Goal: Task Accomplishment & Management: Complete application form

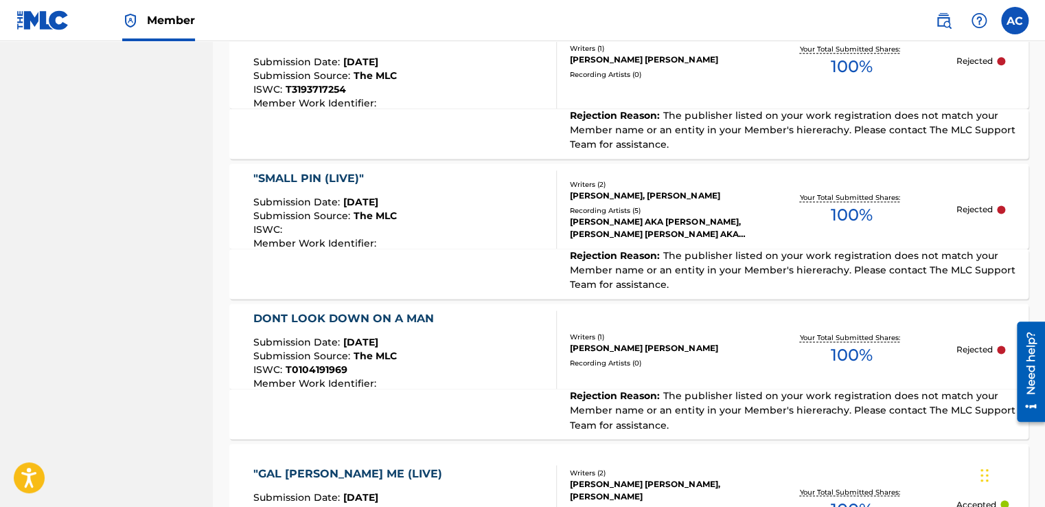
scroll to position [878, 0]
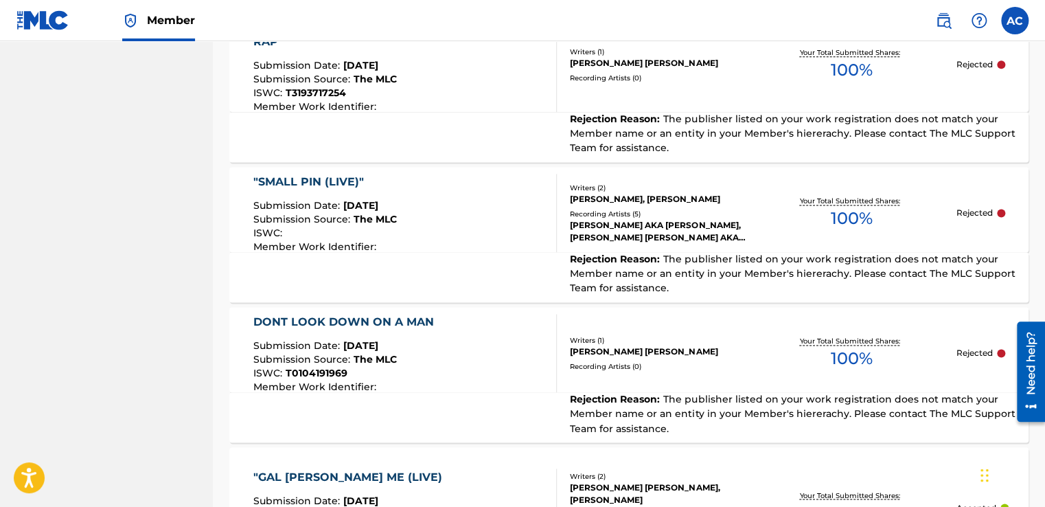
click at [292, 174] on div ""SMALL PIN (LIVE)"" at bounding box center [324, 182] width 143 height 16
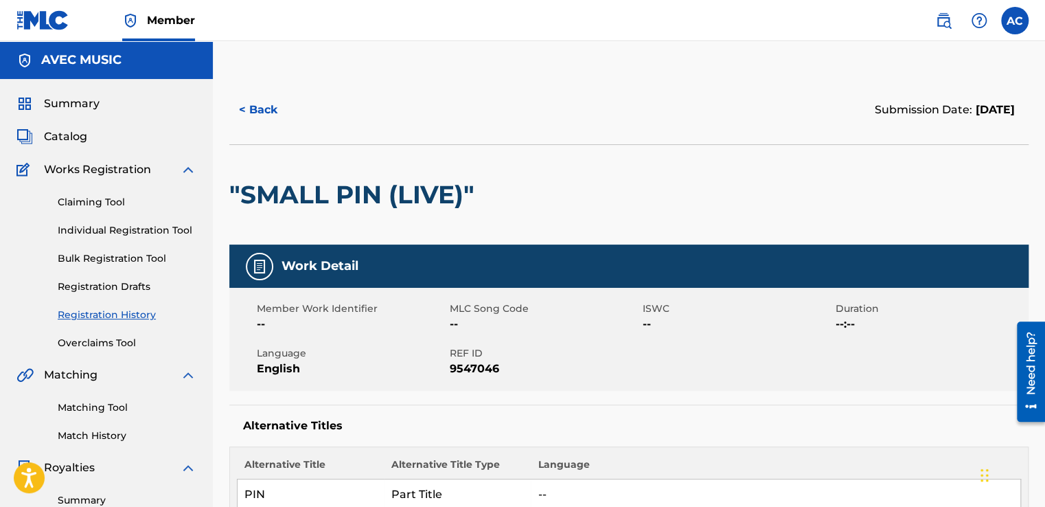
click at [327, 188] on h2 ""SMALL PIN (LIVE)"" at bounding box center [355, 194] width 252 height 31
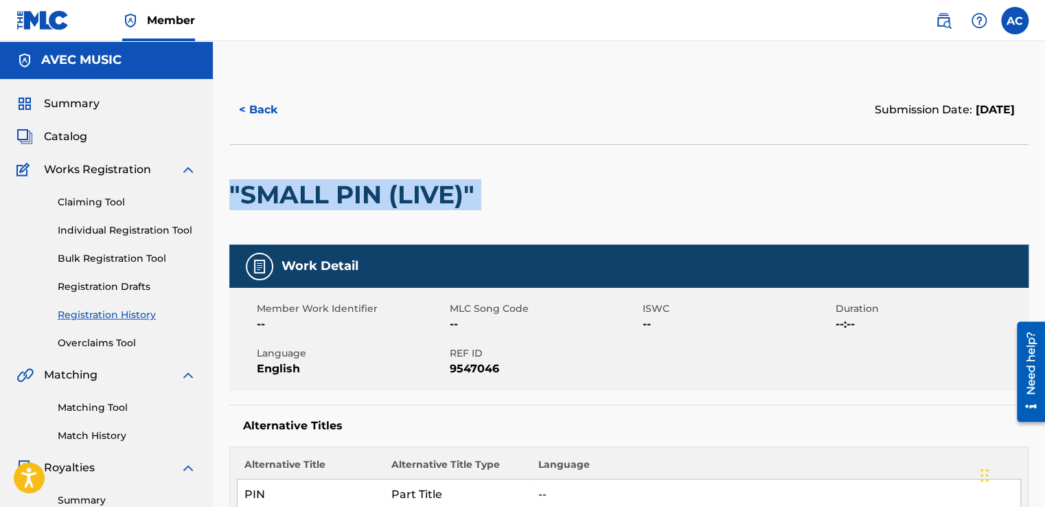
click at [327, 188] on h2 ""SMALL PIN (LIVE)"" at bounding box center [355, 194] width 252 height 31
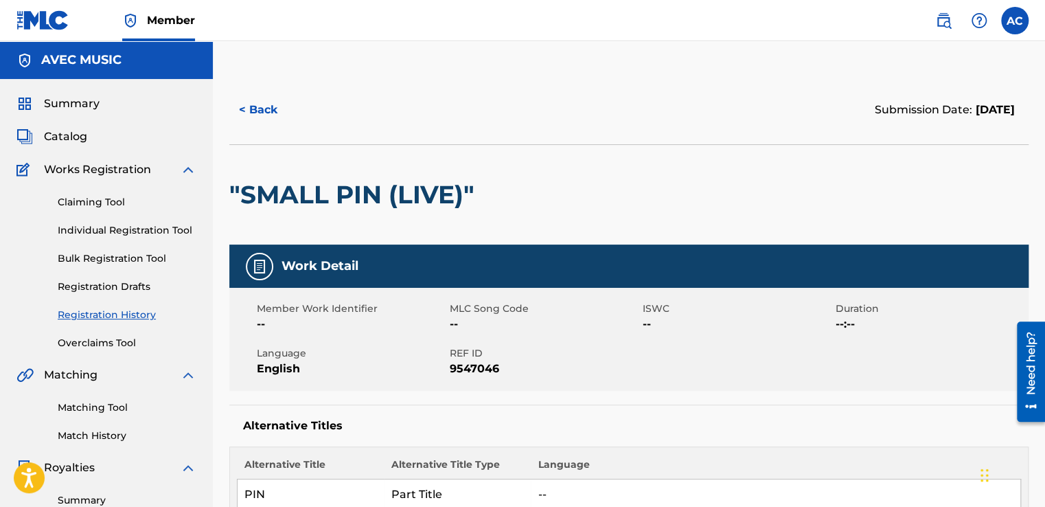
drag, startPoint x: 330, startPoint y: 193, endPoint x: 229, endPoint y: 185, distance: 101.3
click at [235, 183] on h2 ""SMALL PIN (LIVE)"" at bounding box center [355, 194] width 252 height 31
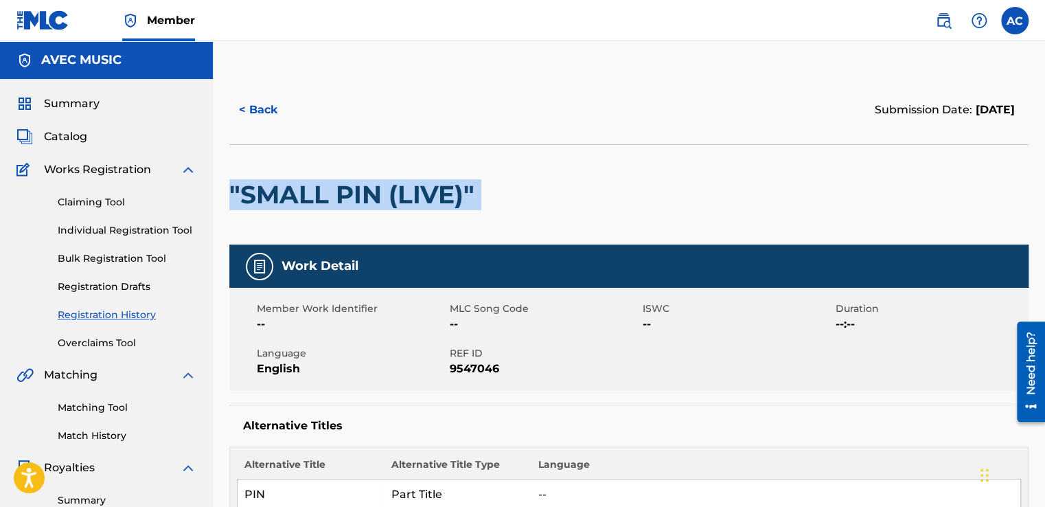
click at [235, 183] on h2 ""SMALL PIN (LIVE)"" at bounding box center [355, 194] width 252 height 31
copy div ""SMALL PIN (LIVE)""
click at [58, 133] on span "Catalog" at bounding box center [65, 136] width 43 height 16
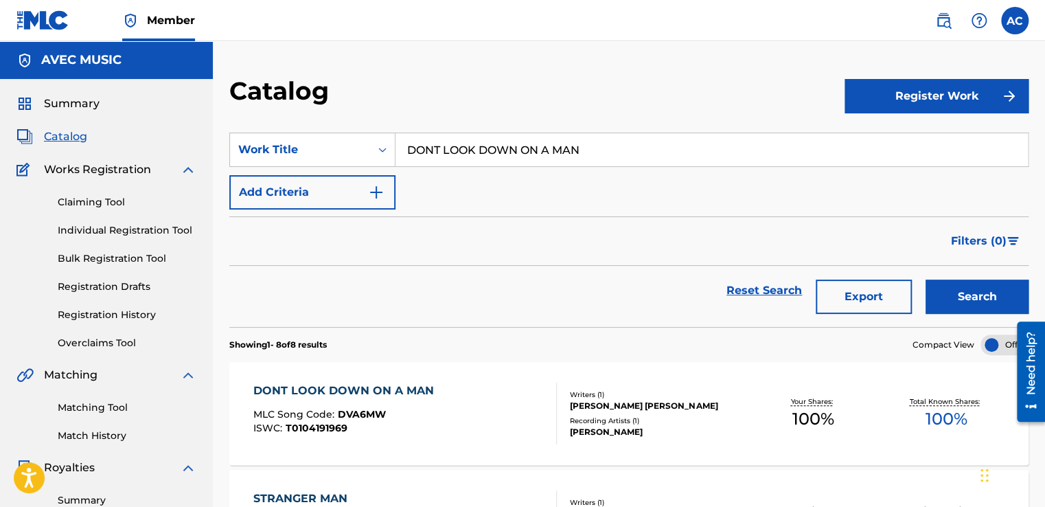
click at [468, 150] on input "DONT LOOK DOWN ON A MAN" at bounding box center [711, 149] width 632 height 33
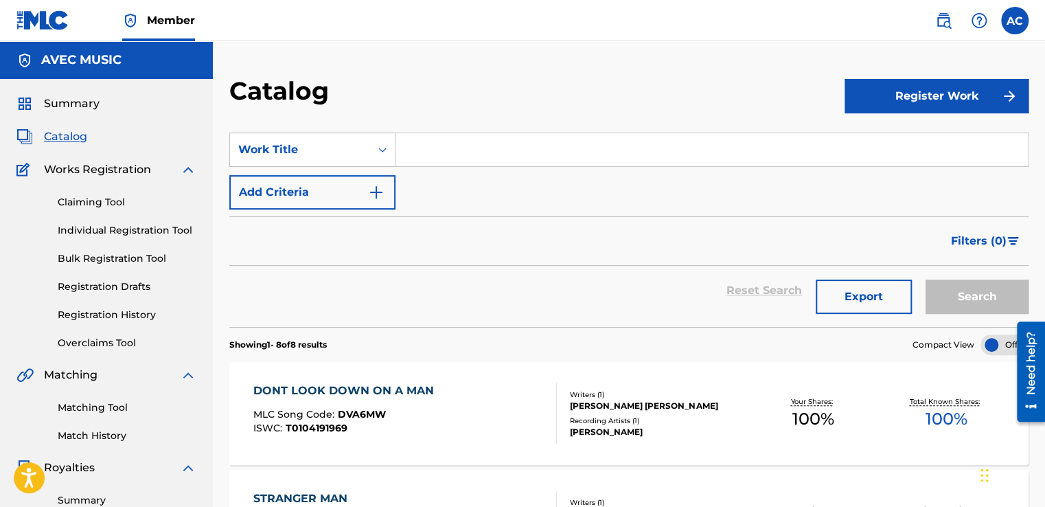
paste input ""SMALL PIN (LIVE)""
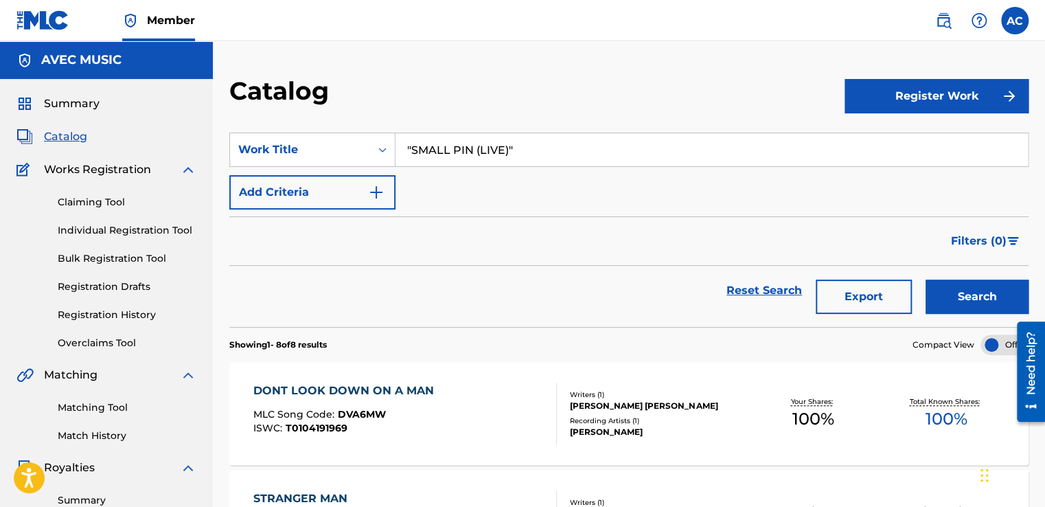
type input ""SMALL PIN (LIVE)""
click at [961, 288] on button "Search" at bounding box center [976, 296] width 103 height 34
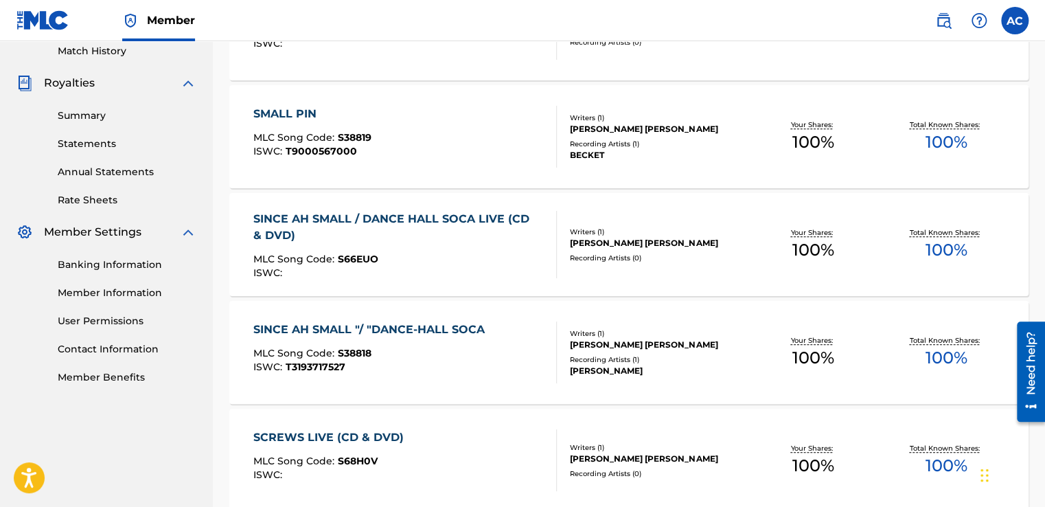
scroll to position [357, 0]
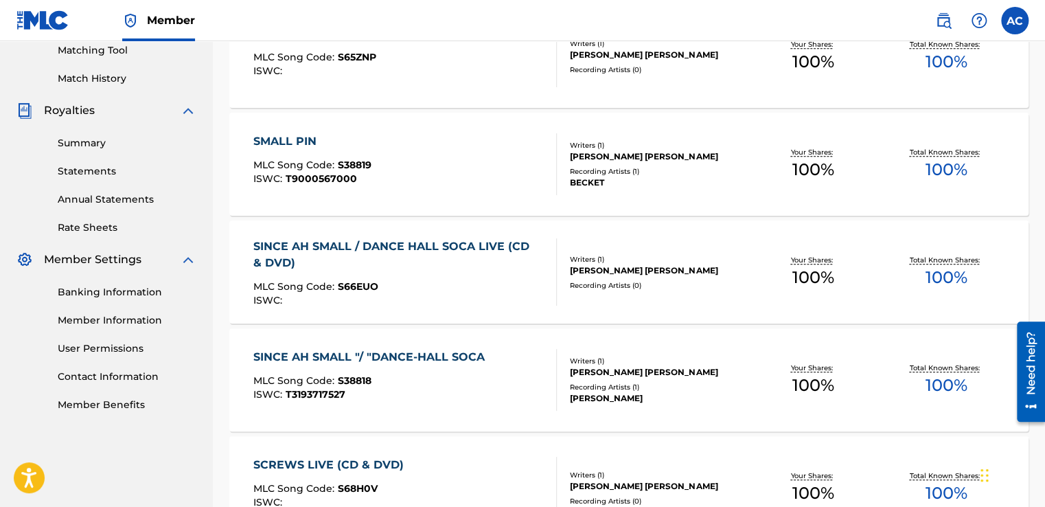
click at [993, 88] on div "SMALL PIN LIVE (CD & DVD) MLC Song Code : S65ZNP ISWC : Writers ( 1 ) [PERSON_N…" at bounding box center [628, 56] width 799 height 103
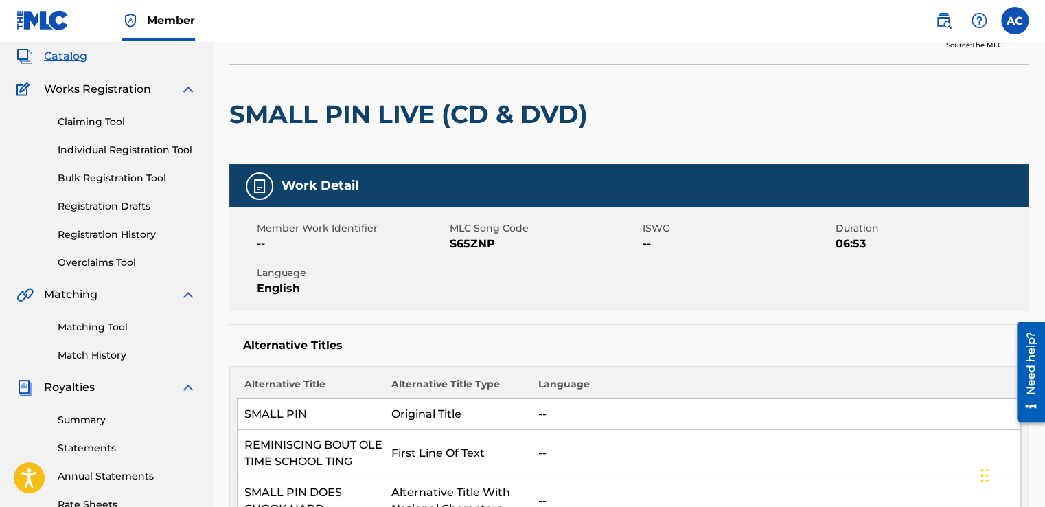
scroll to position [82, 0]
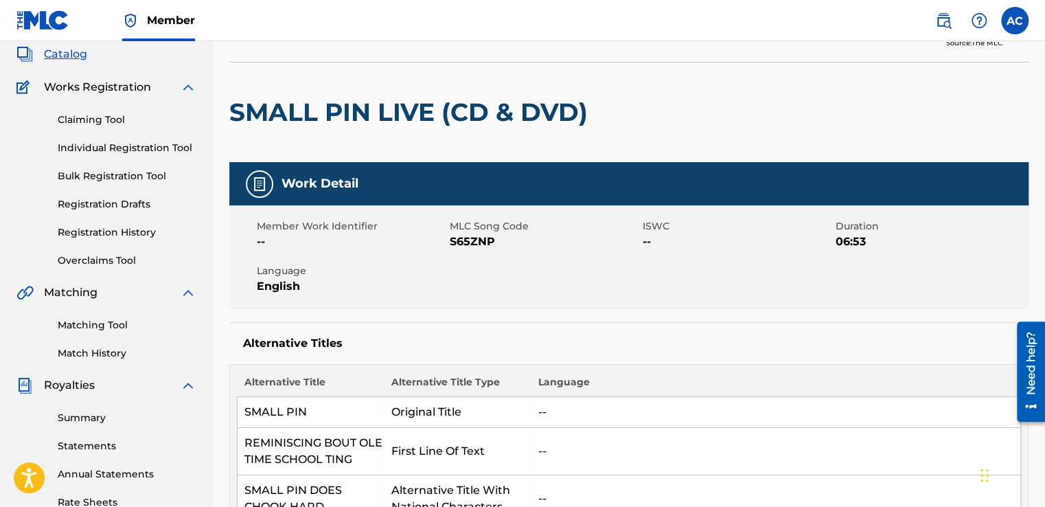
click at [73, 230] on link "Registration History" at bounding box center [127, 232] width 139 height 14
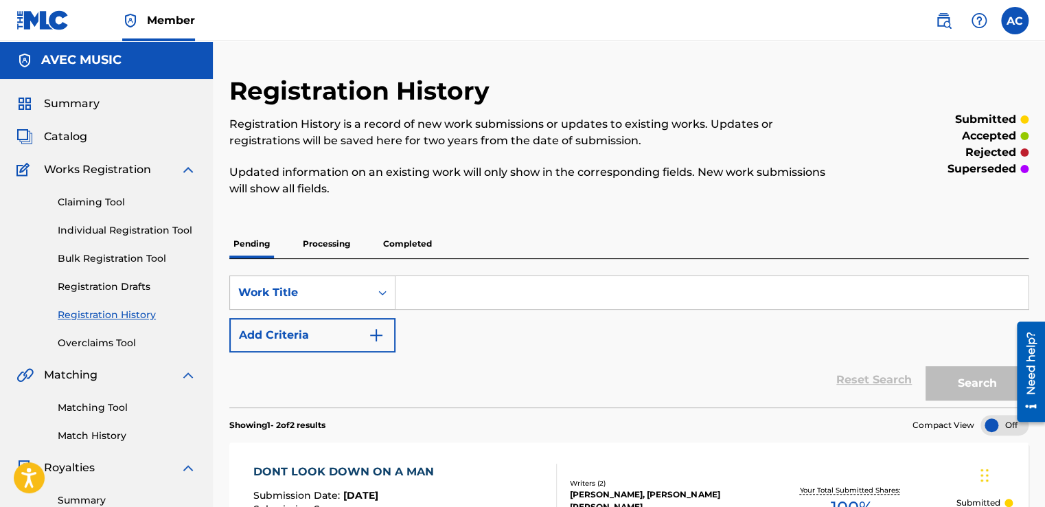
click at [393, 244] on p "Completed" at bounding box center [407, 243] width 57 height 29
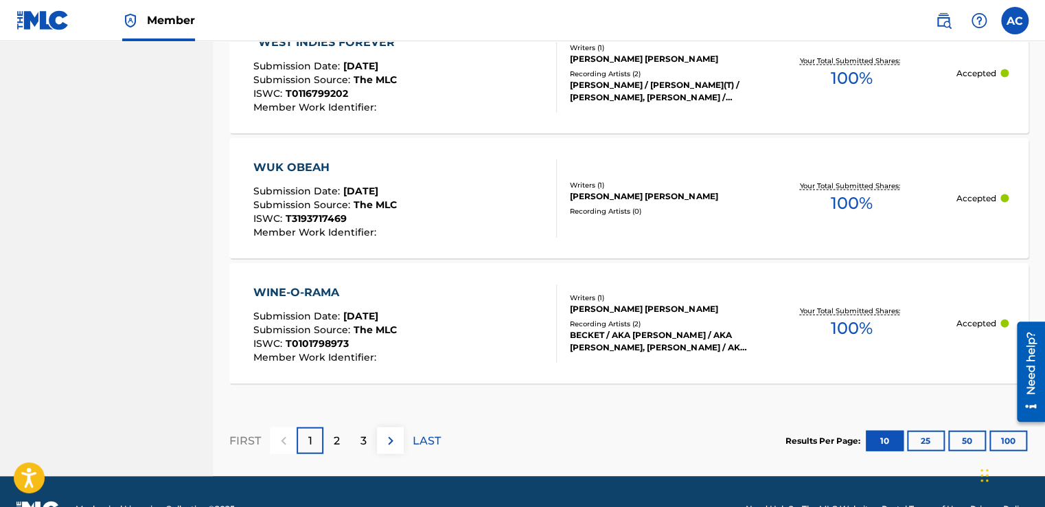
scroll to position [1400, 0]
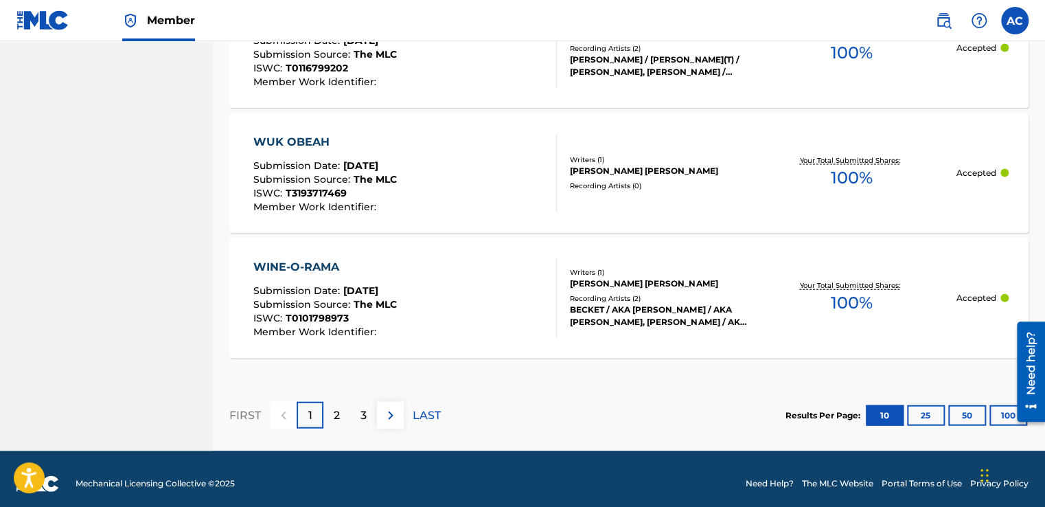
click at [434, 411] on p "LAST" at bounding box center [427, 415] width 28 height 16
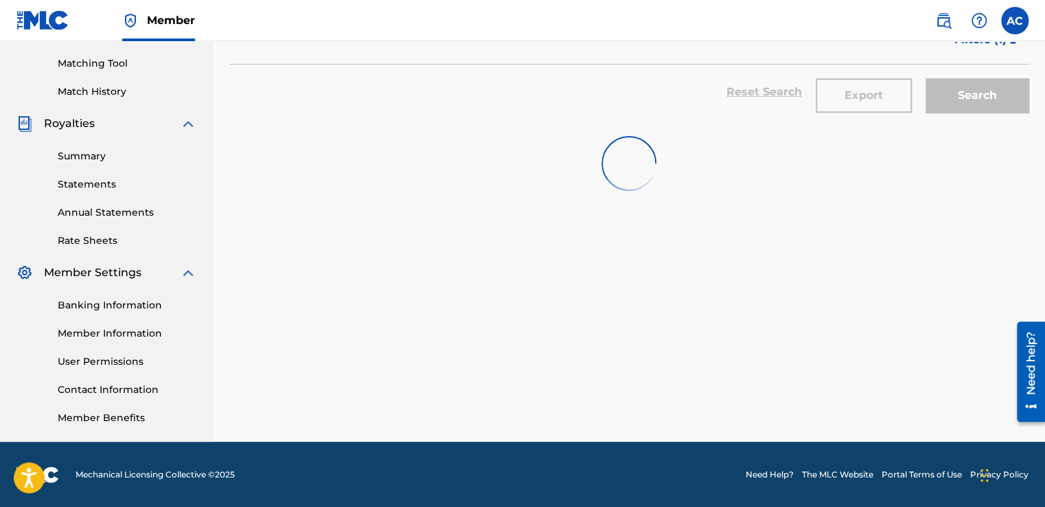
scroll to position [519, 0]
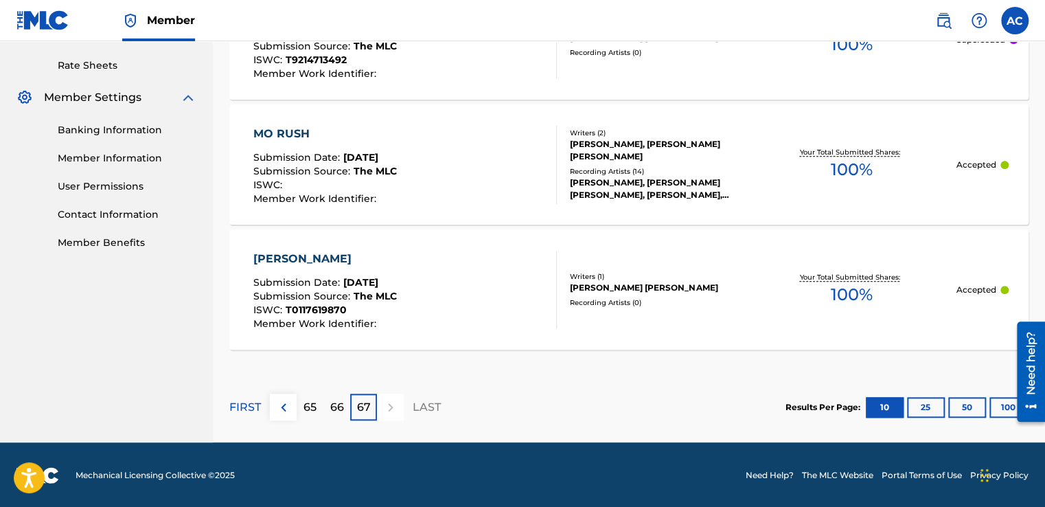
click at [424, 406] on p "LAST" at bounding box center [427, 407] width 28 height 16
click at [357, 409] on p "67" at bounding box center [364, 407] width 14 height 16
click at [404, 397] on div "FIRST 65 66 67 LAST" at bounding box center [334, 406] width 211 height 27
click at [337, 400] on p "66" at bounding box center [337, 407] width 14 height 16
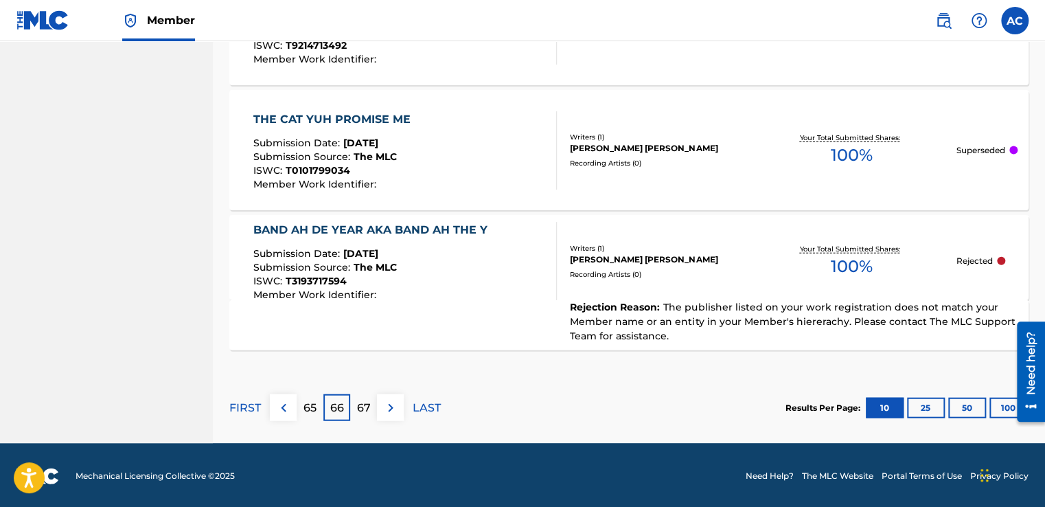
scroll to position [1409, 0]
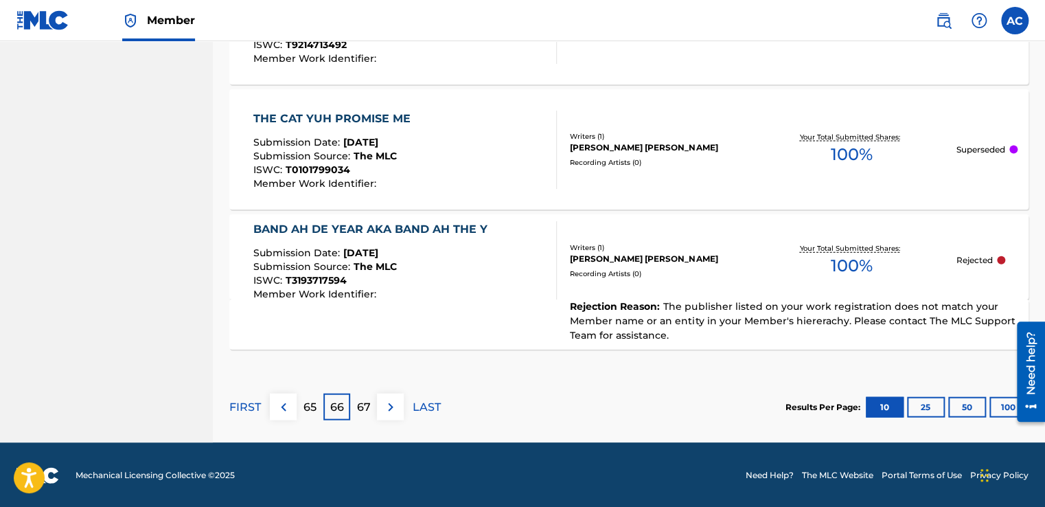
click at [306, 400] on p "65" at bounding box center [309, 407] width 13 height 16
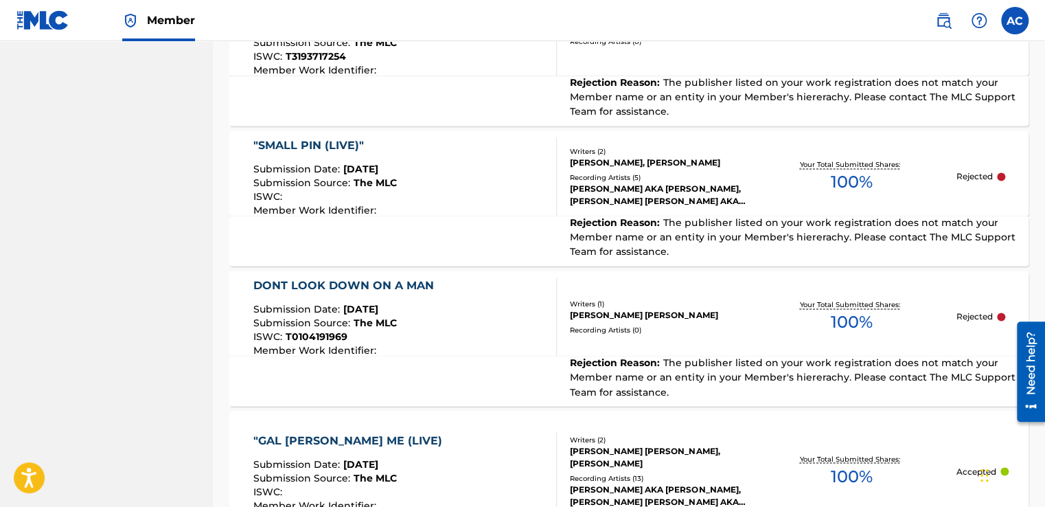
scroll to position [887, 0]
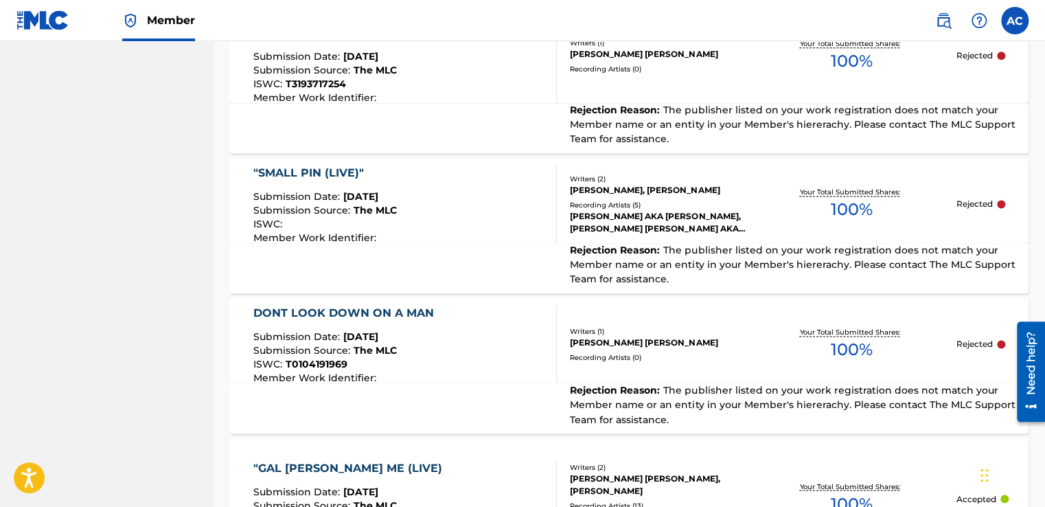
click at [292, 165] on div ""SMALL PIN (LIVE)"" at bounding box center [324, 173] width 143 height 16
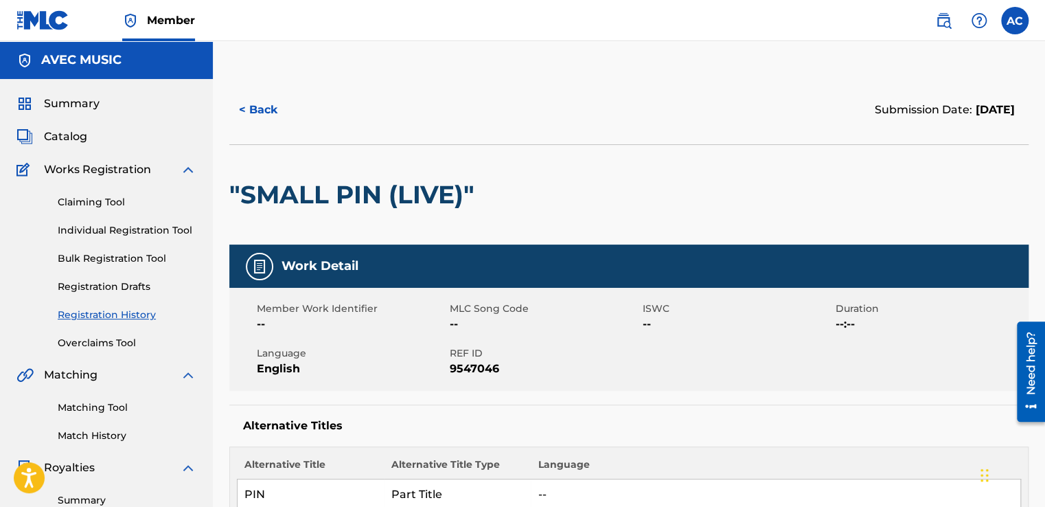
click at [272, 196] on h2 ""SMALL PIN (LIVE)"" at bounding box center [355, 194] width 252 height 31
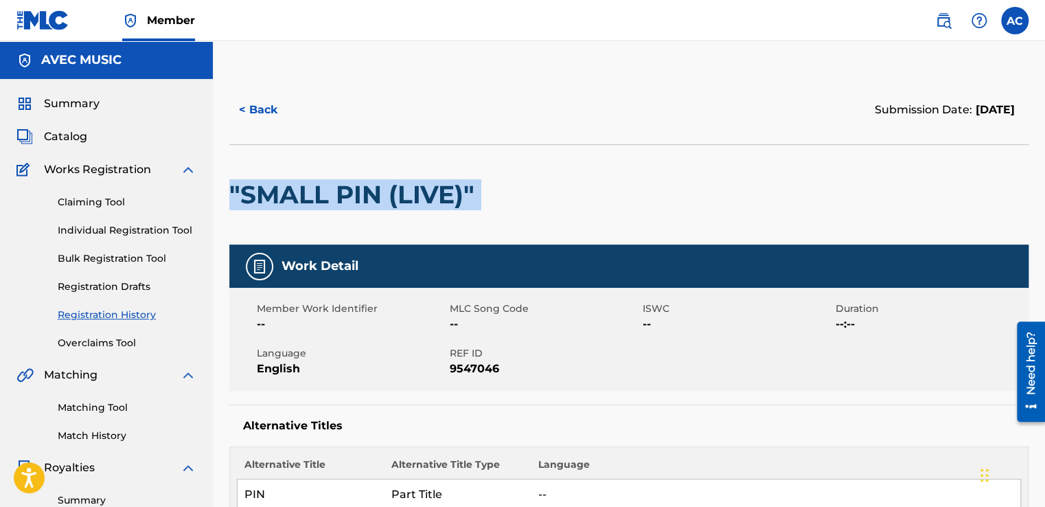
click at [272, 196] on h2 ""SMALL PIN (LIVE)"" at bounding box center [355, 194] width 252 height 31
drag, startPoint x: 272, startPoint y: 196, endPoint x: 233, endPoint y: 178, distance: 42.1
click at [233, 178] on div ""SMALL PIN (LIVE)"" at bounding box center [355, 195] width 252 height 100
copy div ""SMALL PIN (LIVE)""
click at [67, 135] on span "Catalog" at bounding box center [65, 136] width 43 height 16
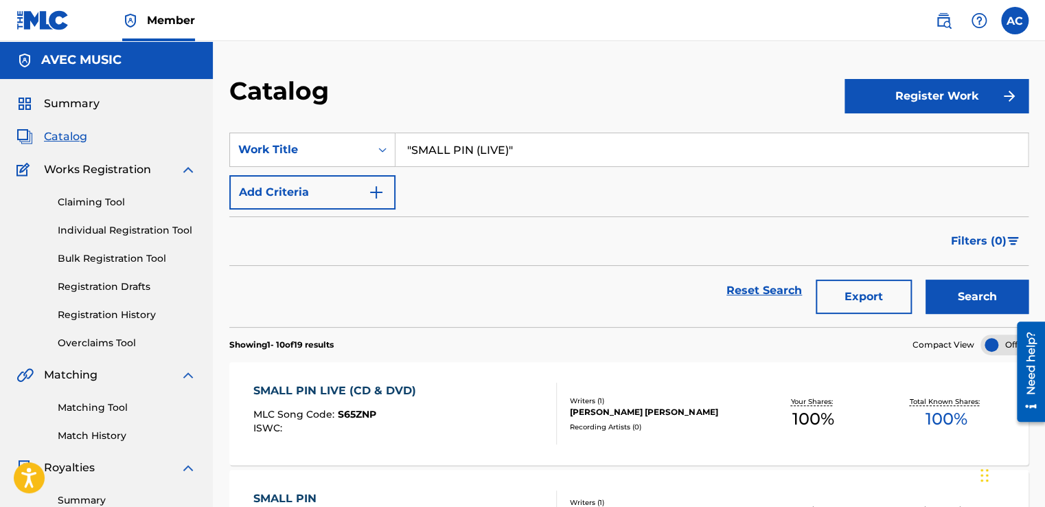
click at [967, 286] on button "Search" at bounding box center [976, 296] width 103 height 34
click at [320, 386] on div "SMALL PIN LIVE (CD & DVD)" at bounding box center [338, 390] width 170 height 16
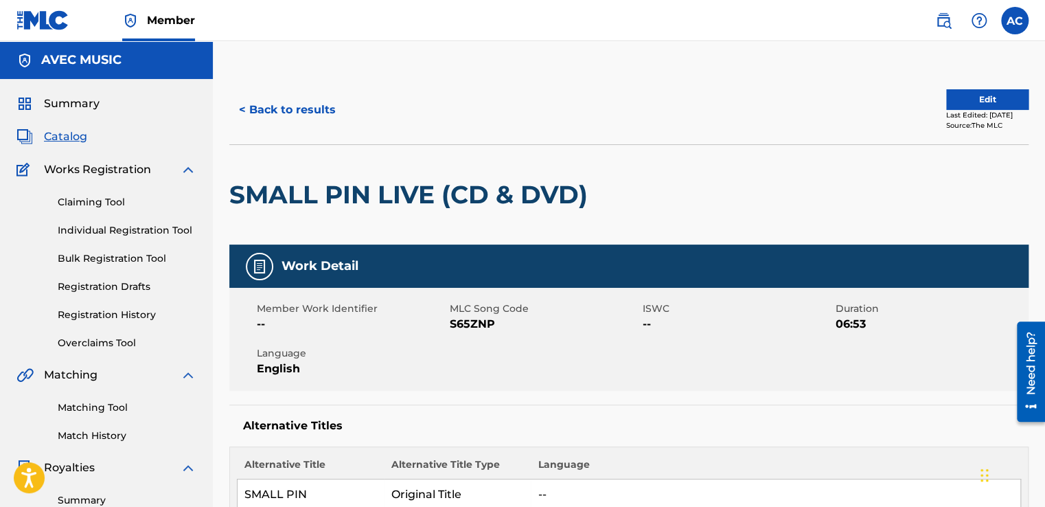
click at [976, 98] on button "Edit" at bounding box center [987, 99] width 82 height 21
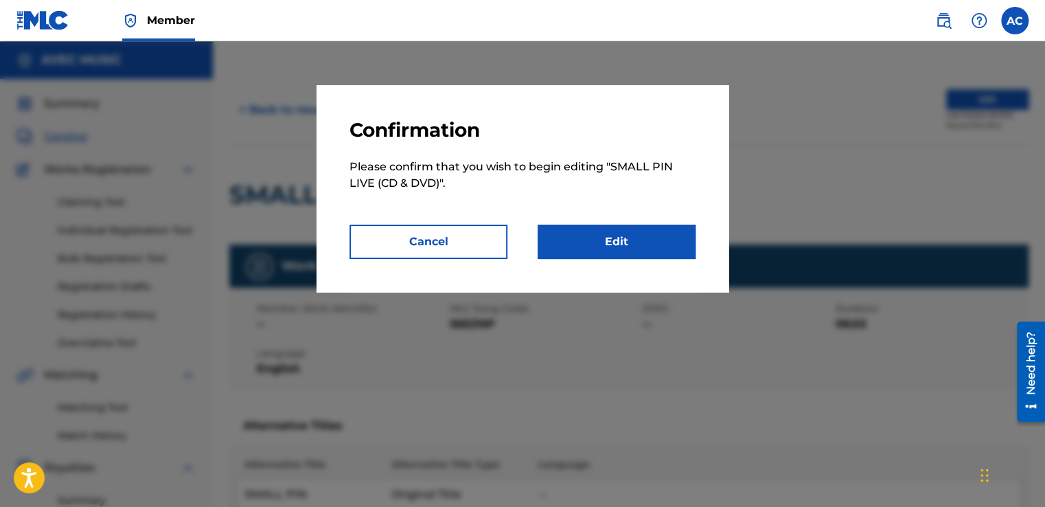
click at [623, 243] on link "Edit" at bounding box center [617, 241] width 158 height 34
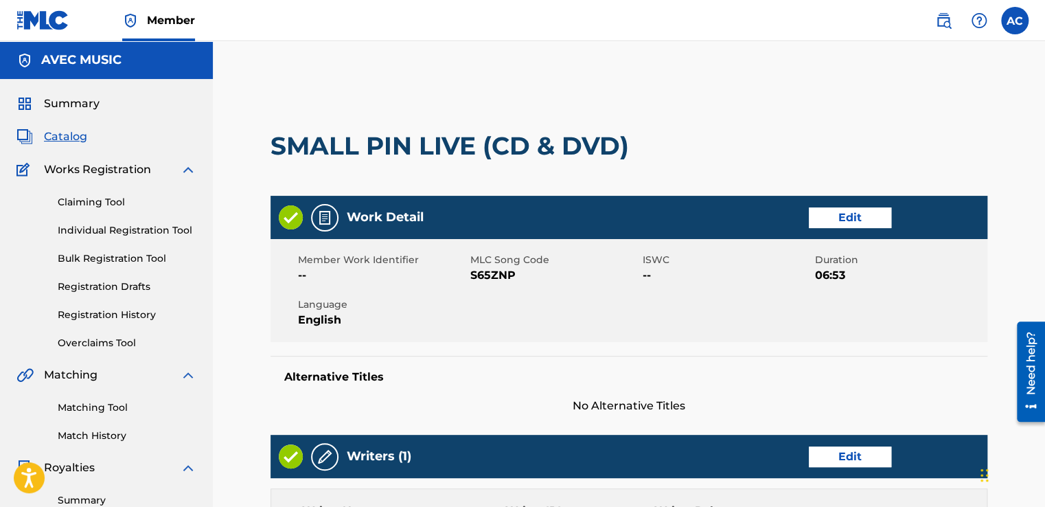
click at [842, 213] on link "Edit" at bounding box center [850, 217] width 82 height 21
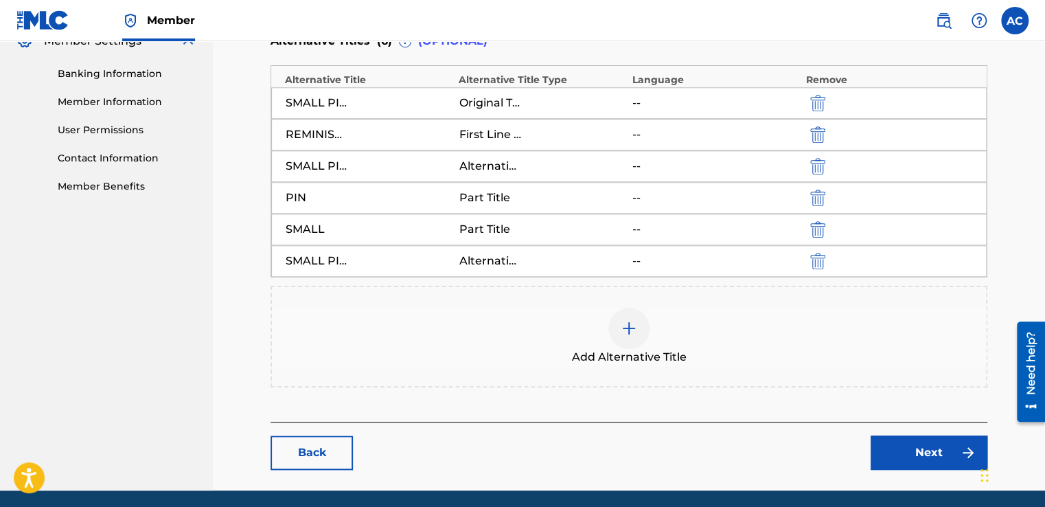
scroll to position [577, 0]
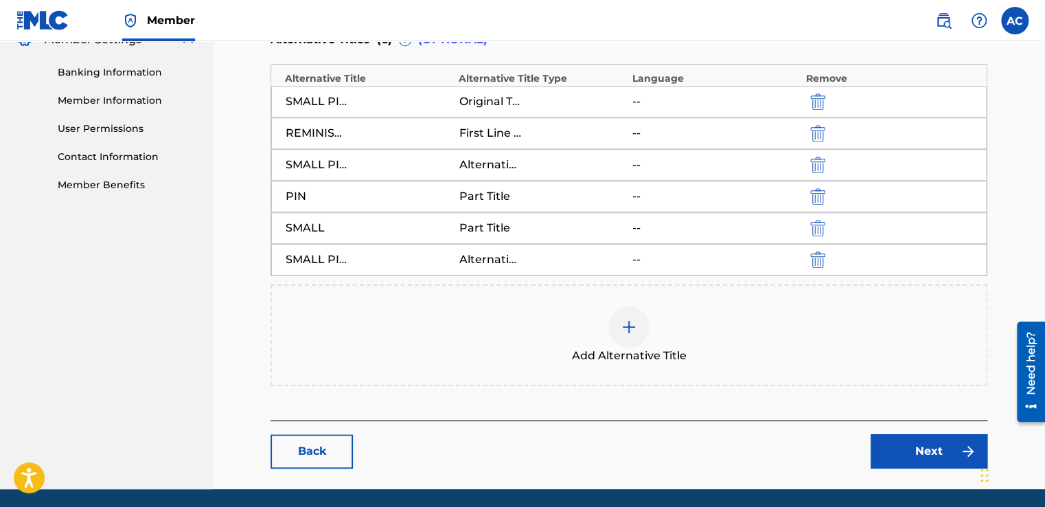
click at [920, 443] on link "Next" at bounding box center [929, 451] width 117 height 34
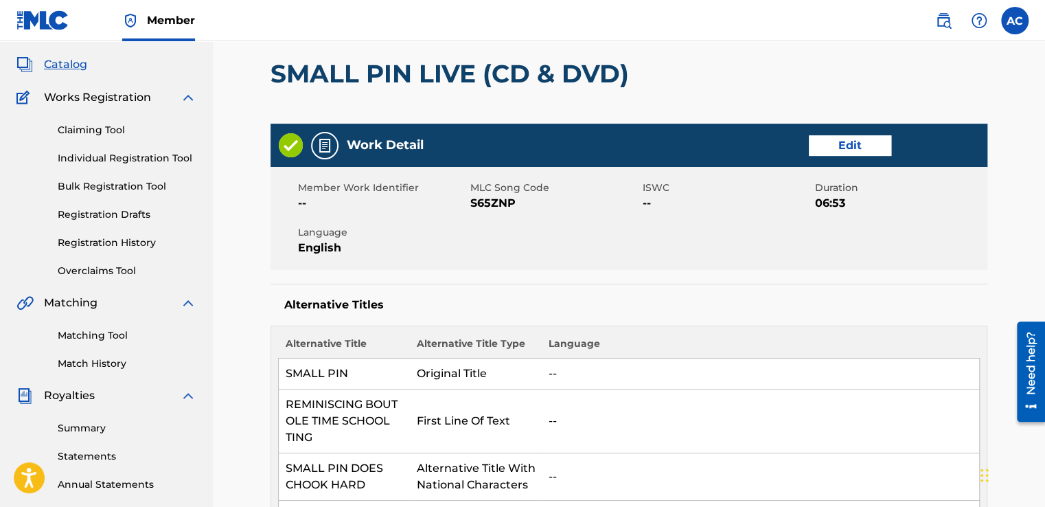
scroll to position [55, 0]
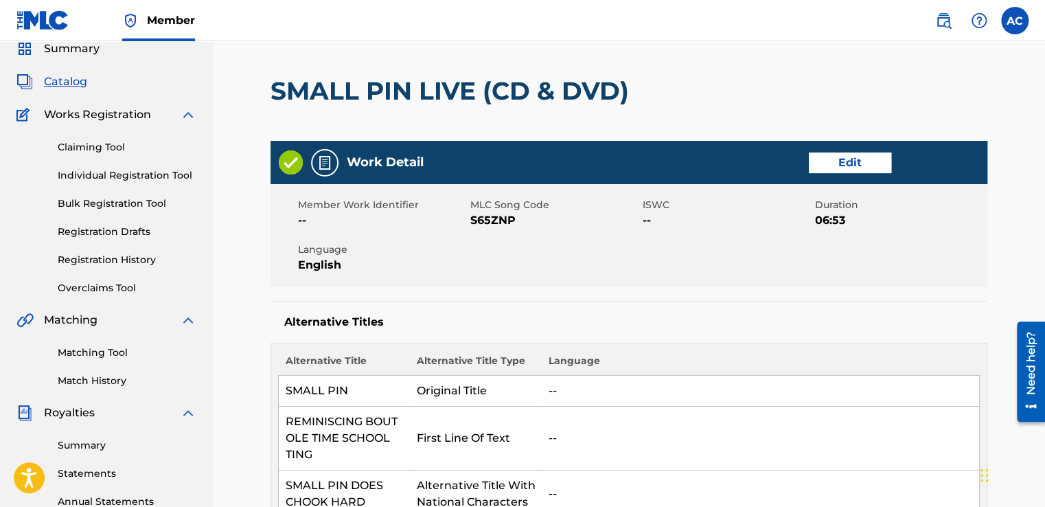
click at [847, 159] on link "Edit" at bounding box center [850, 162] width 82 height 21
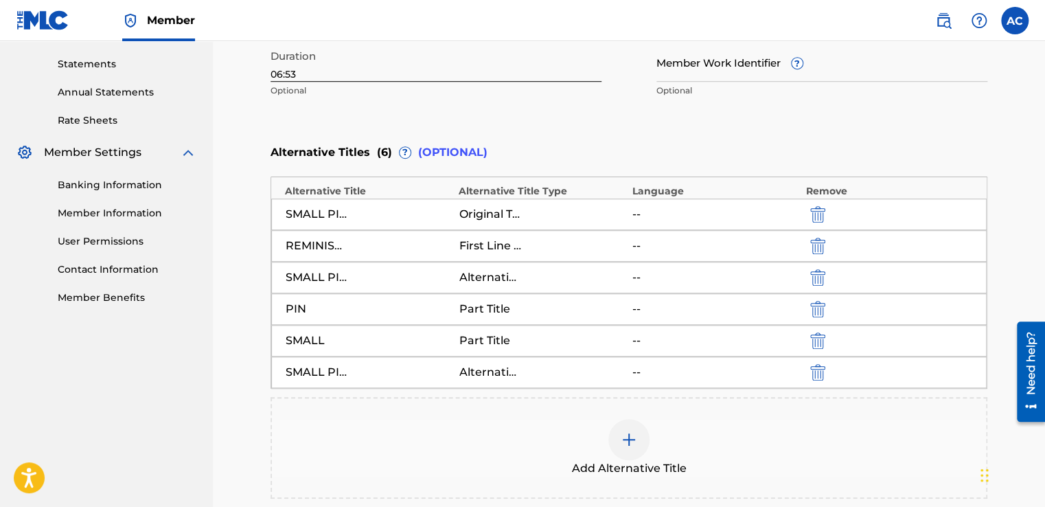
scroll to position [467, 0]
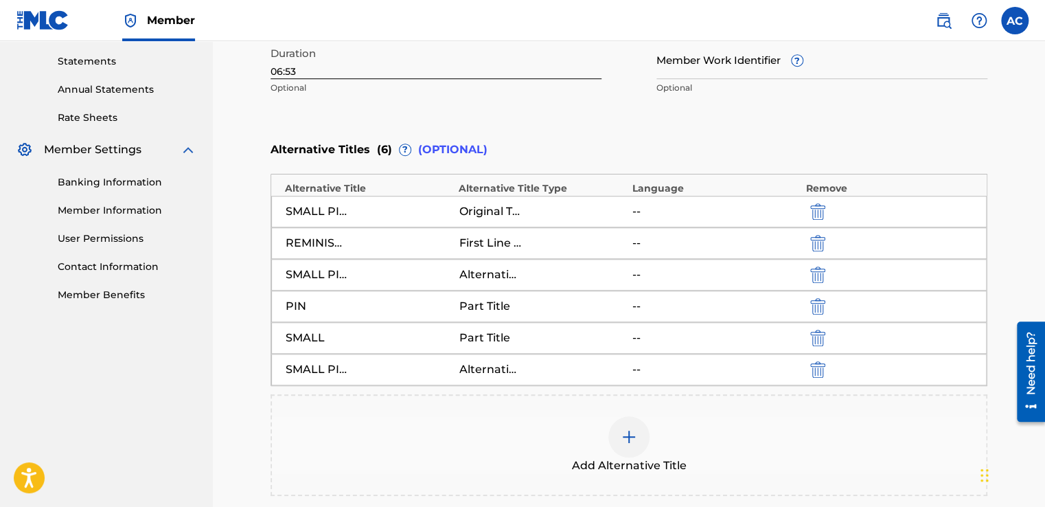
click at [629, 435] on img at bounding box center [629, 436] width 16 height 16
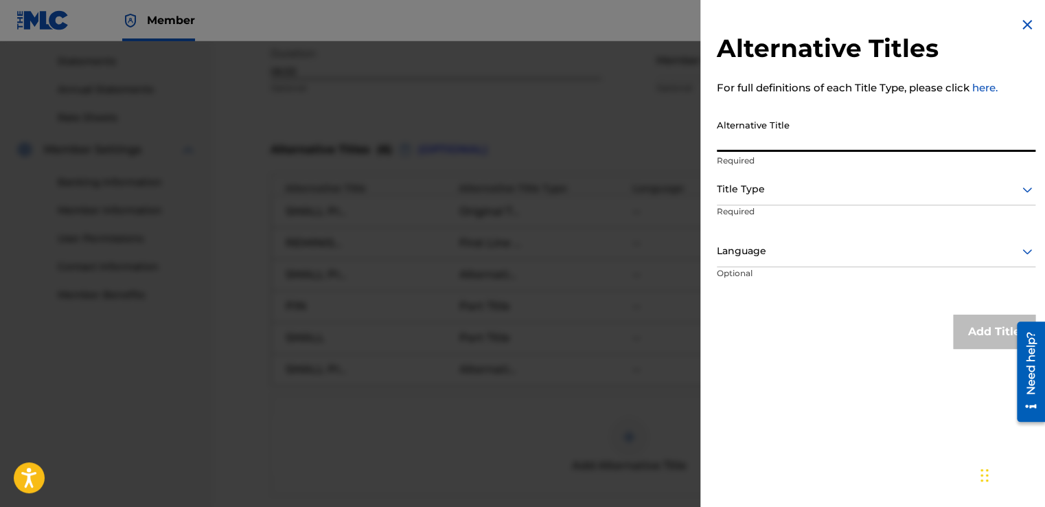
click at [728, 147] on input "Alternative Title" at bounding box center [876, 132] width 319 height 39
type input "SMALL PIN (LIVE)"
click at [726, 191] on div at bounding box center [876, 189] width 319 height 17
click at [748, 204] on div "Title Type" at bounding box center [876, 189] width 319 height 31
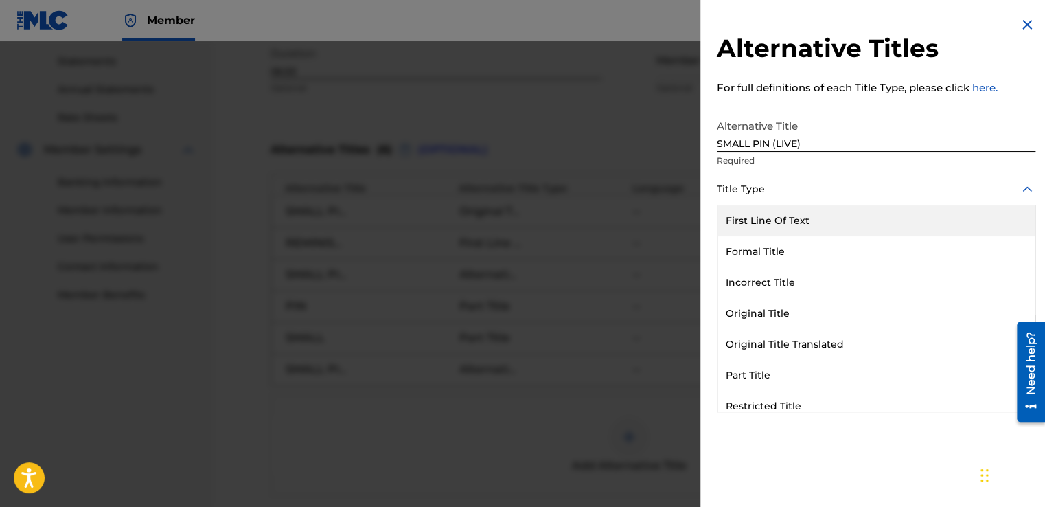
click at [747, 187] on div at bounding box center [876, 189] width 319 height 17
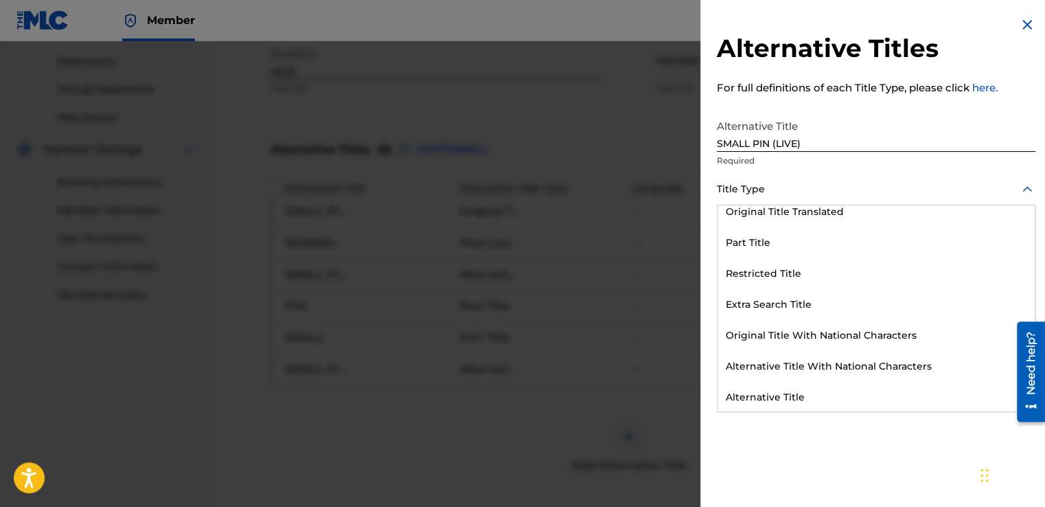
scroll to position [134, 0]
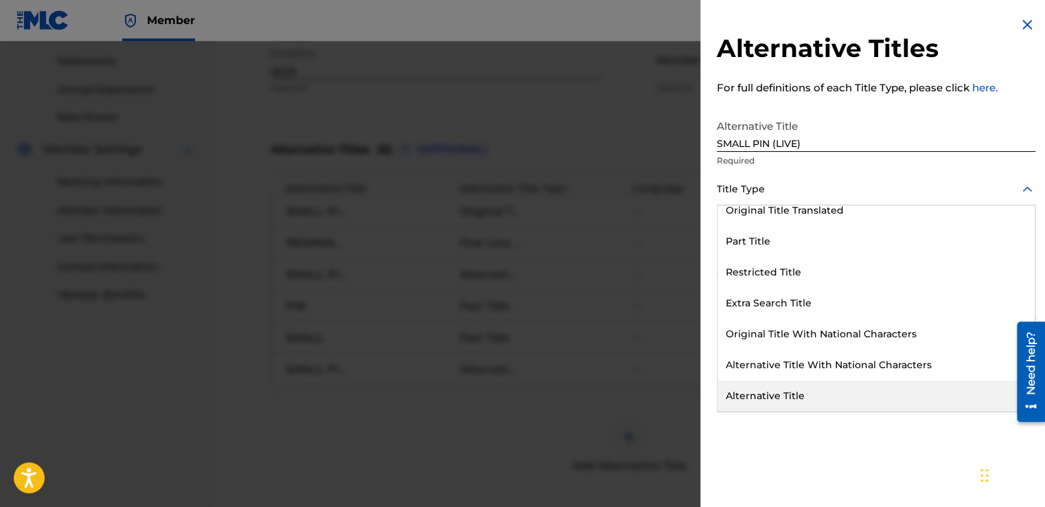
click at [761, 394] on div "Alternative Title" at bounding box center [875, 395] width 317 height 31
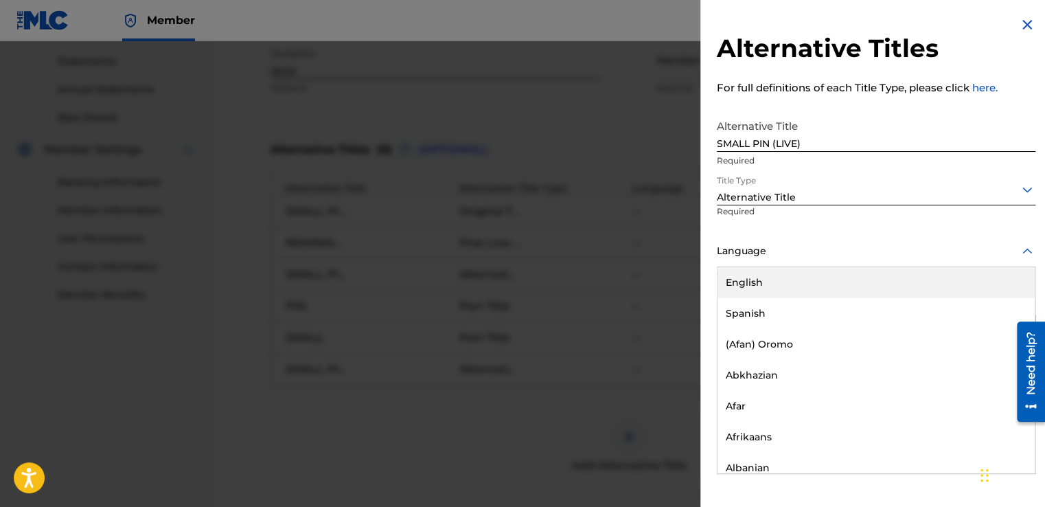
click at [725, 254] on div at bounding box center [876, 250] width 319 height 17
click at [733, 284] on div "English" at bounding box center [875, 282] width 317 height 31
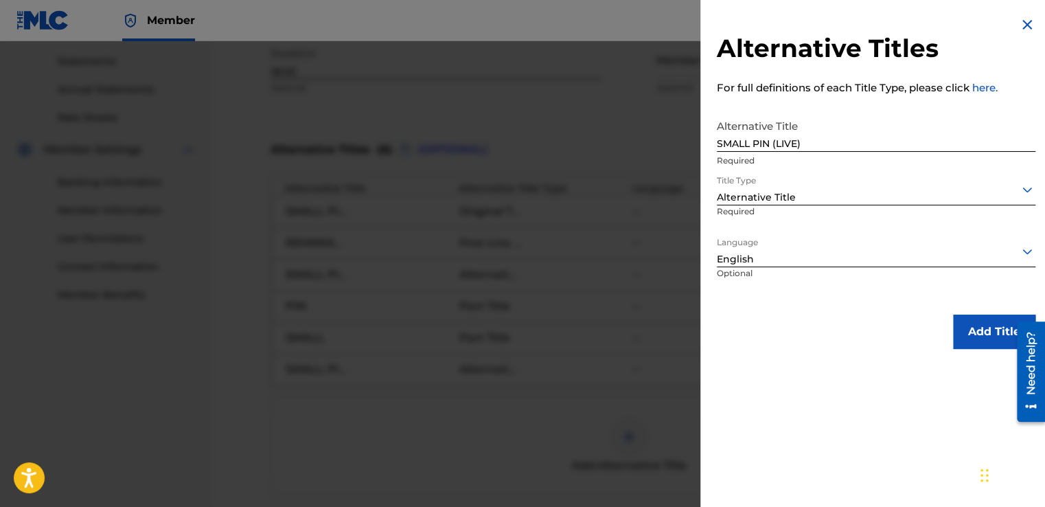
click at [969, 331] on button "Add Title" at bounding box center [994, 331] width 82 height 34
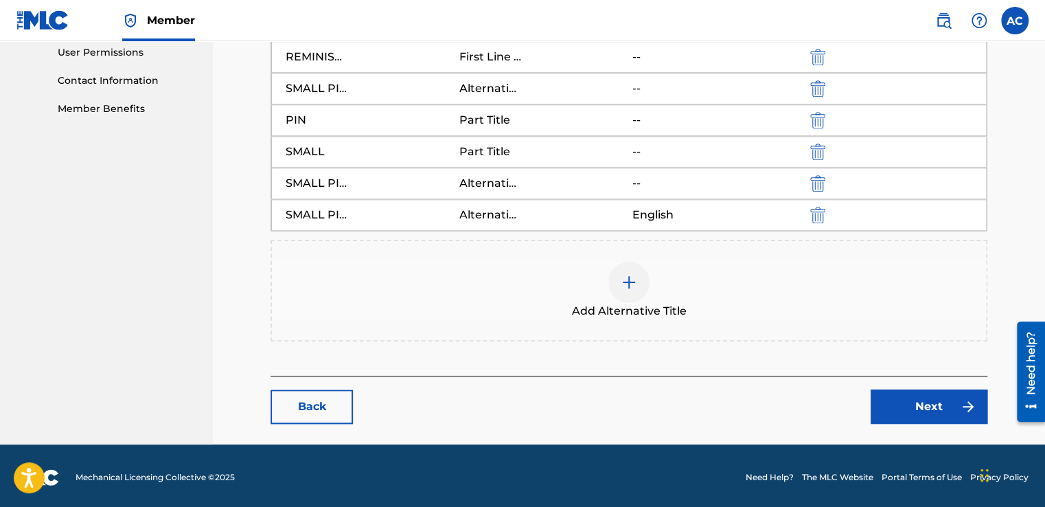
scroll to position [654, 0]
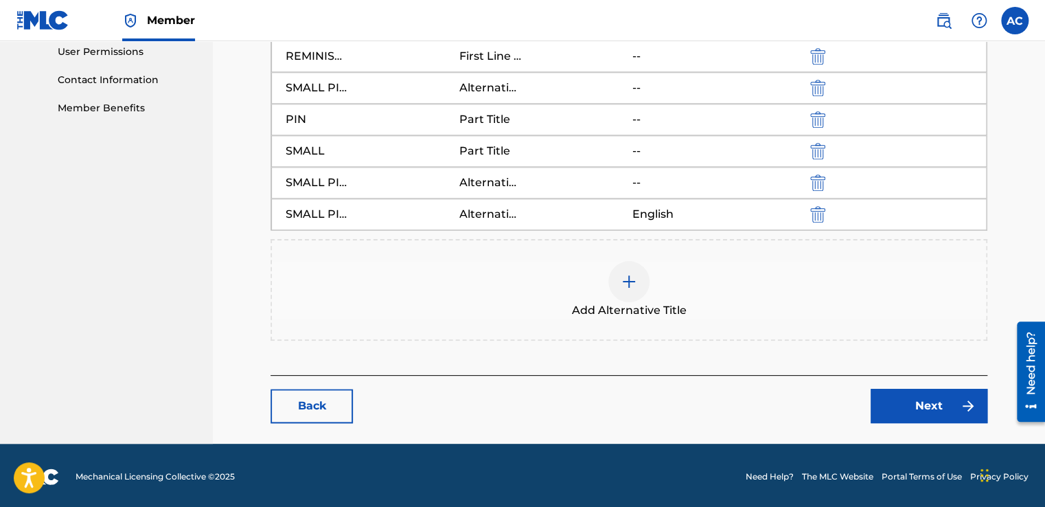
click at [932, 403] on link "Next" at bounding box center [929, 406] width 117 height 34
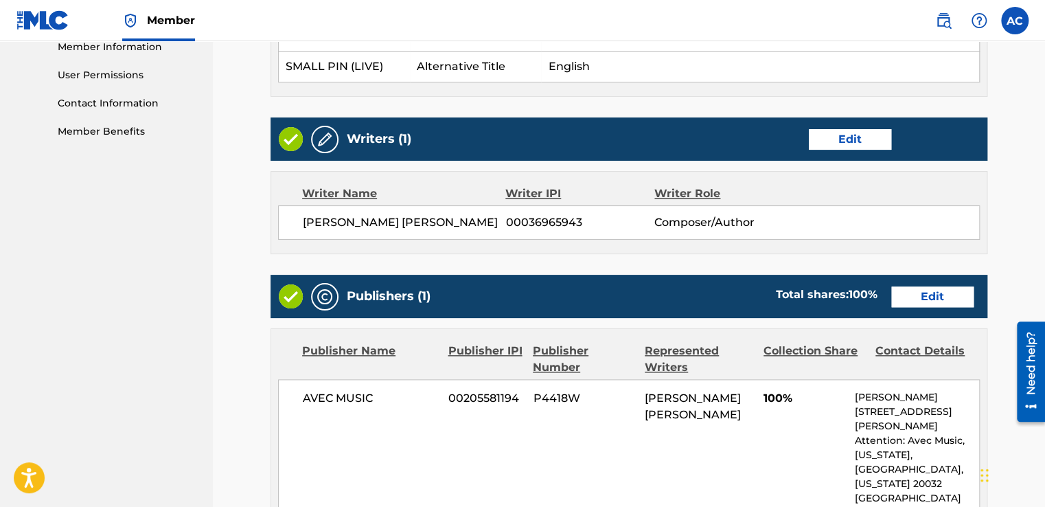
scroll to position [632, 0]
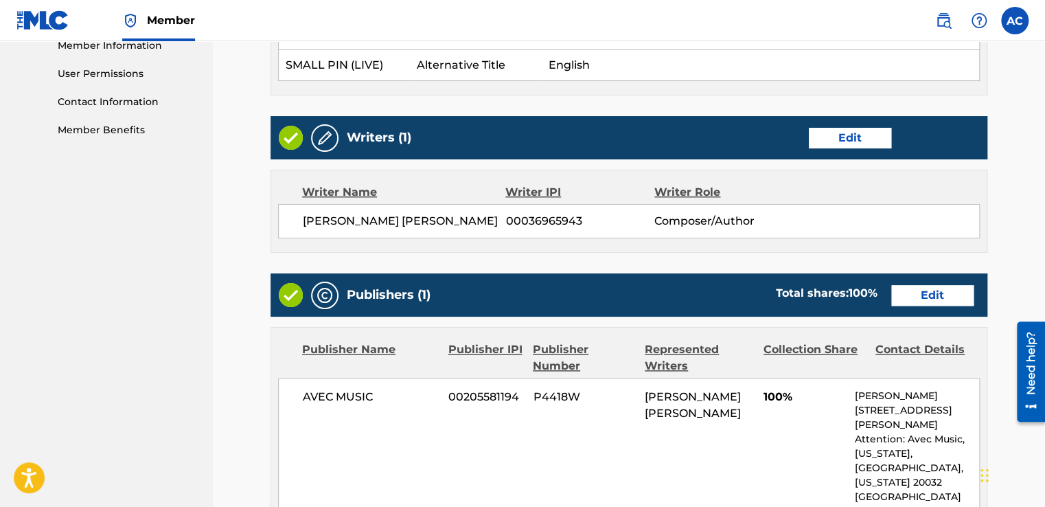
click at [844, 137] on link "Edit" at bounding box center [850, 138] width 82 height 21
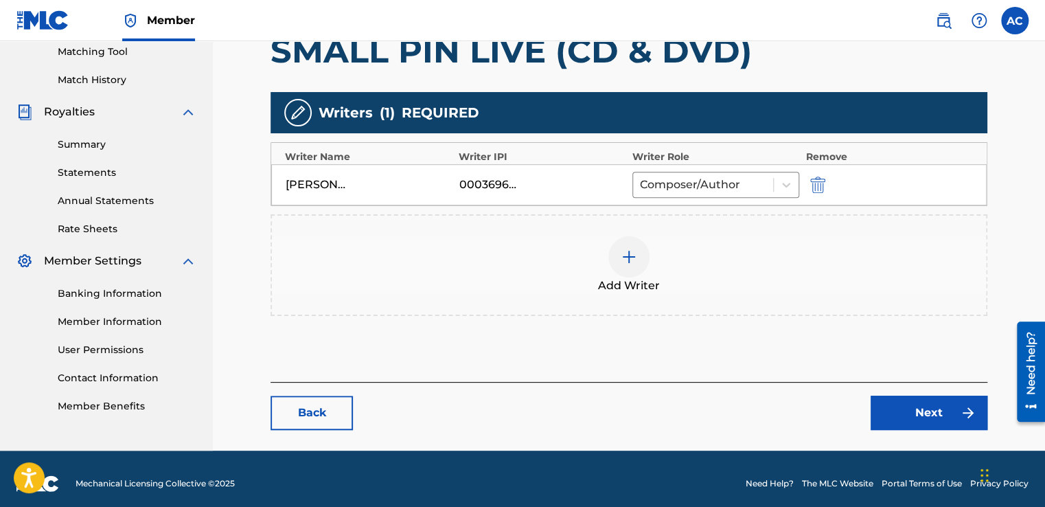
scroll to position [357, 0]
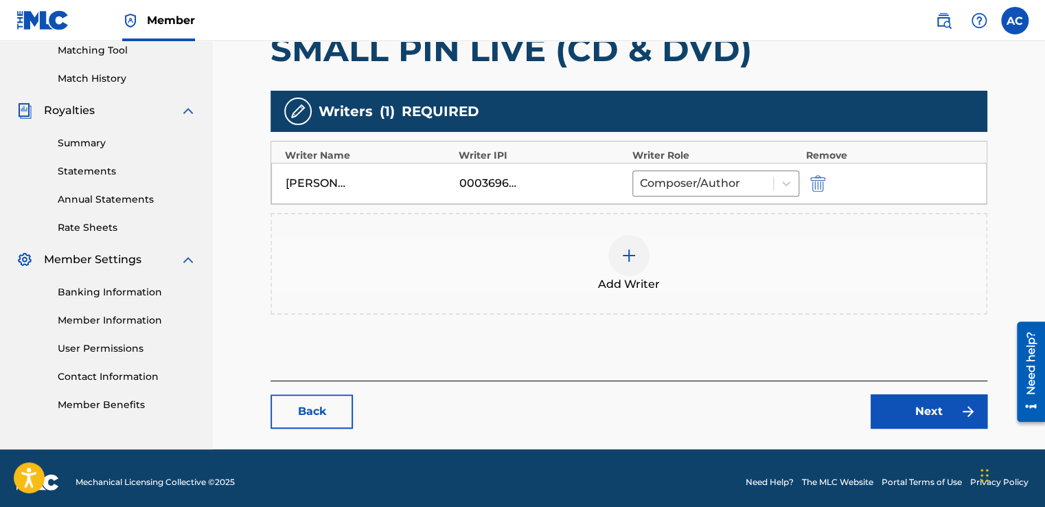
click at [631, 251] on img at bounding box center [629, 255] width 16 height 16
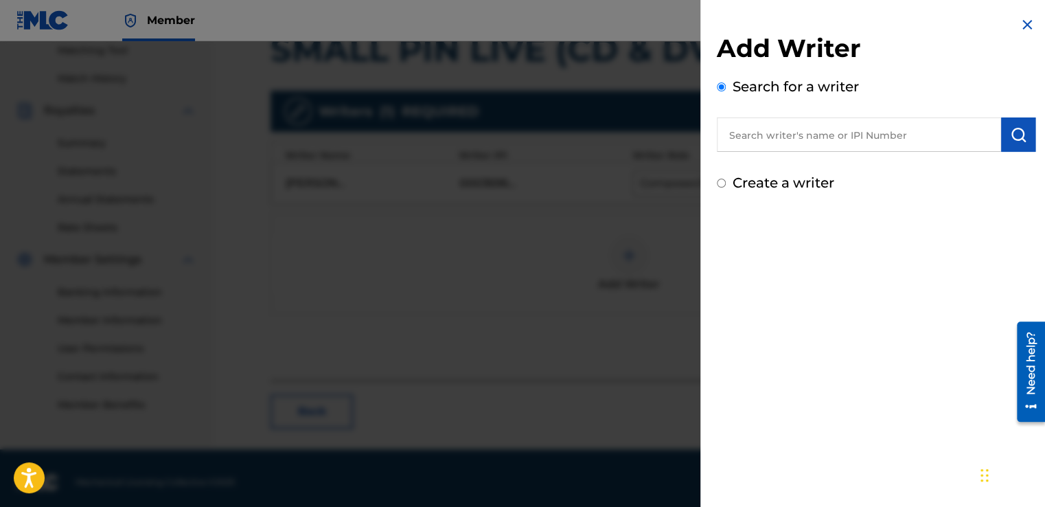
click at [730, 133] on input "text" at bounding box center [859, 134] width 284 height 34
click at [1013, 138] on img "submit" at bounding box center [1018, 134] width 16 height 16
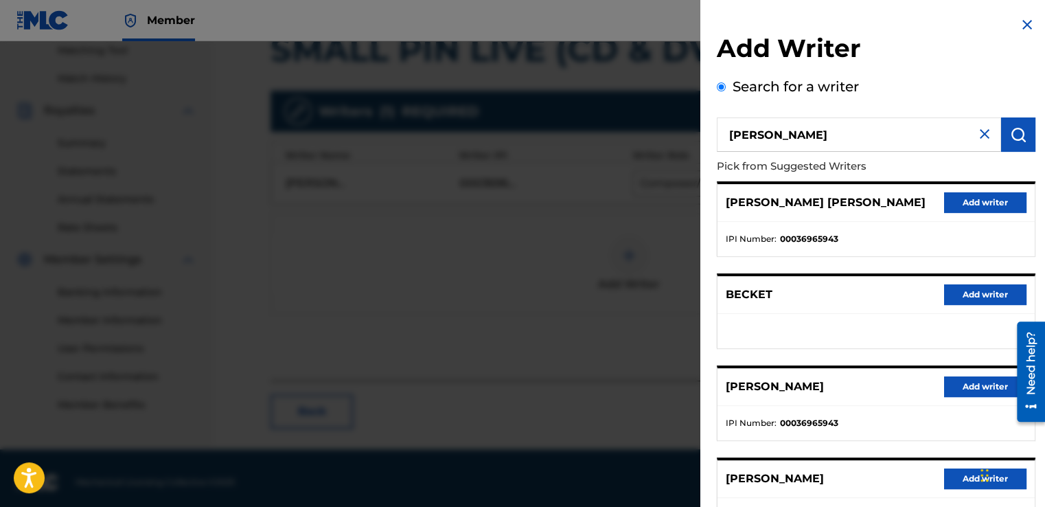
click at [857, 132] on input "[PERSON_NAME]" at bounding box center [859, 134] width 284 height 34
type input "[PERSON_NAME]"
click at [1002, 141] on button "submit" at bounding box center [1018, 134] width 34 height 34
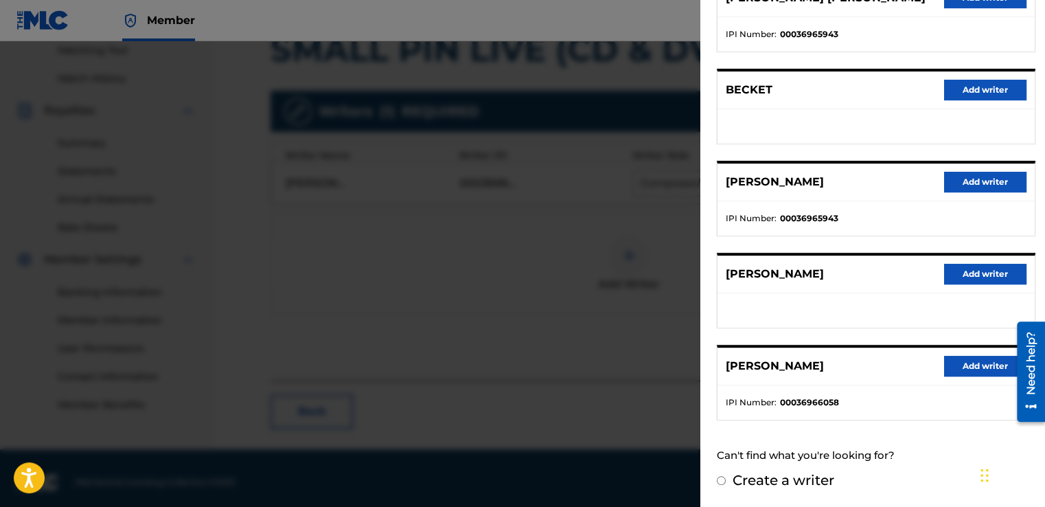
scroll to position [364, 0]
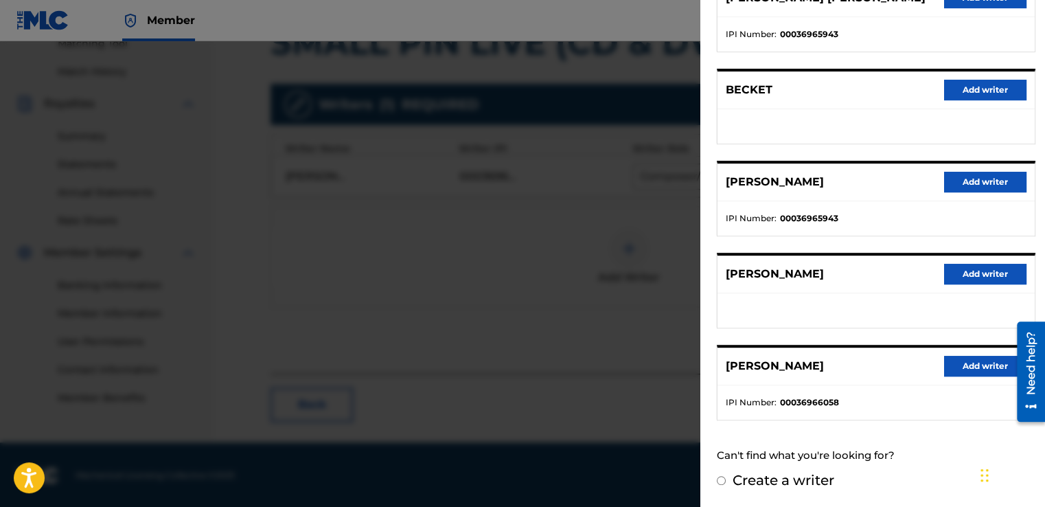
click at [986, 364] on button "Add writer" at bounding box center [985, 366] width 82 height 21
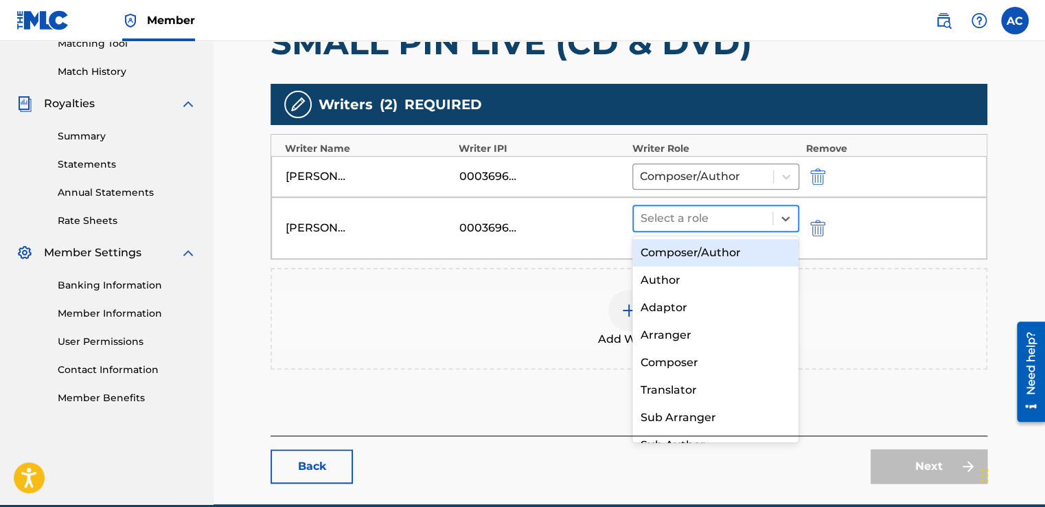
click at [682, 214] on div at bounding box center [703, 218] width 125 height 19
click at [670, 252] on div "Composer/Author" at bounding box center [715, 252] width 167 height 27
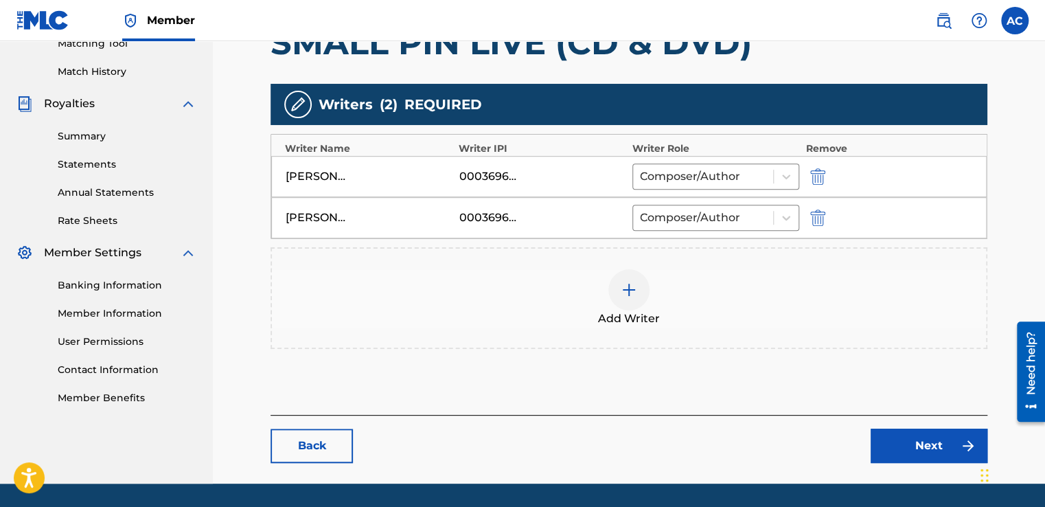
click at [924, 441] on link "Next" at bounding box center [929, 445] width 117 height 34
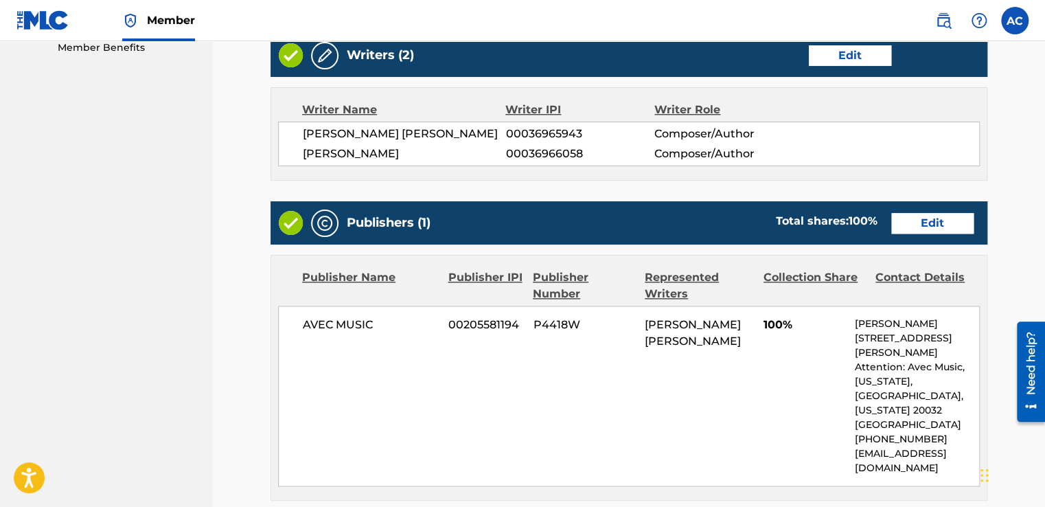
scroll to position [741, 0]
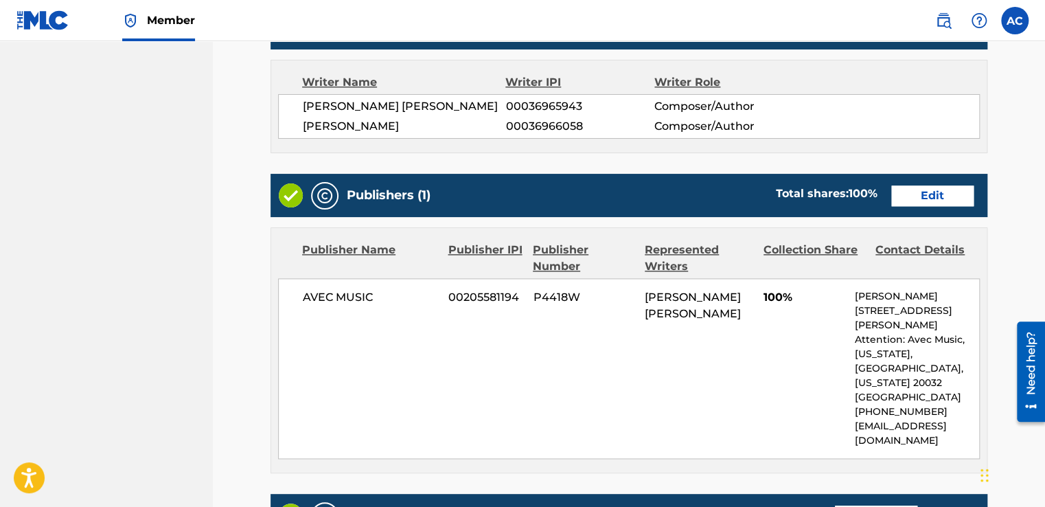
click at [921, 206] on link "Edit" at bounding box center [932, 195] width 82 height 21
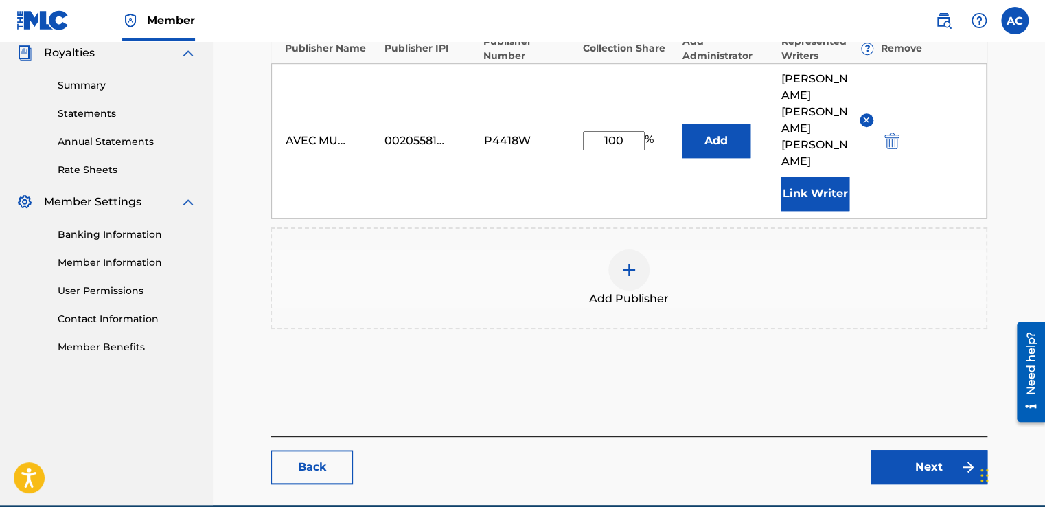
scroll to position [417, 0]
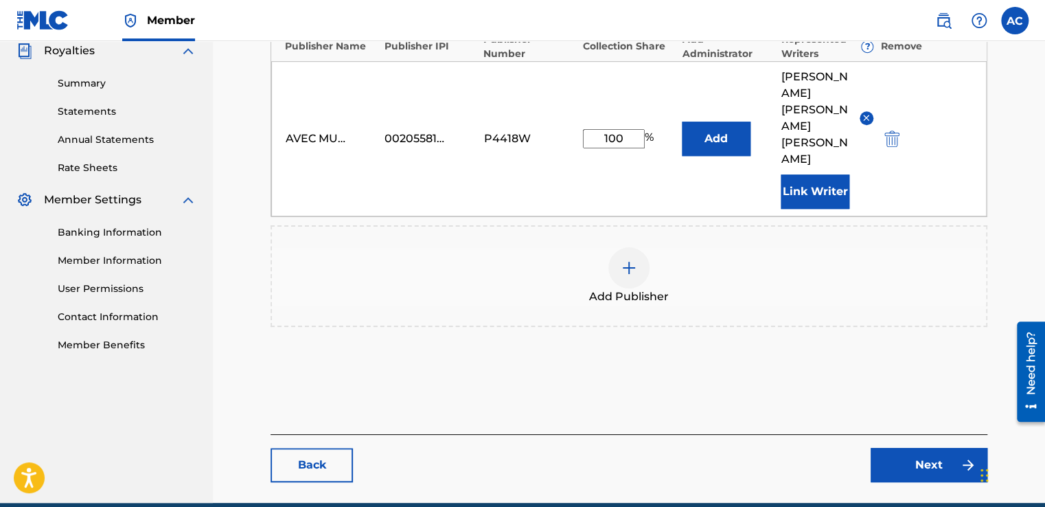
click at [922, 448] on link "Next" at bounding box center [929, 465] width 117 height 34
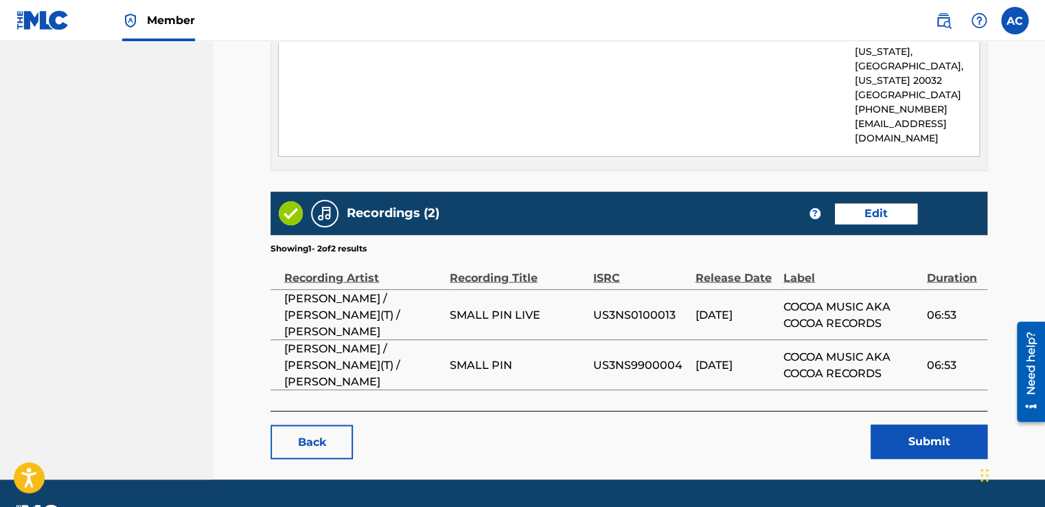
scroll to position [1052, 0]
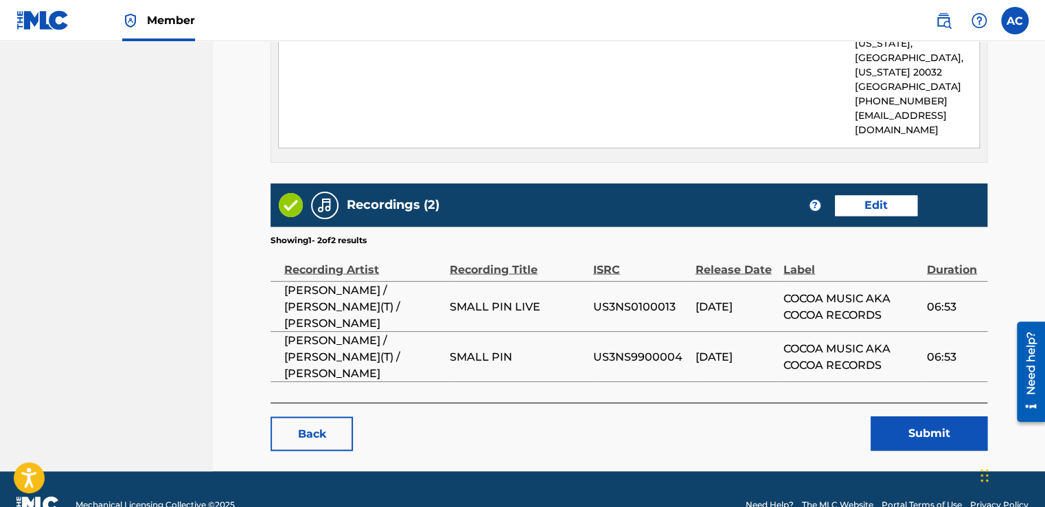
click at [923, 416] on button "Submit" at bounding box center [929, 433] width 117 height 34
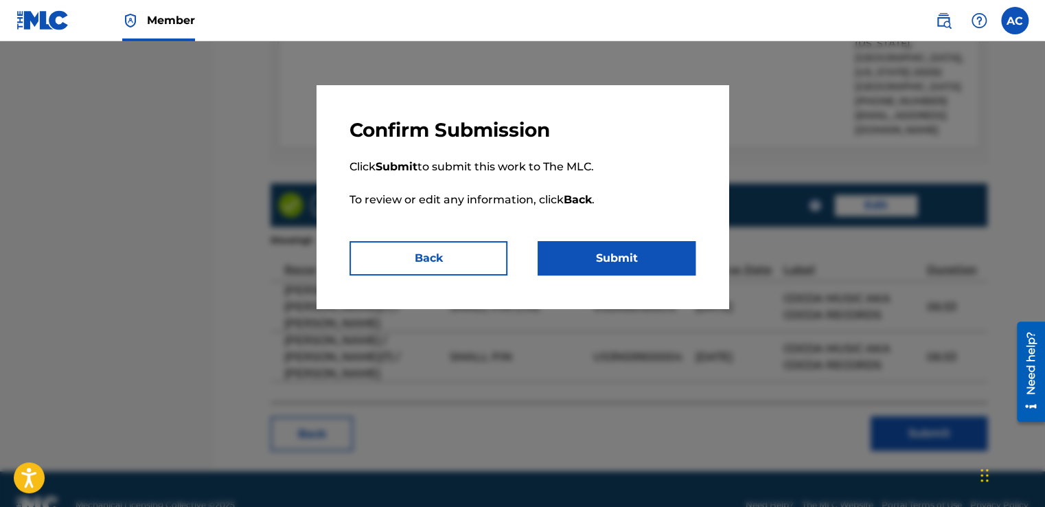
click at [633, 253] on button "Submit" at bounding box center [617, 258] width 158 height 34
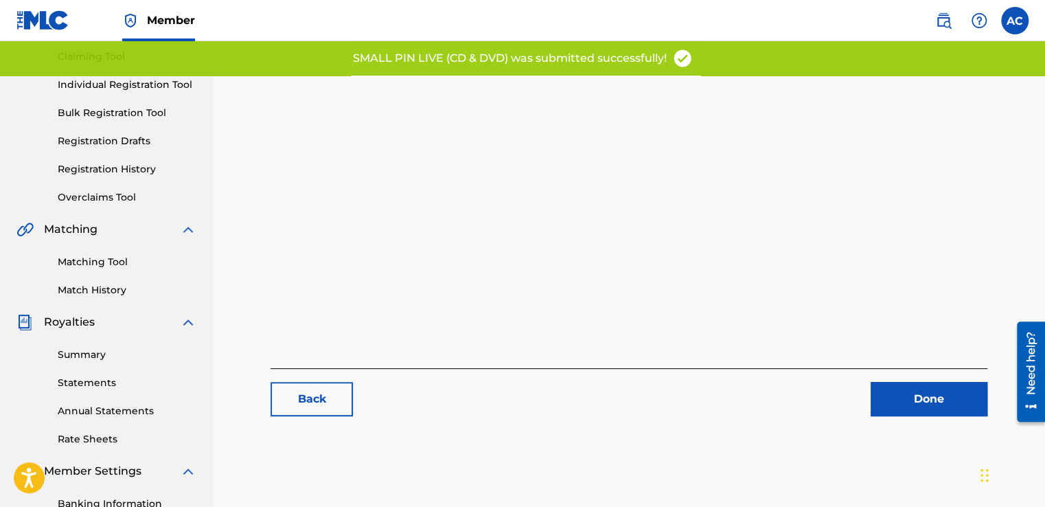
scroll to position [165, 0]
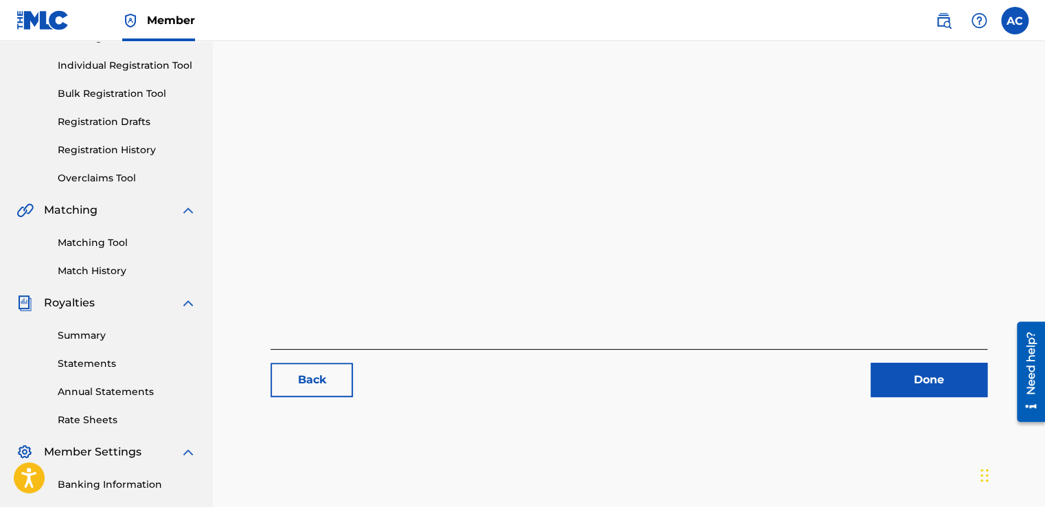
click at [912, 380] on link "Done" at bounding box center [929, 379] width 117 height 34
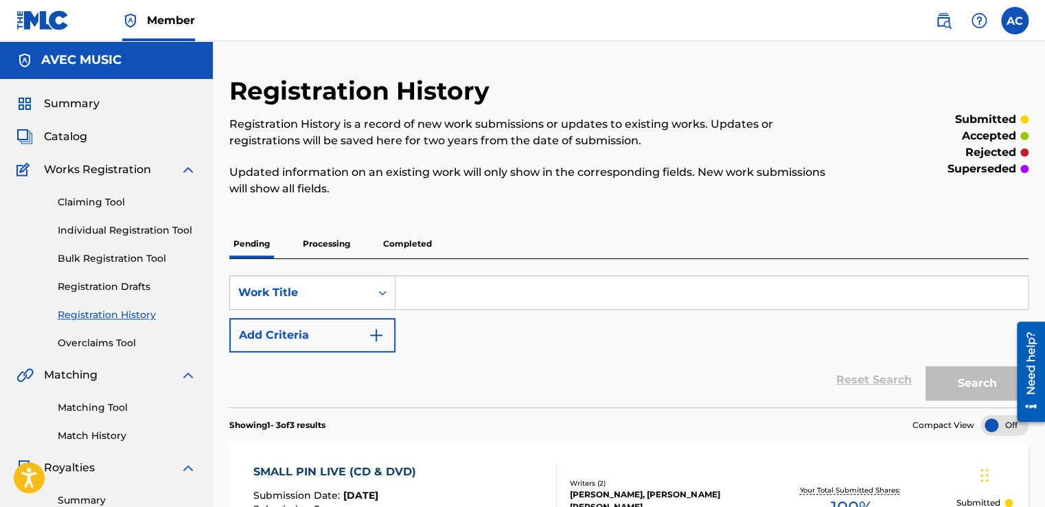
click at [256, 245] on p "Pending" at bounding box center [251, 243] width 45 height 29
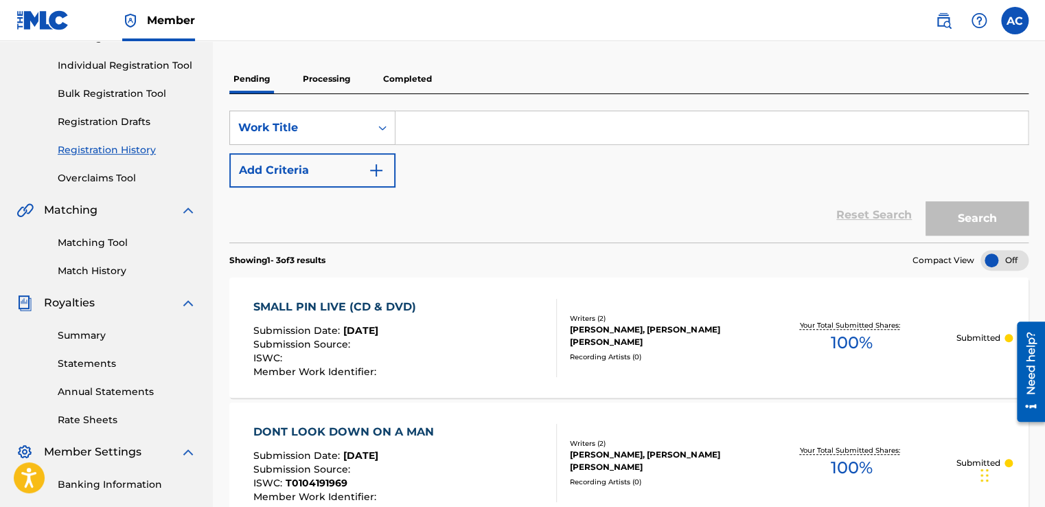
scroll to position [137, 0]
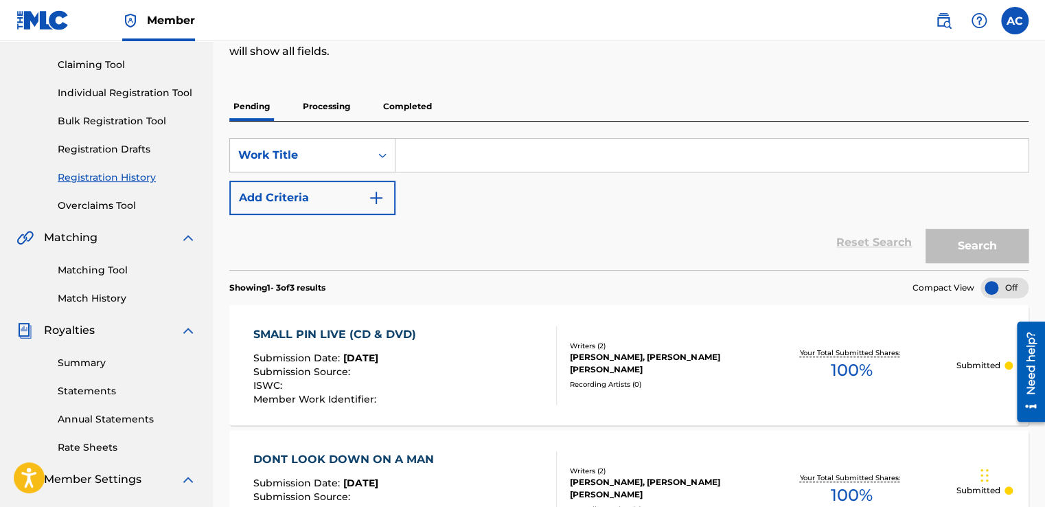
click at [325, 104] on p "Processing" at bounding box center [327, 106] width 56 height 29
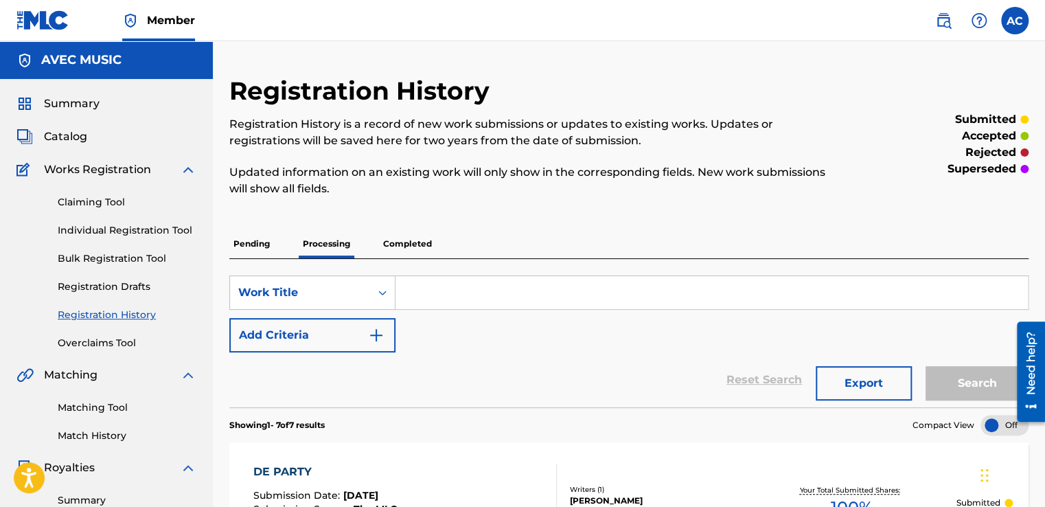
click at [395, 246] on p "Completed" at bounding box center [407, 243] width 57 height 29
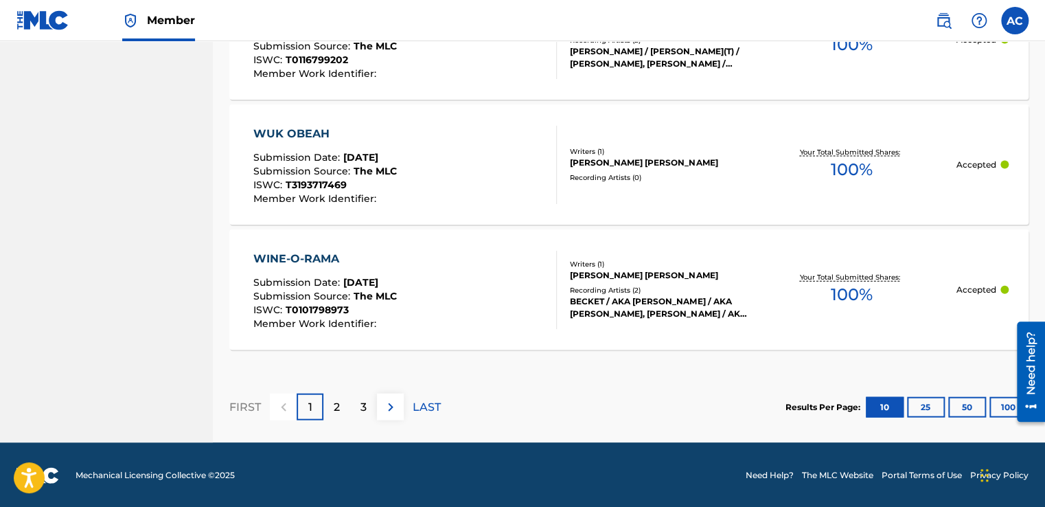
scroll to position [1409, 0]
click at [424, 407] on p "LAST" at bounding box center [427, 407] width 28 height 16
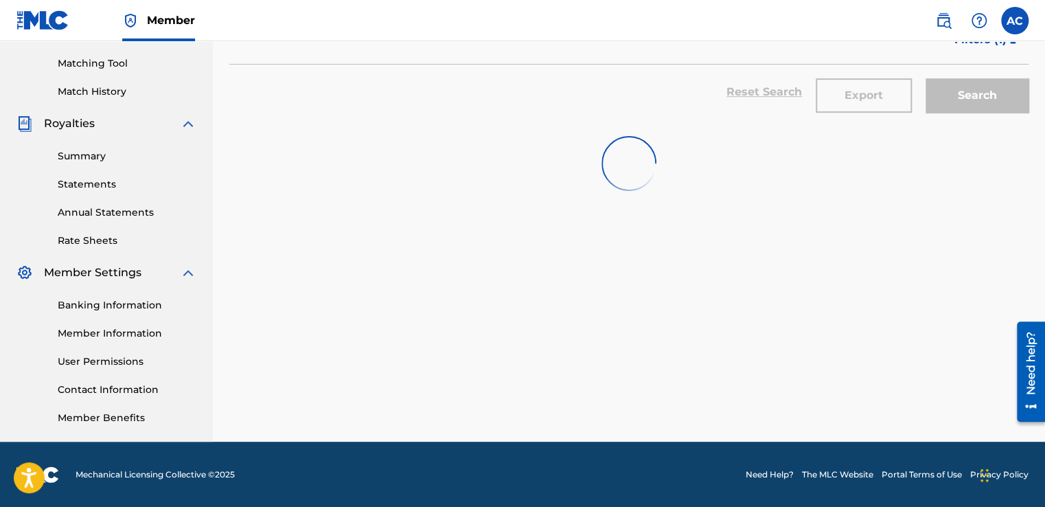
scroll to position [519, 0]
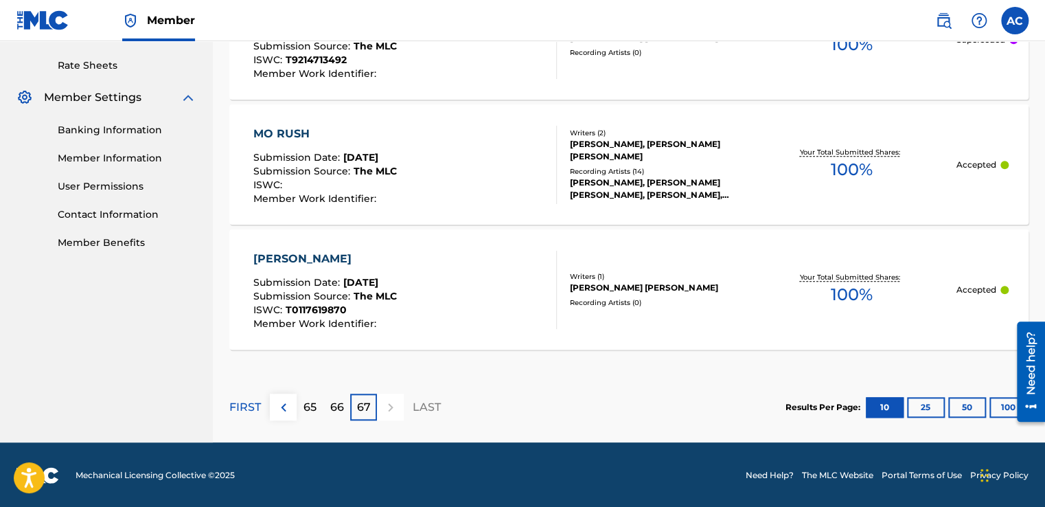
click at [302, 408] on div "65" at bounding box center [310, 406] width 27 height 27
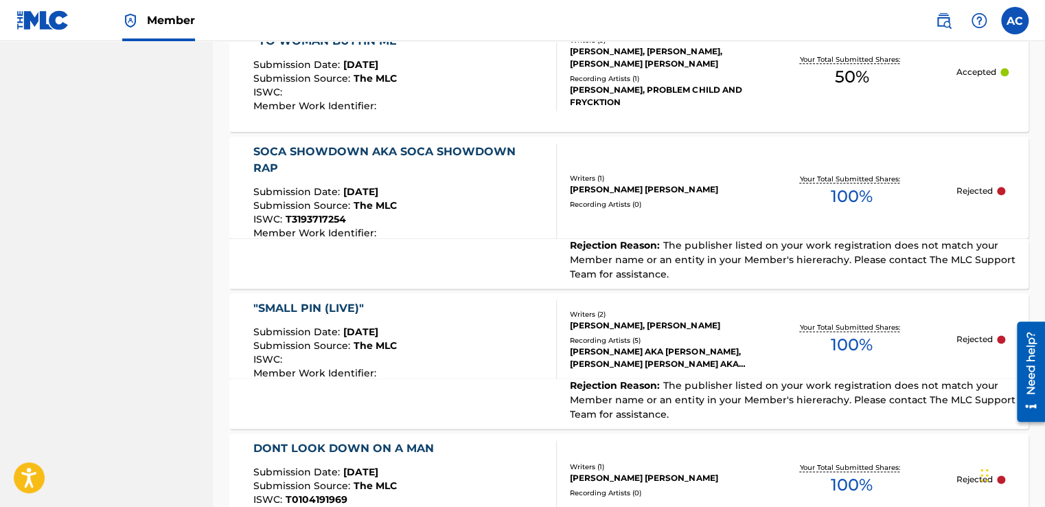
scroll to position [750, 0]
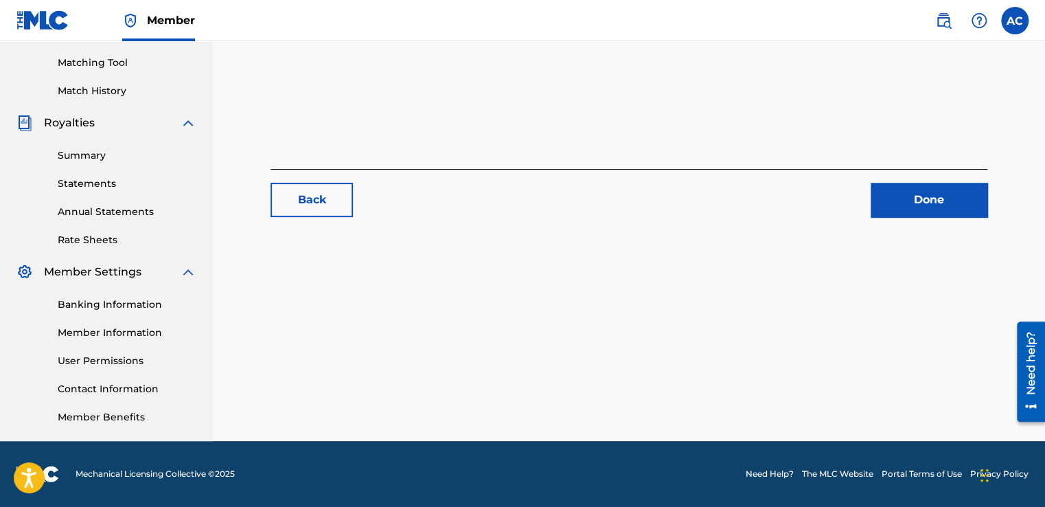
scroll to position [165, 0]
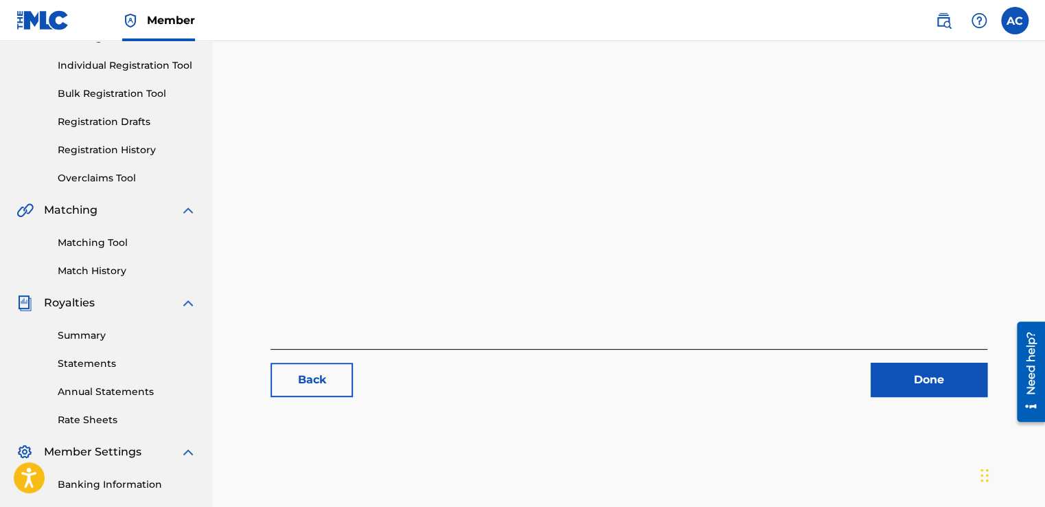
click at [926, 386] on link "Done" at bounding box center [929, 379] width 117 height 34
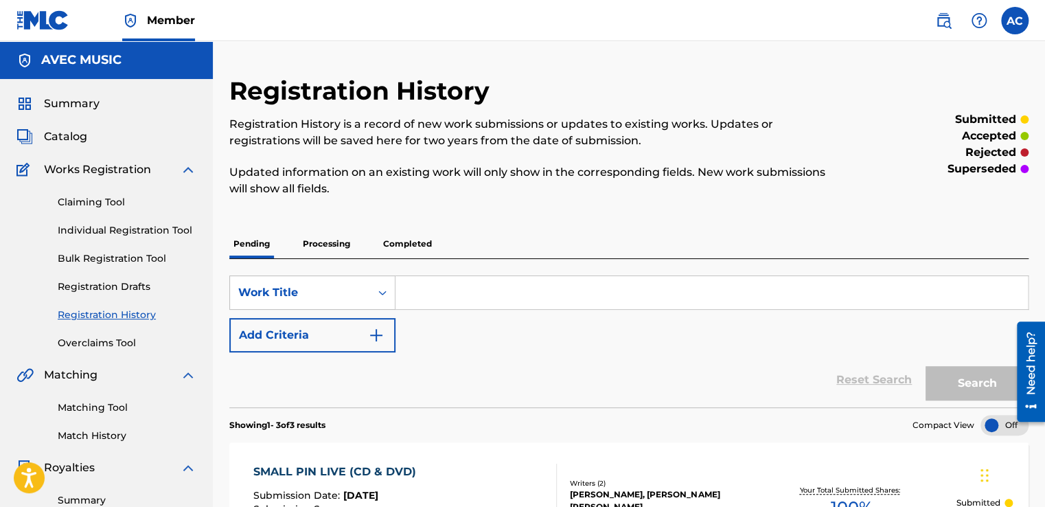
click at [695, 373] on div "Reset Search Search" at bounding box center [628, 379] width 799 height 55
click at [201, 448] on div "Summary Catalog Works Registration Claiming Tool Individual Registration Tool B…" at bounding box center [106, 432] width 213 height 706
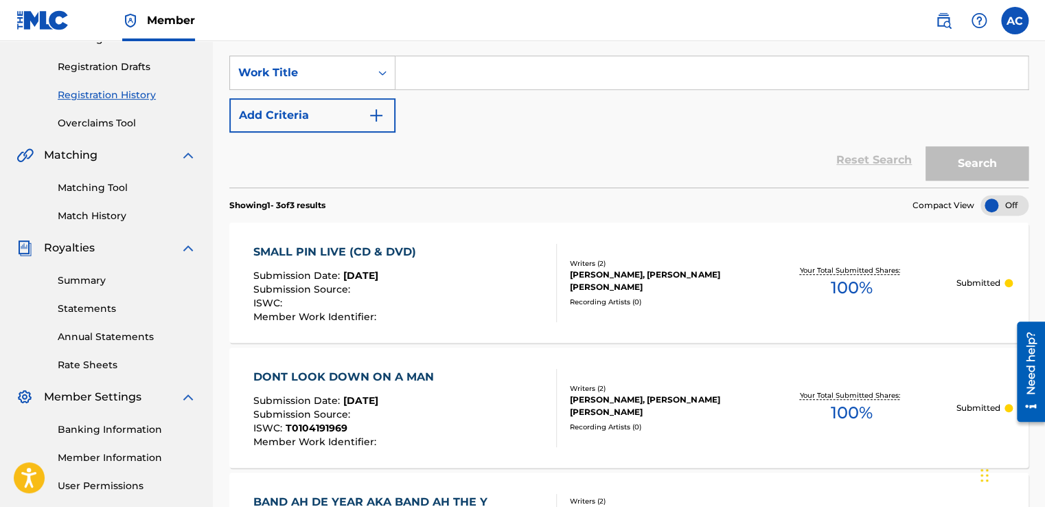
scroll to position [220, 0]
click at [299, 246] on div "SMALL PIN LIVE (CD & DVD)" at bounding box center [338, 252] width 170 height 16
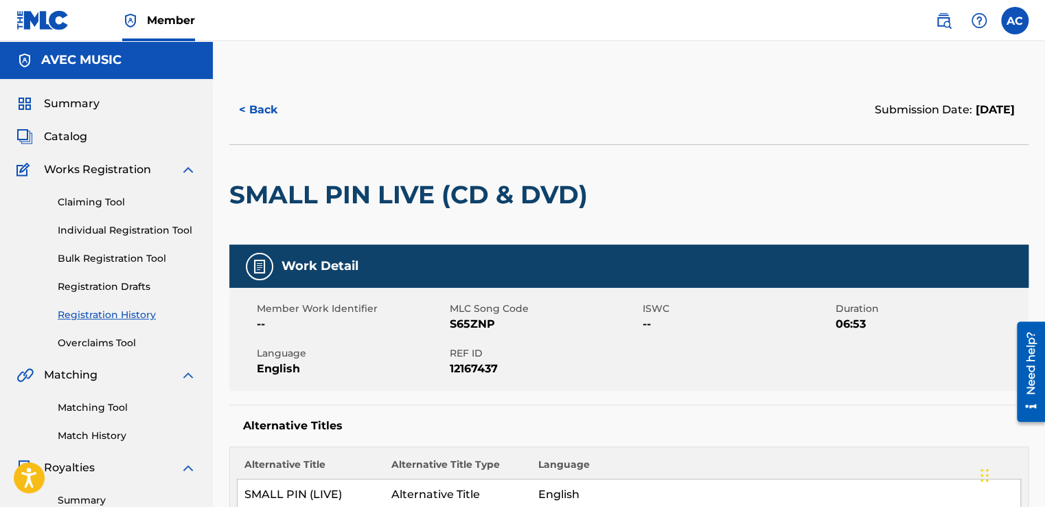
click at [260, 106] on button "< Back" at bounding box center [270, 110] width 82 height 34
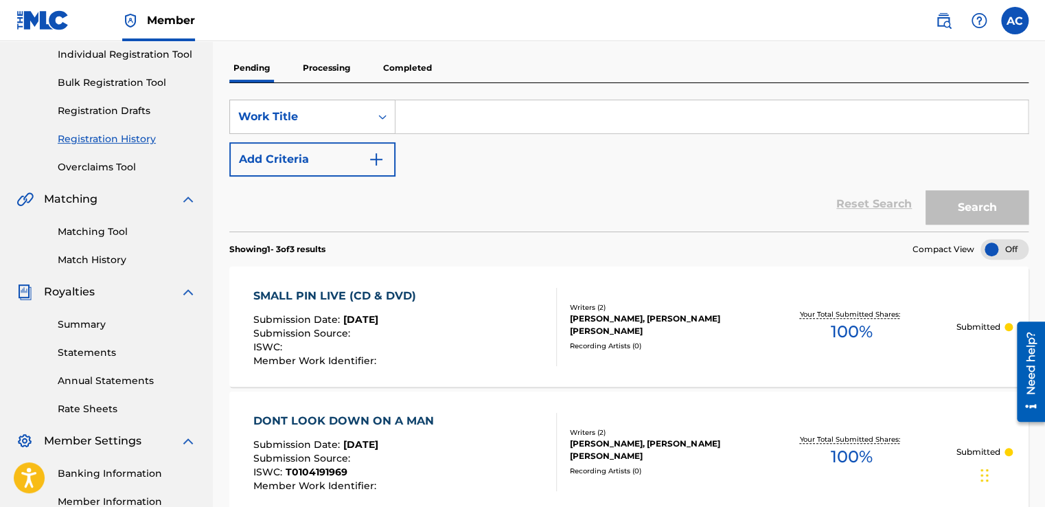
scroll to position [155, 0]
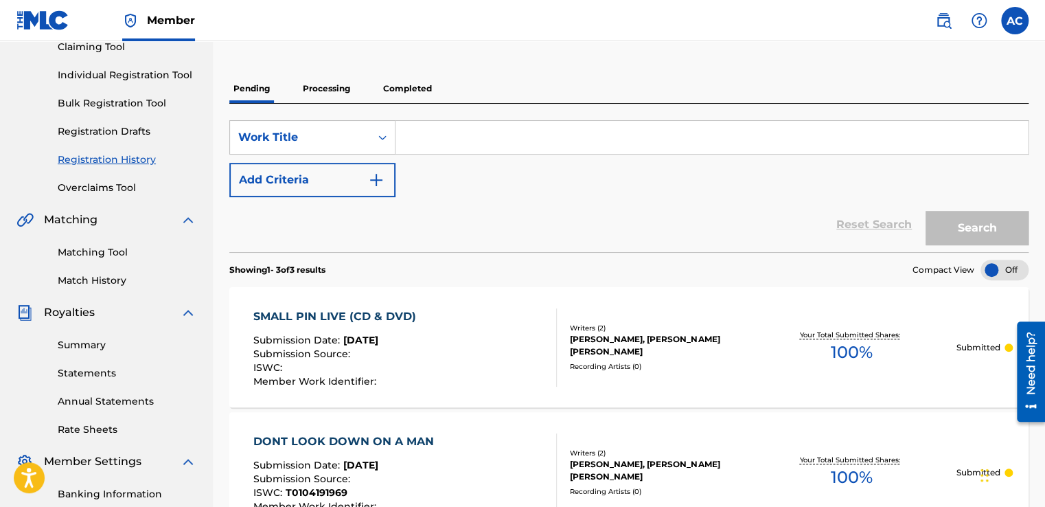
click at [391, 87] on p "Completed" at bounding box center [407, 88] width 57 height 29
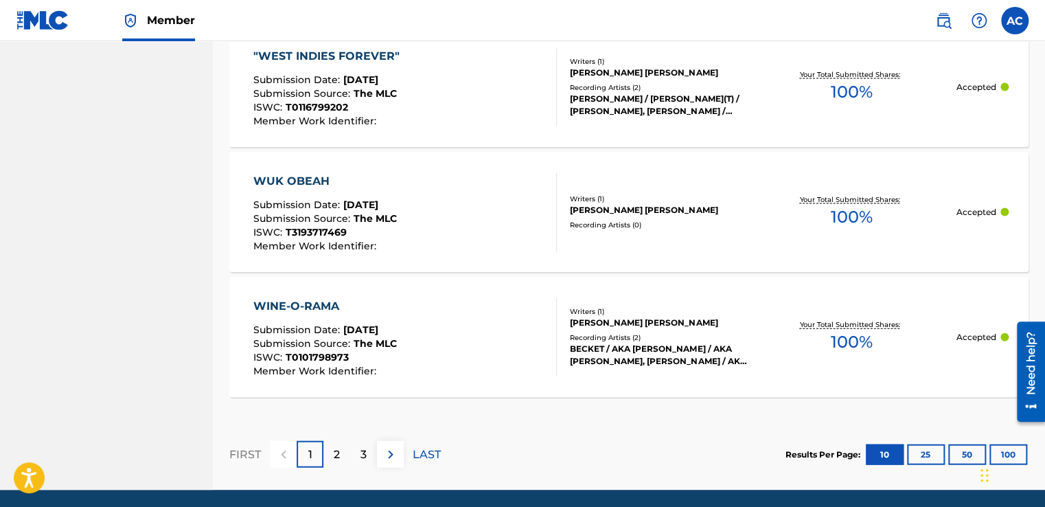
scroll to position [1409, 0]
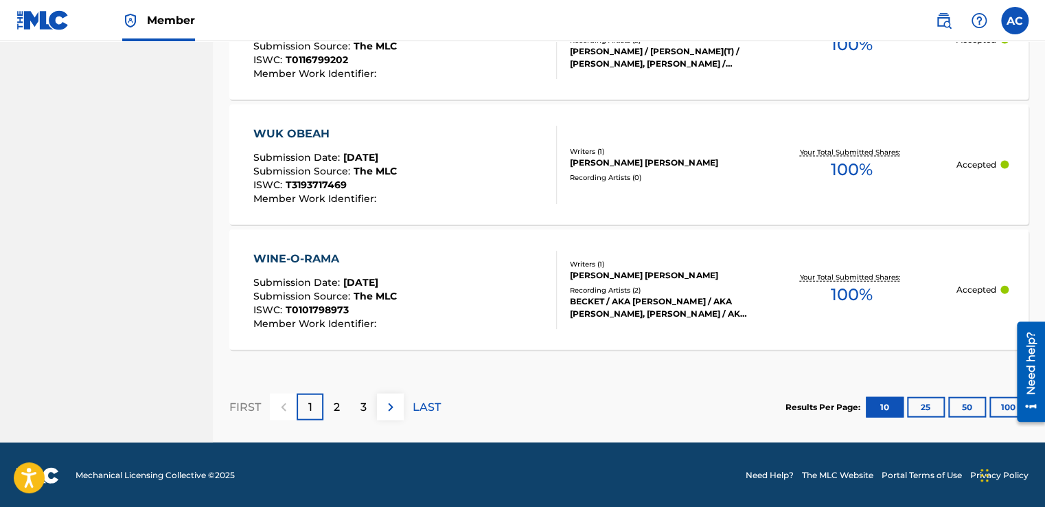
click at [431, 404] on p "LAST" at bounding box center [427, 407] width 28 height 16
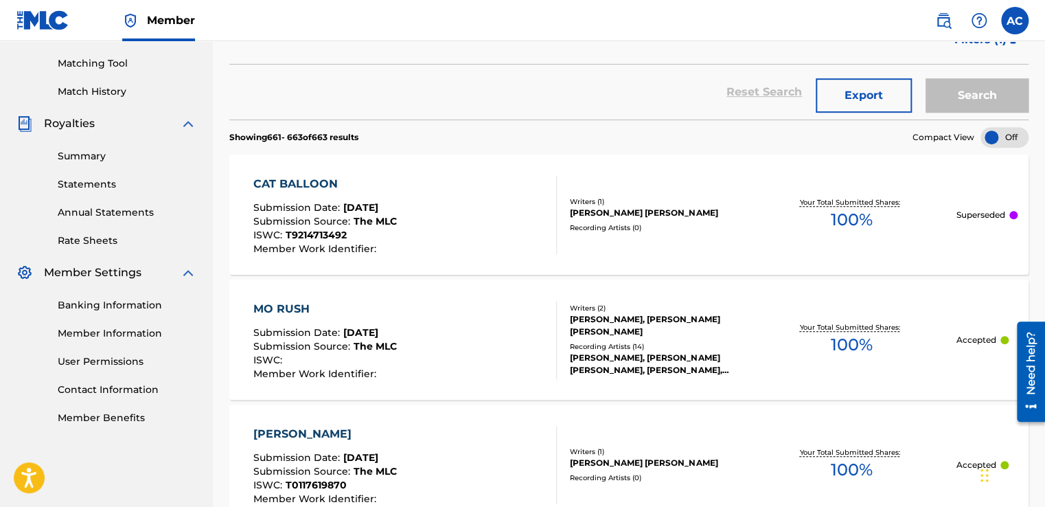
scroll to position [519, 0]
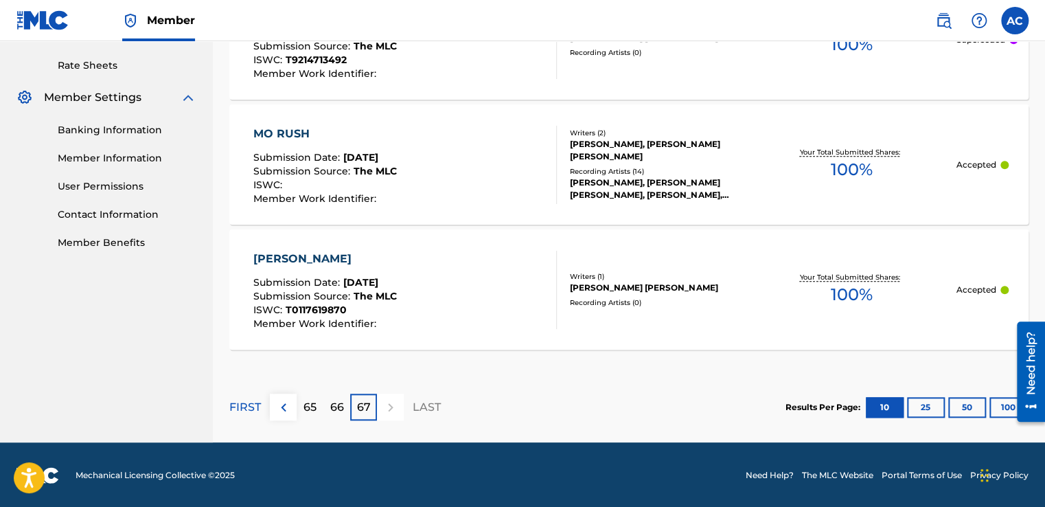
click at [310, 404] on p "65" at bounding box center [309, 407] width 13 height 16
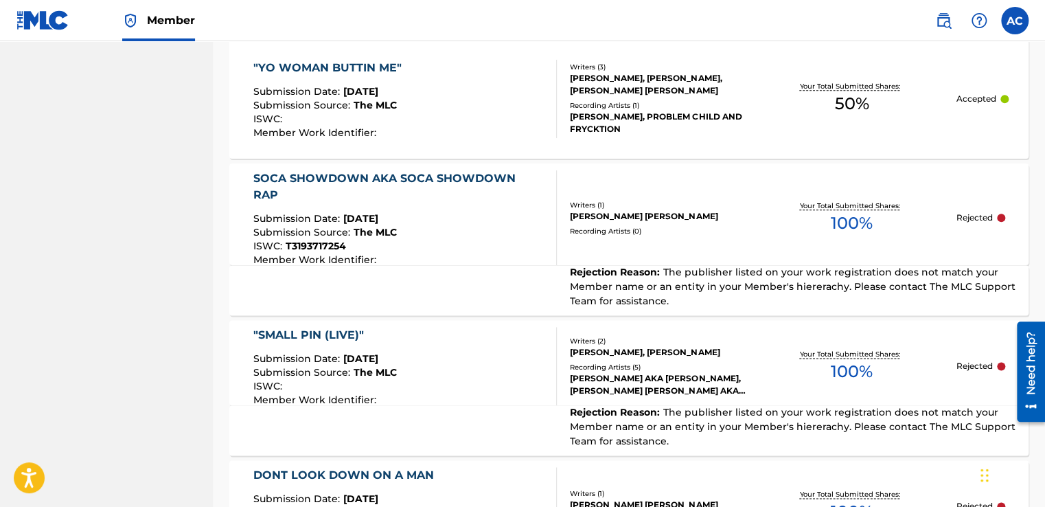
scroll to position [722, 0]
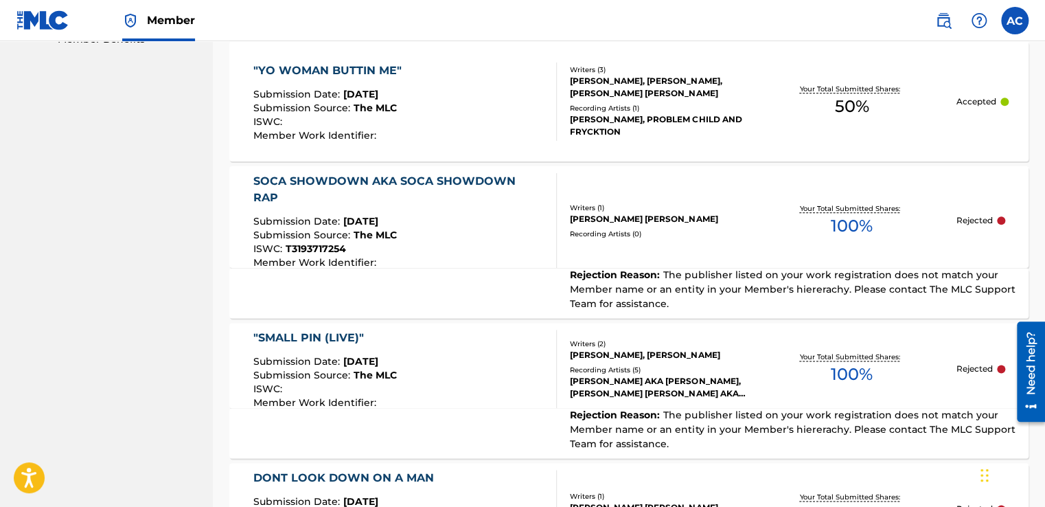
click at [319, 183] on div "SOCA SHOWDOWN AKA SOCA SHOWDOWN RAP" at bounding box center [399, 189] width 292 height 33
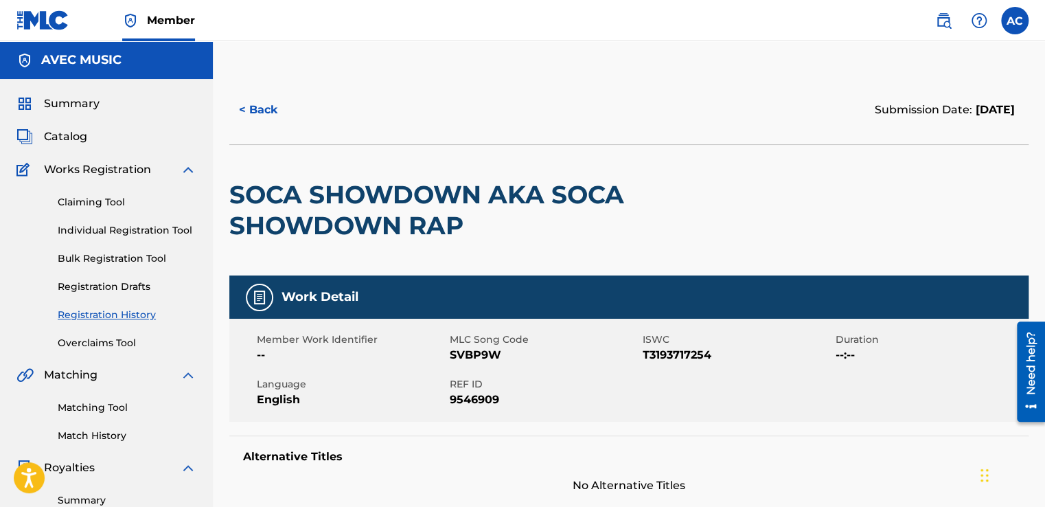
click at [265, 196] on h2 "SOCA SHOWDOWN AKA SOCA SHOWDOWN RAP" at bounding box center [468, 210] width 479 height 62
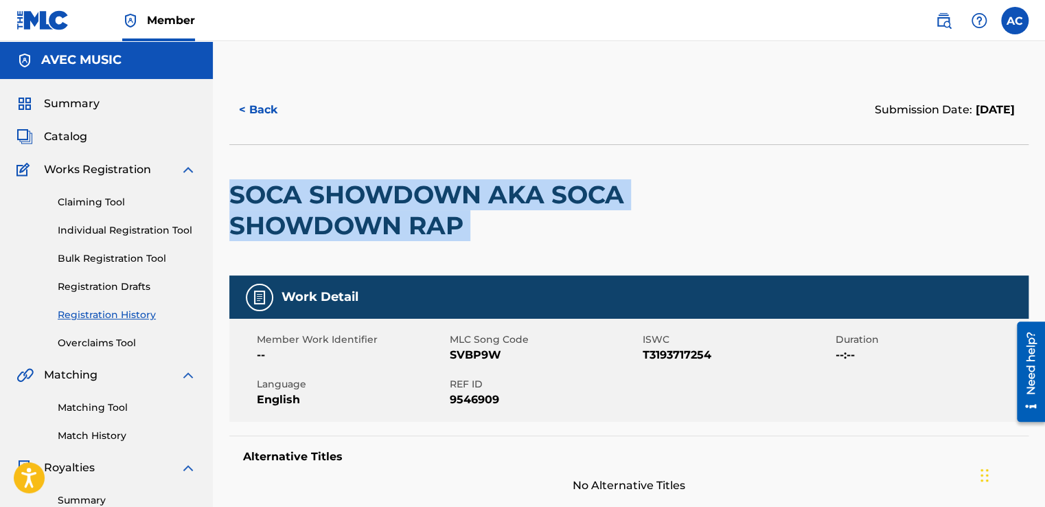
click at [265, 196] on h2 "SOCA SHOWDOWN AKA SOCA SHOWDOWN RAP" at bounding box center [468, 210] width 479 height 62
drag, startPoint x: 265, startPoint y: 196, endPoint x: 224, endPoint y: 183, distance: 42.8
copy div "SOCA SHOWDOWN AKA SOCA SHOWDOWN RAP"
click at [73, 136] on span "Catalog" at bounding box center [65, 136] width 43 height 16
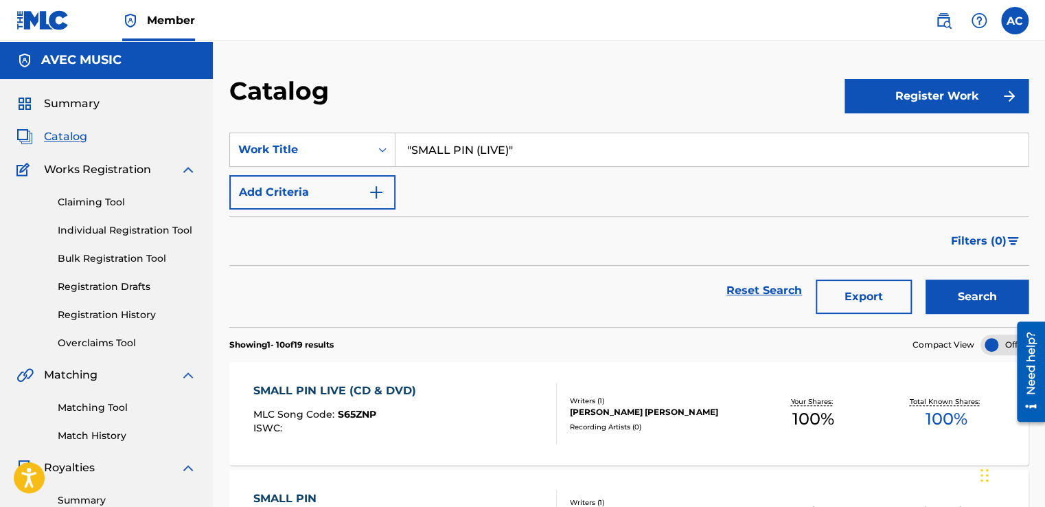
click at [441, 146] on input ""SMALL PIN (LIVE)"" at bounding box center [711, 149] width 632 height 33
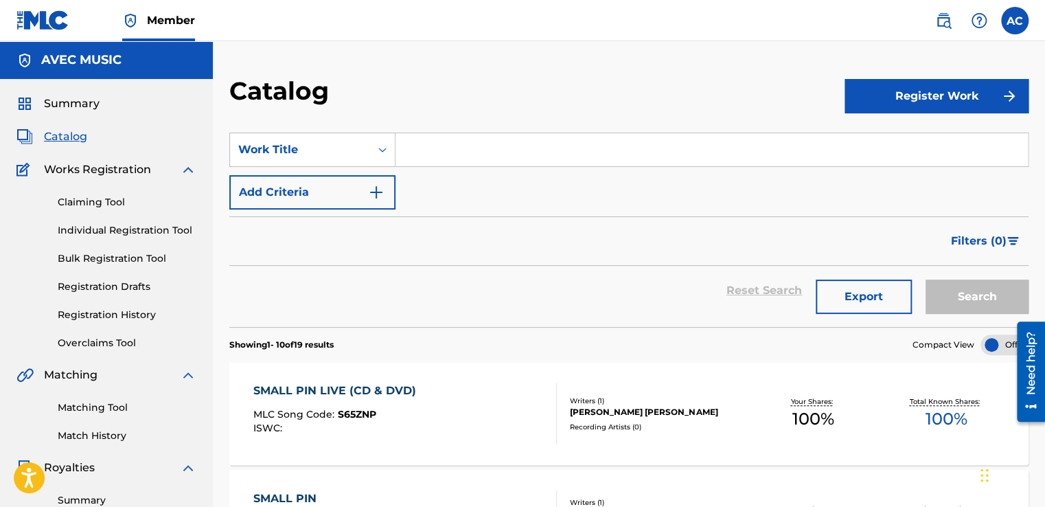
paste input "SOCA SHOWDOWN AKA SOCA SHOWDOWN RAP"
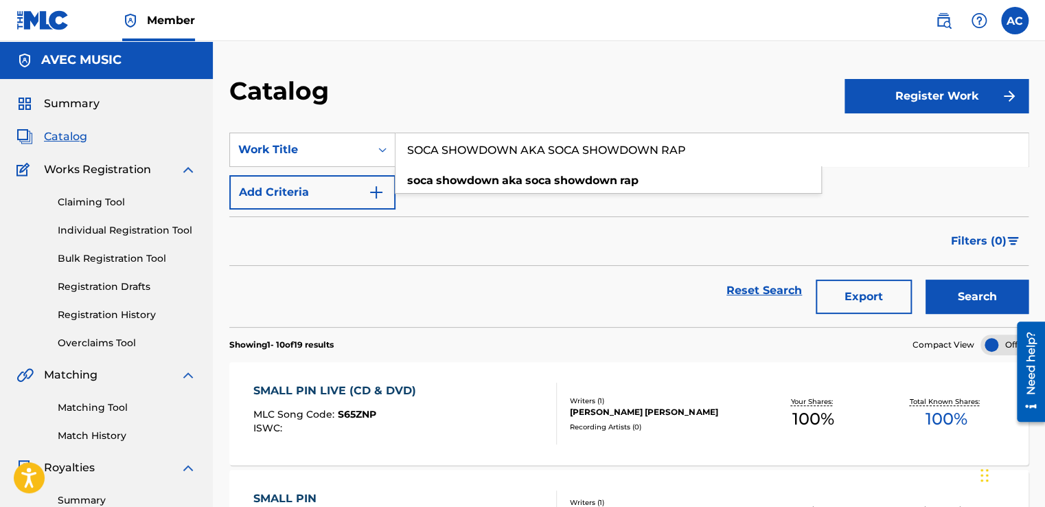
type input "SOCA SHOWDOWN AKA SOCA SHOWDOWN RAP"
click at [976, 291] on button "Search" at bounding box center [976, 296] width 103 height 34
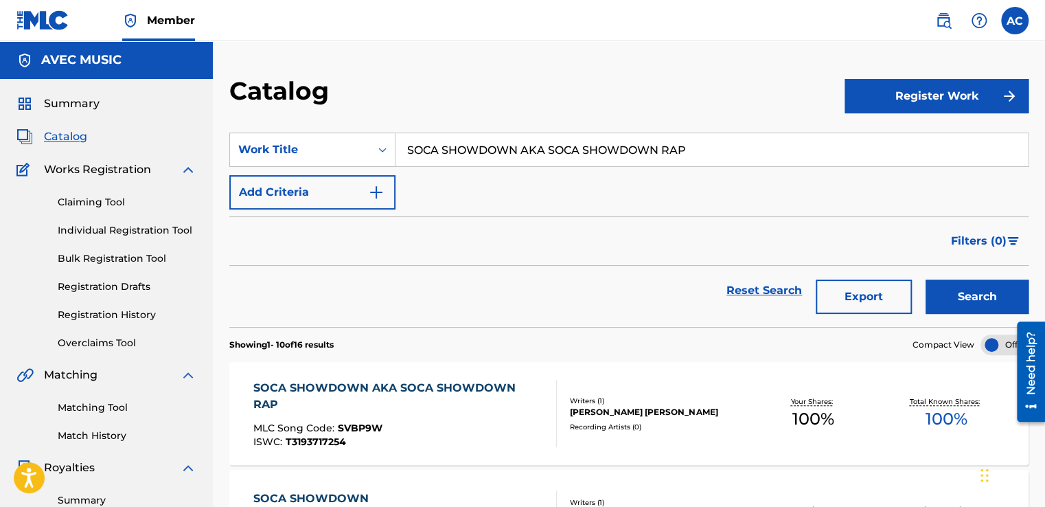
click at [369, 384] on div "SOCA SHOWDOWN AKA SOCA SHOWDOWN RAP" at bounding box center [399, 396] width 292 height 33
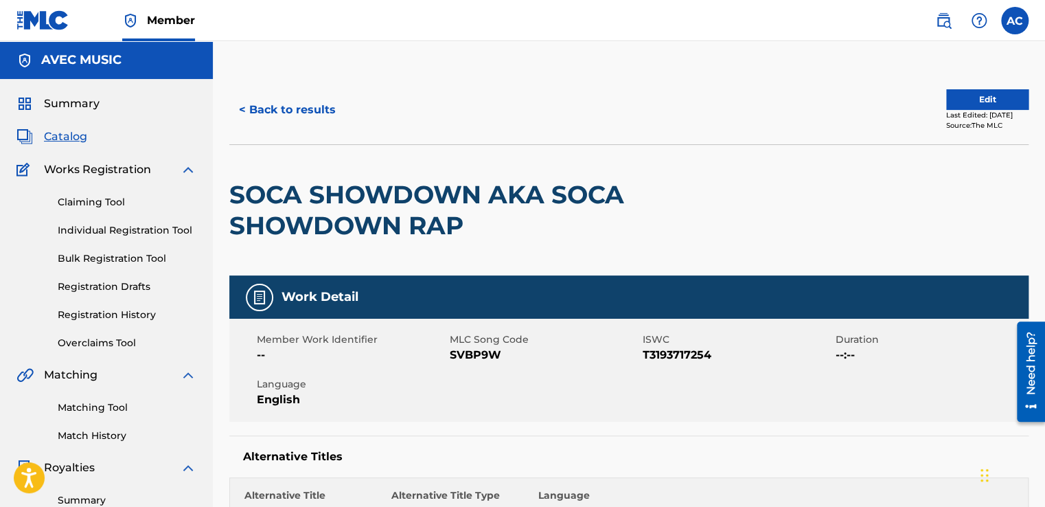
click at [978, 92] on button "Edit" at bounding box center [987, 99] width 82 height 21
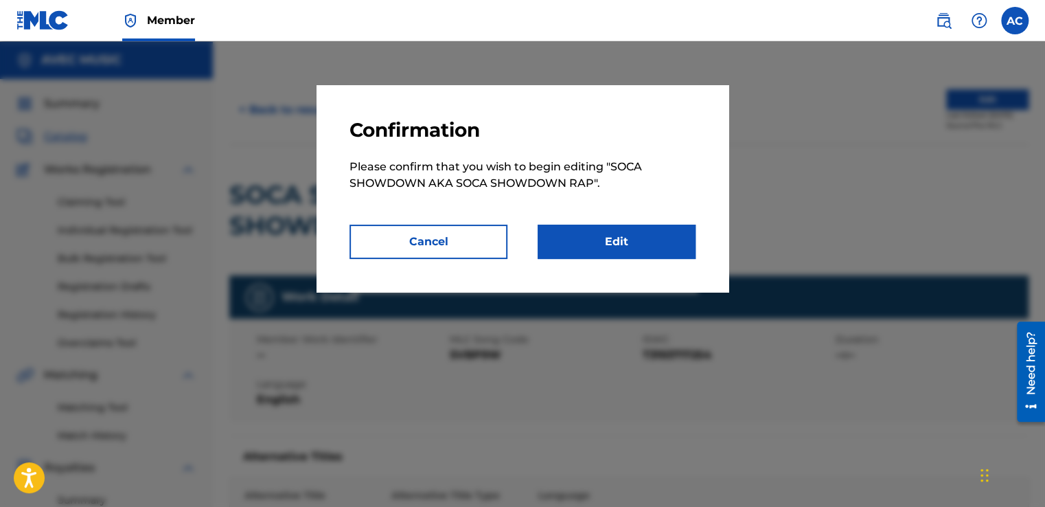
click at [638, 232] on link "Edit" at bounding box center [617, 241] width 158 height 34
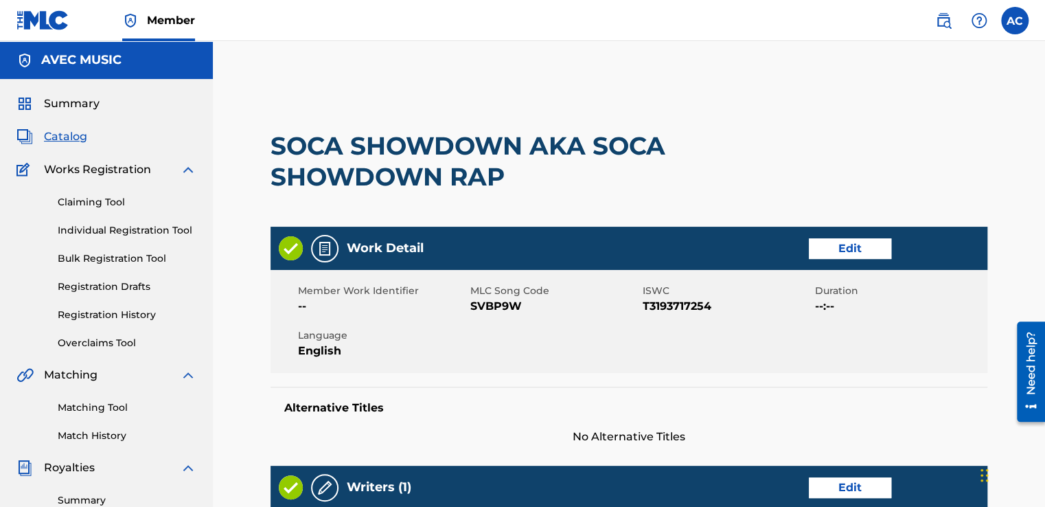
drag, startPoint x: 638, startPoint y: 232, endPoint x: 629, endPoint y: 238, distance: 10.5
click at [629, 238] on div "Work Detail Edit" at bounding box center [628, 248] width 717 height 43
click at [846, 246] on link "Edit" at bounding box center [850, 248] width 82 height 21
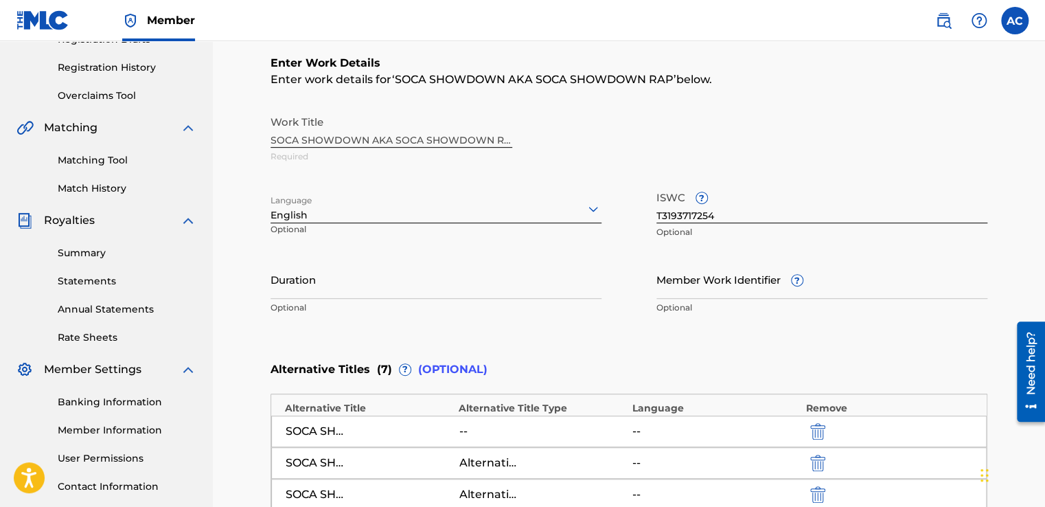
scroll to position [275, 0]
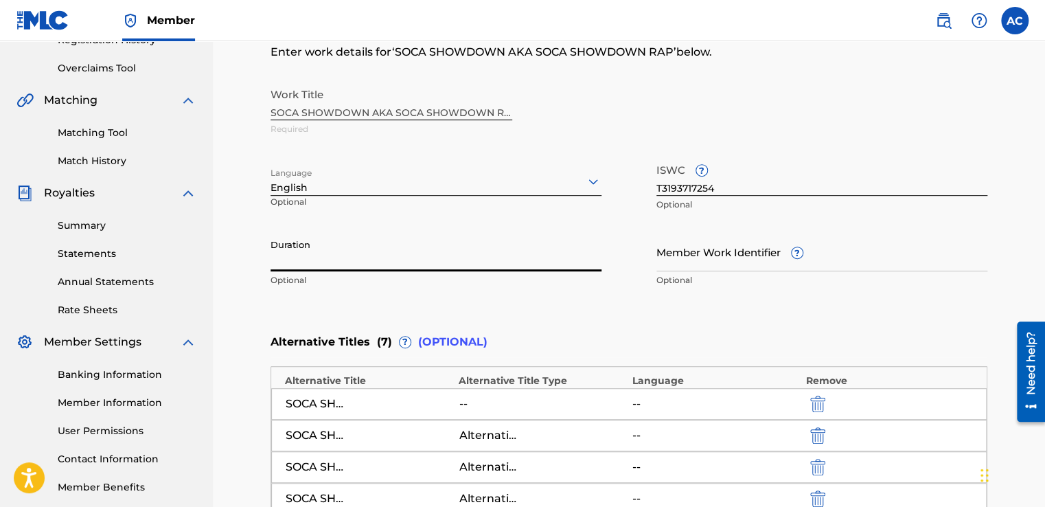
click at [288, 264] on input "Duration" at bounding box center [435, 251] width 331 height 39
type input "04:17"
click at [874, 293] on div "Member Work Identifier ? Optional" at bounding box center [821, 263] width 331 height 62
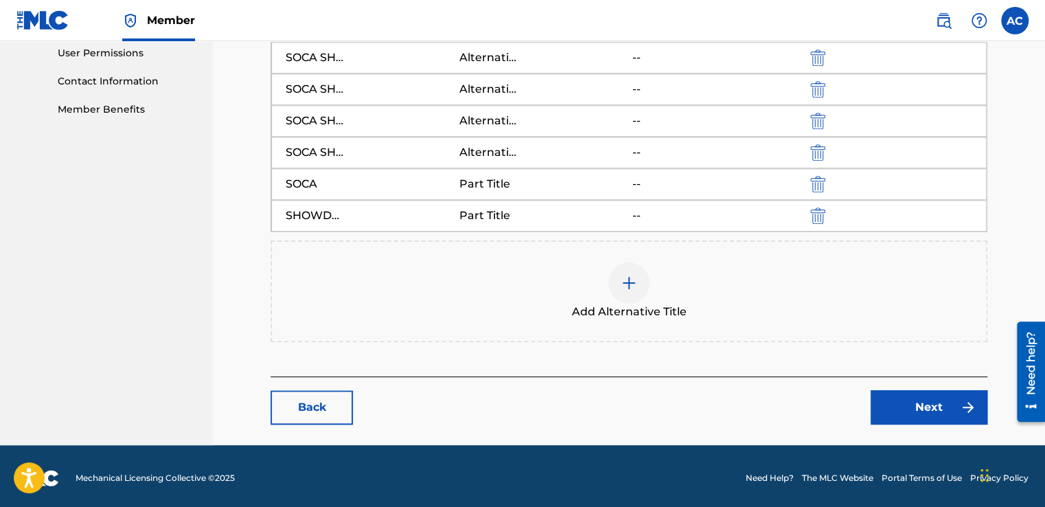
scroll to position [654, 0]
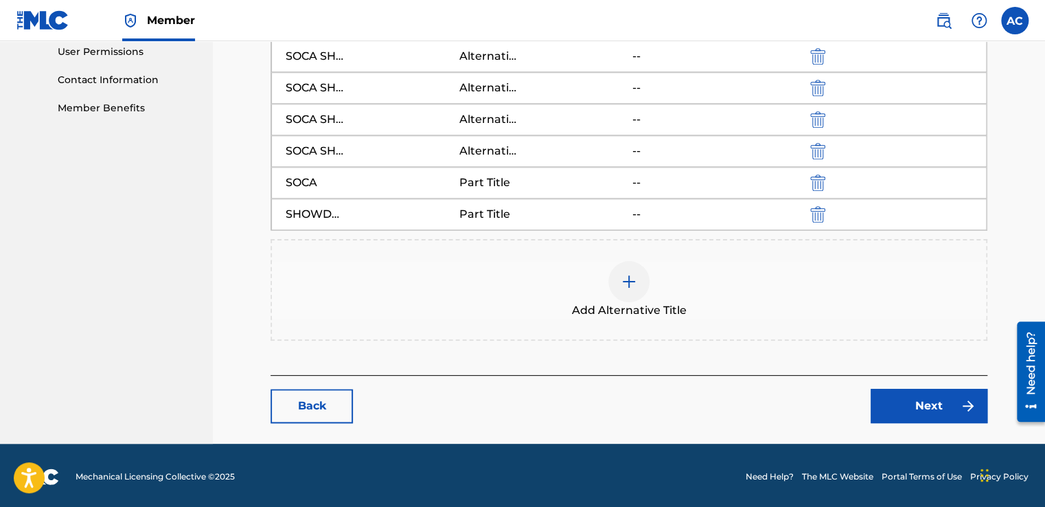
click at [919, 403] on link "Next" at bounding box center [929, 406] width 117 height 34
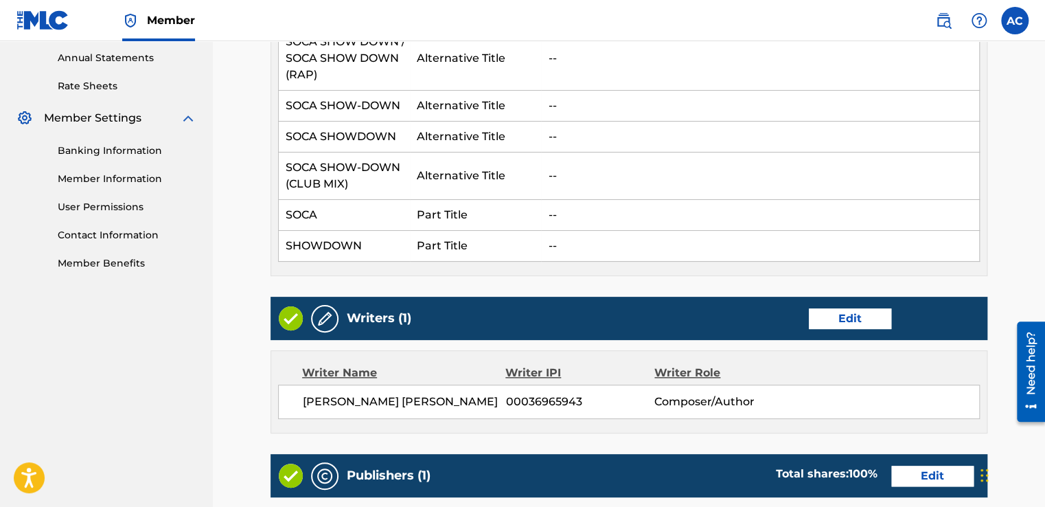
scroll to position [522, 0]
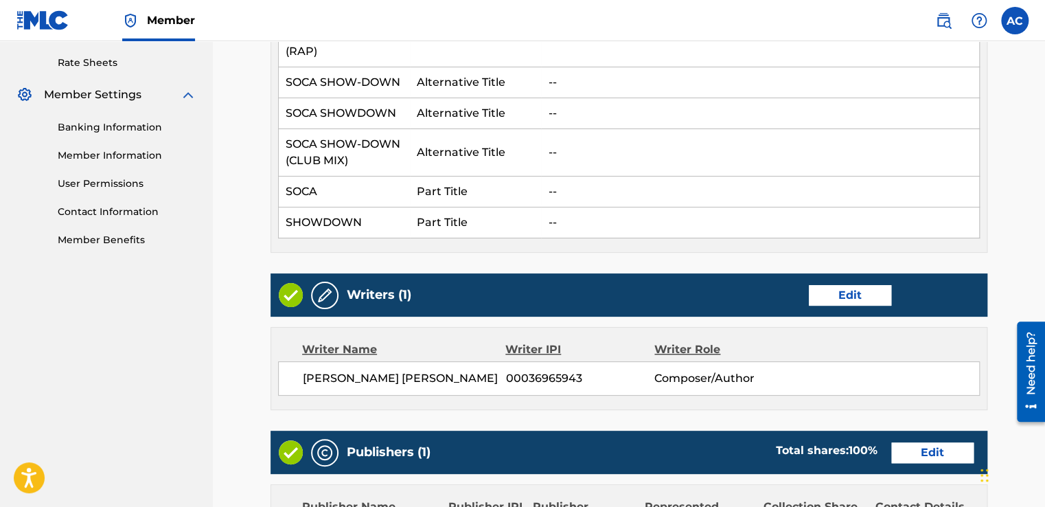
click at [849, 285] on link "Edit" at bounding box center [850, 295] width 82 height 21
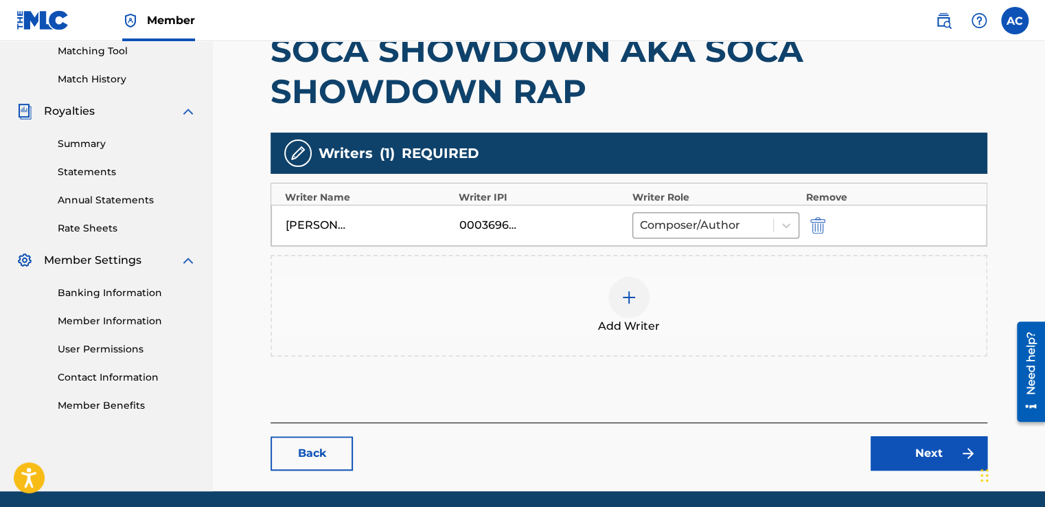
scroll to position [357, 0]
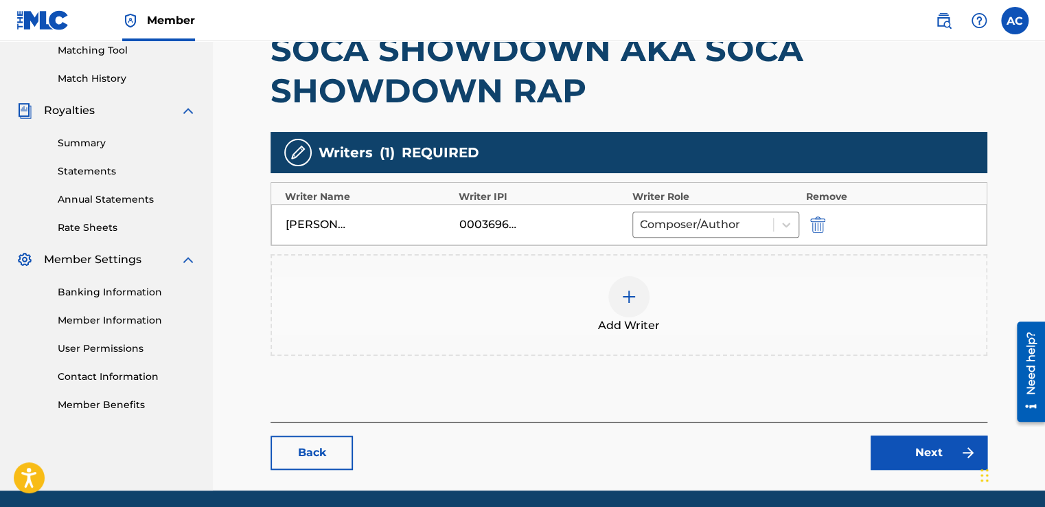
click at [628, 294] on img at bounding box center [629, 296] width 16 height 16
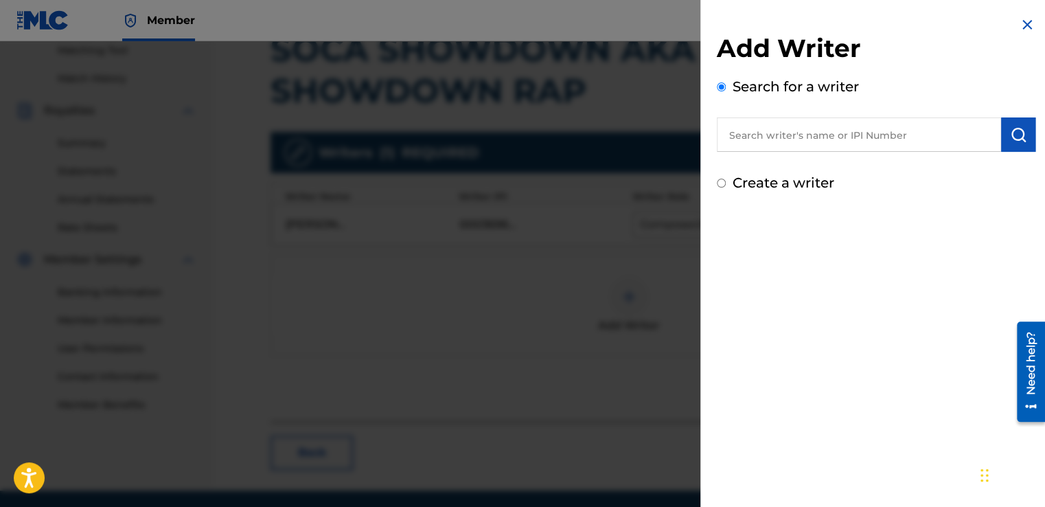
click at [744, 134] on input "text" at bounding box center [859, 134] width 284 height 34
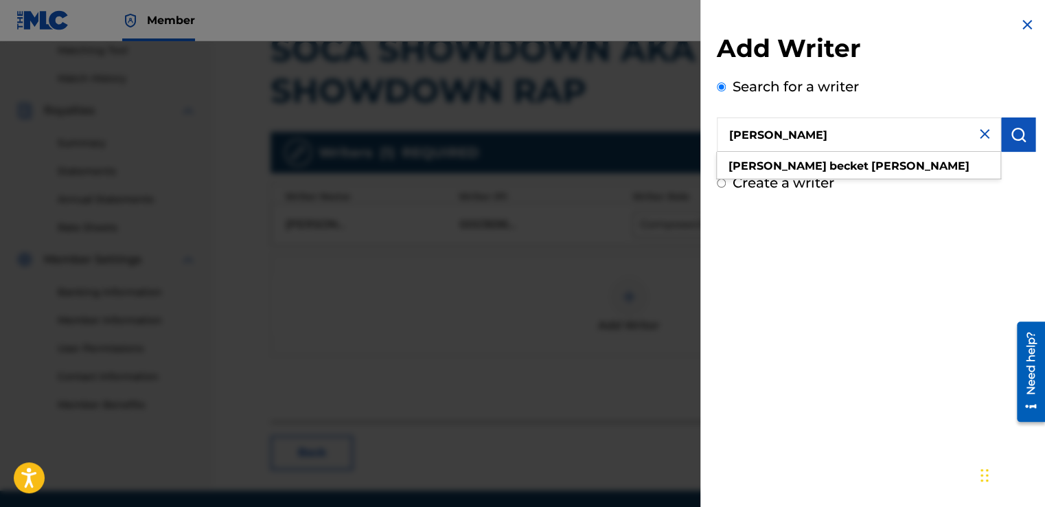
type input "[PERSON_NAME]"
click at [1011, 139] on img "submit" at bounding box center [1018, 134] width 16 height 16
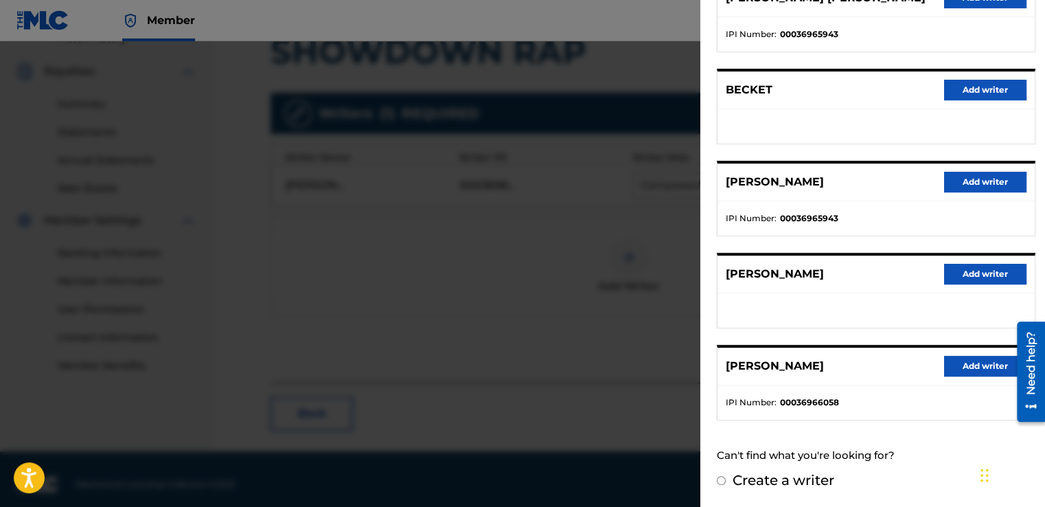
scroll to position [405, 0]
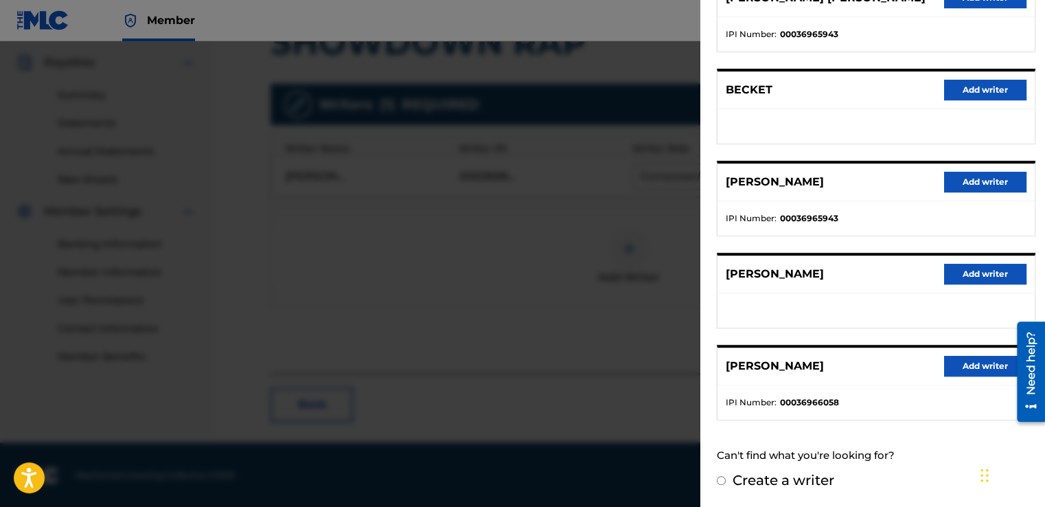
click at [961, 367] on button "Add writer" at bounding box center [985, 366] width 82 height 21
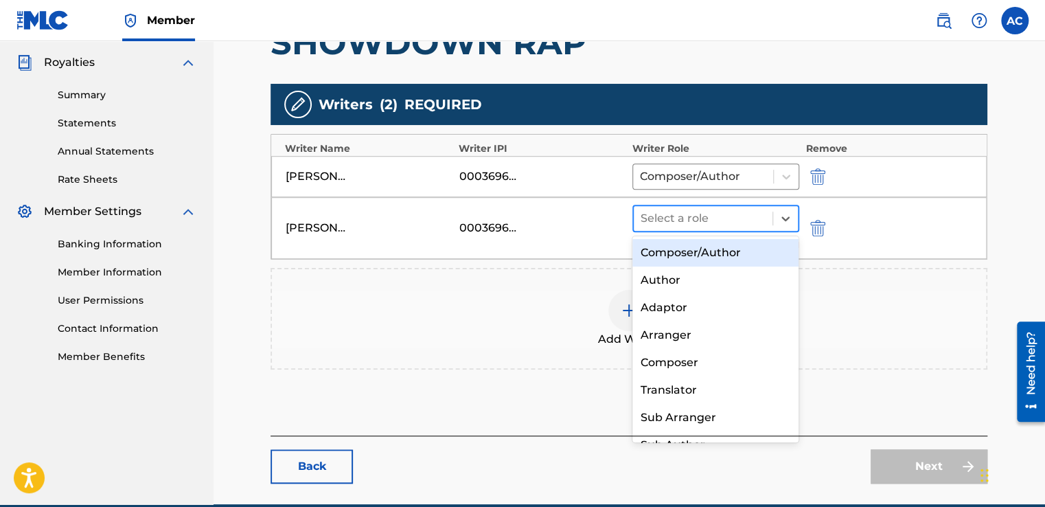
click at [713, 214] on div at bounding box center [703, 218] width 125 height 19
click at [681, 253] on div "Composer/Author" at bounding box center [715, 252] width 167 height 27
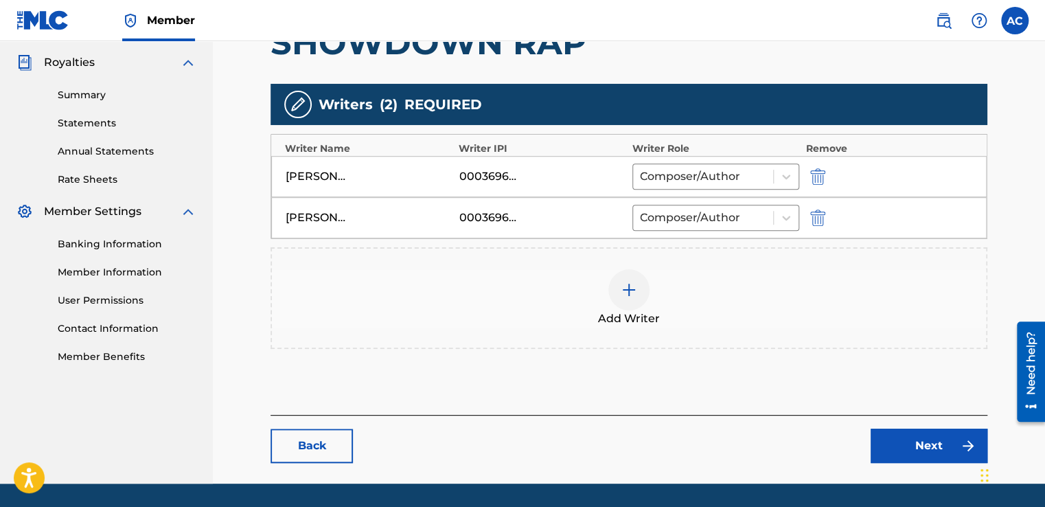
click at [912, 446] on link "Next" at bounding box center [929, 445] width 117 height 34
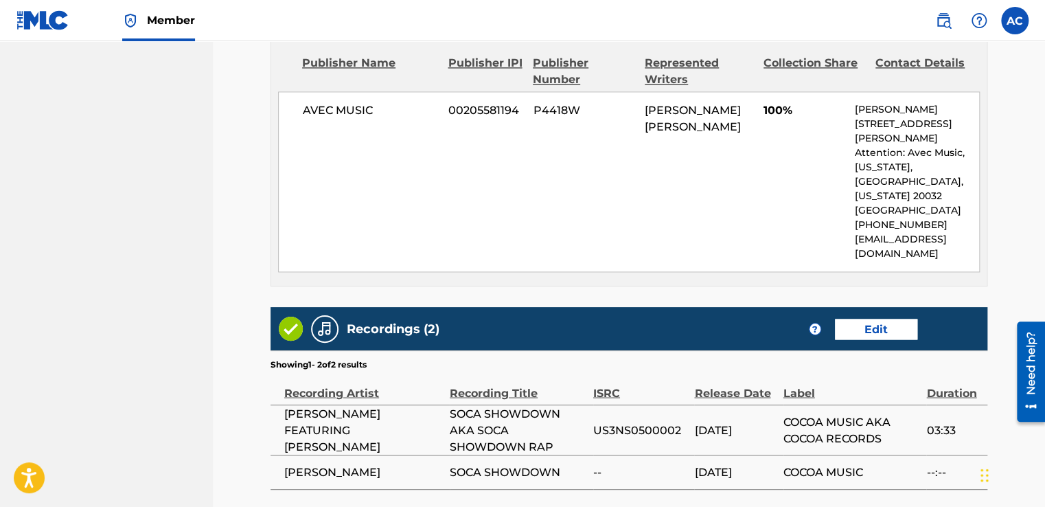
scroll to position [1016, 0]
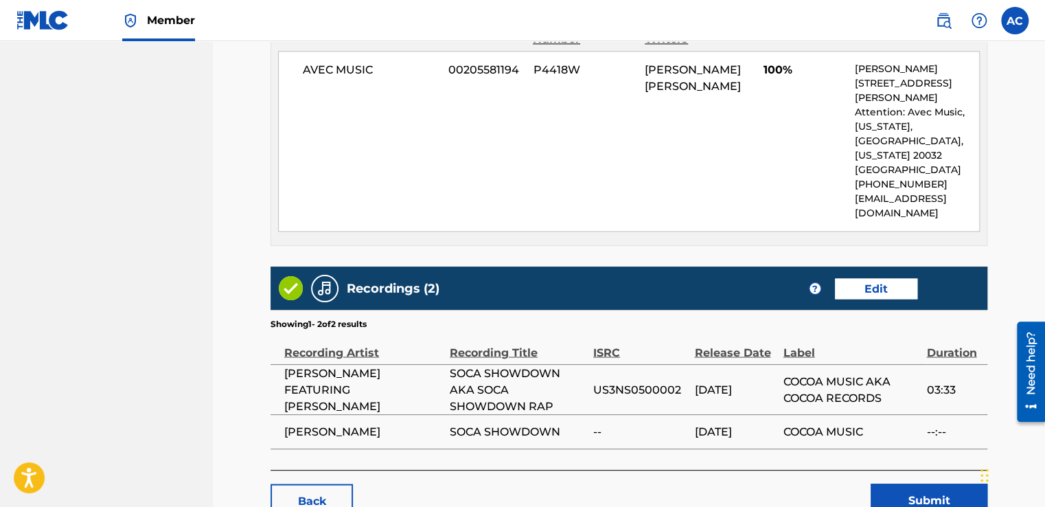
click at [912, 470] on div "Back Submit" at bounding box center [628, 494] width 717 height 48
drag, startPoint x: 912, startPoint y: 446, endPoint x: 878, endPoint y: 252, distance: 197.2
click at [878, 278] on link "Edit" at bounding box center [876, 288] width 82 height 21
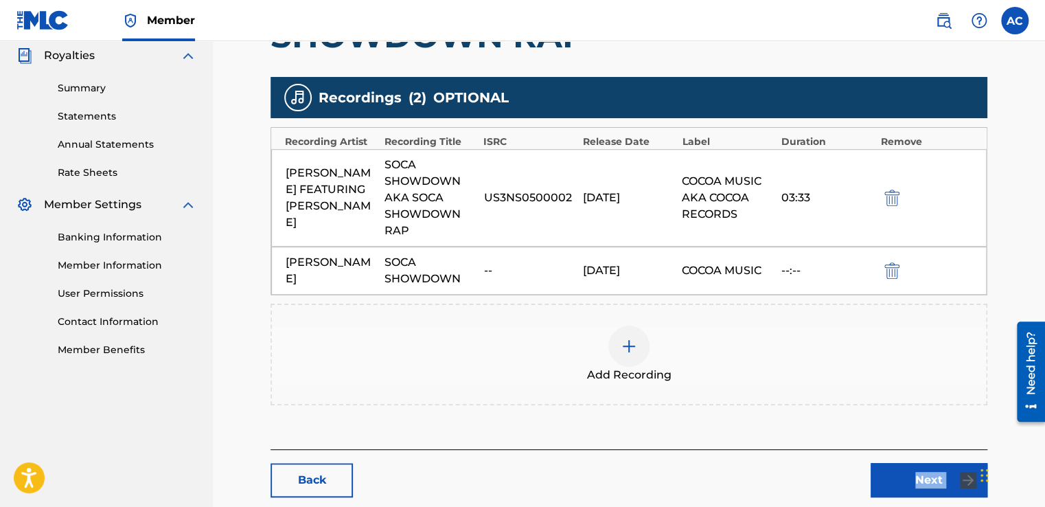
scroll to position [439, 0]
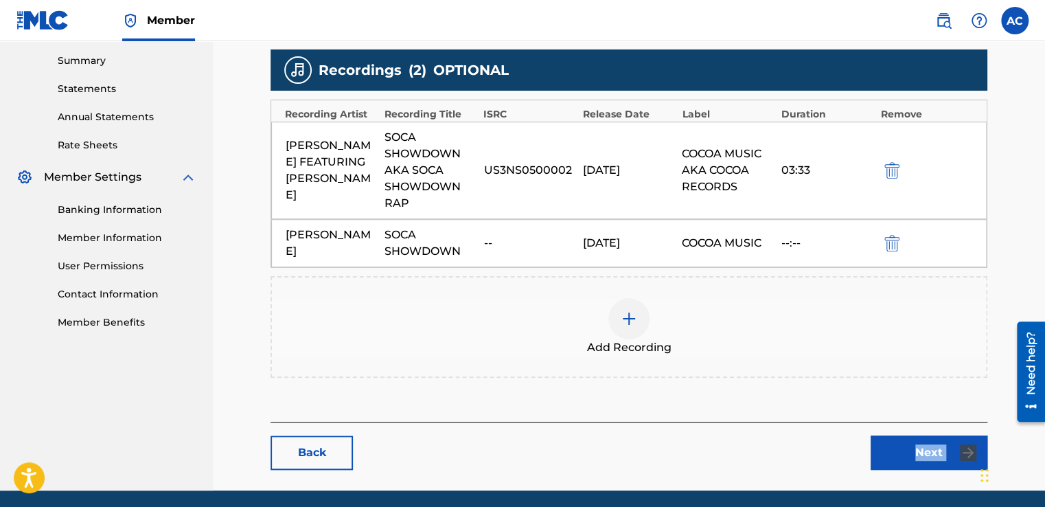
click at [628, 314] on img at bounding box center [629, 318] width 16 height 16
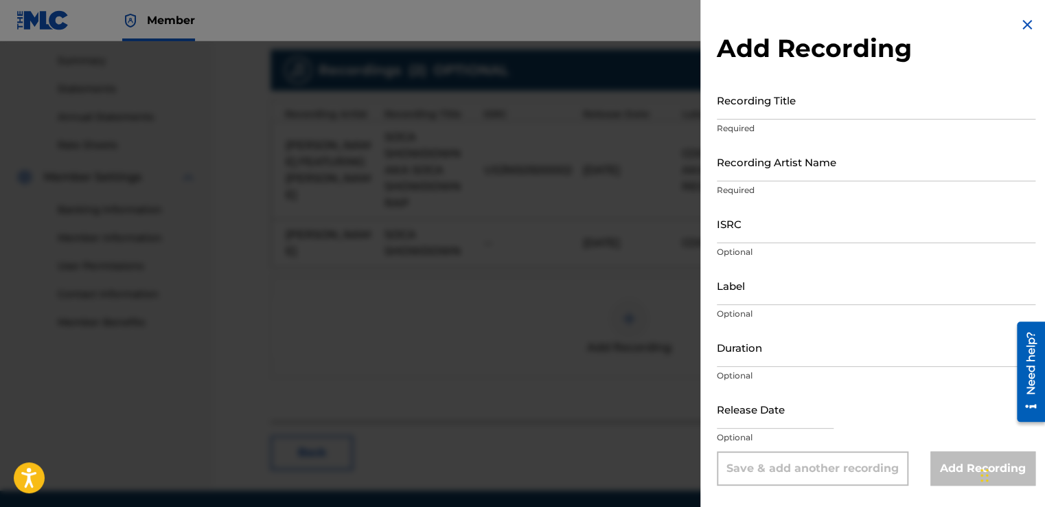
click at [628, 314] on div at bounding box center [522, 294] width 1045 height 507
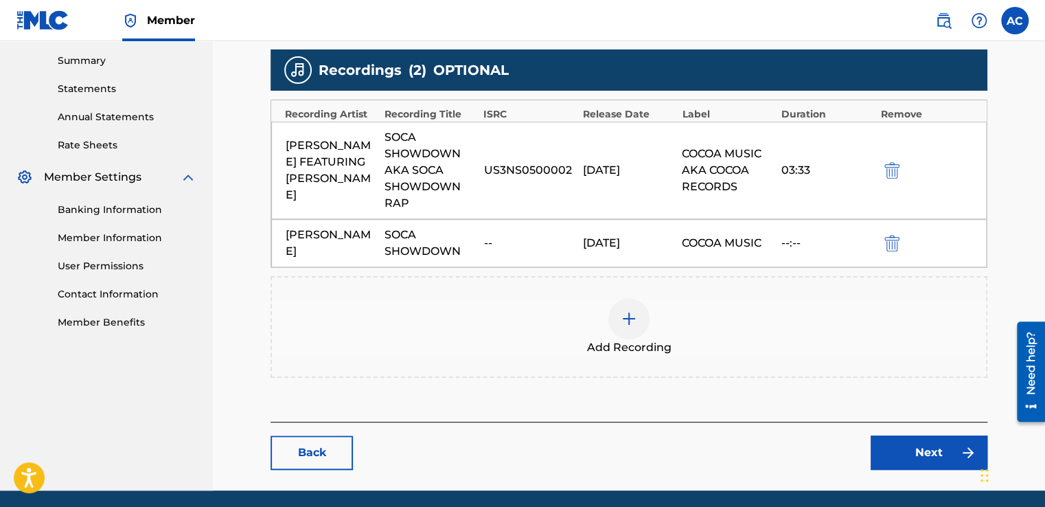
click at [627, 316] on img at bounding box center [629, 318] width 16 height 16
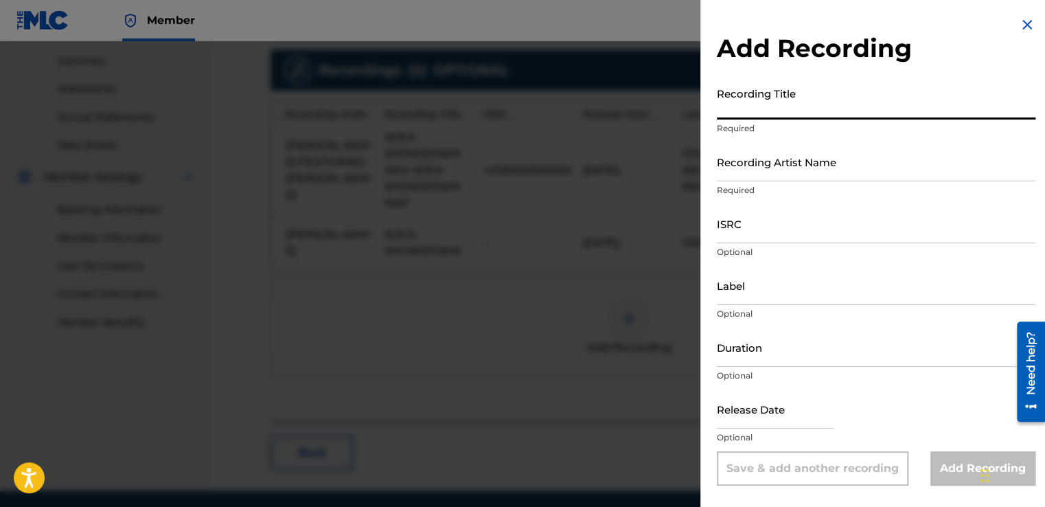
click at [748, 106] on input "Recording Title" at bounding box center [876, 99] width 319 height 39
click at [758, 112] on input "SOCA" at bounding box center [876, 99] width 319 height 39
type input "SOCA SHOWDOWN"
click at [727, 159] on input "Recording Artist Name" at bounding box center [876, 161] width 319 height 39
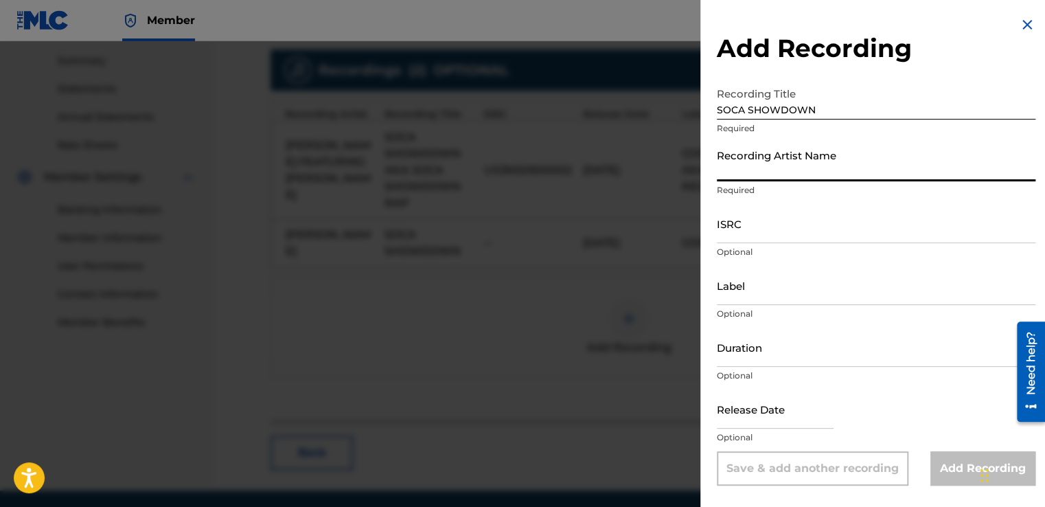
type input "[PERSON_NAME] aka [PERSON_NAME](T) aka [PERSON_NAME]"
type input "COCOA MUSIC aka COCOA RECORDS"
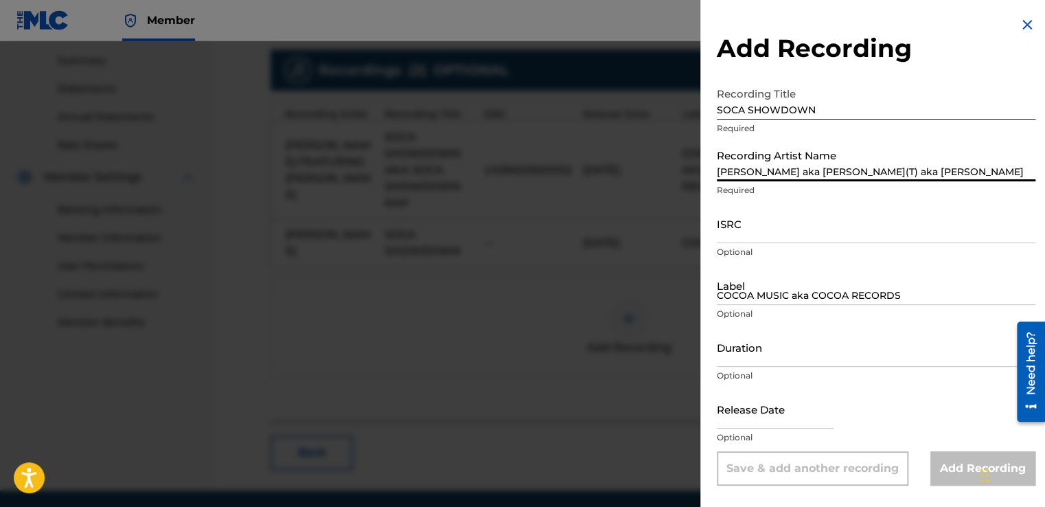
type input "07:01"
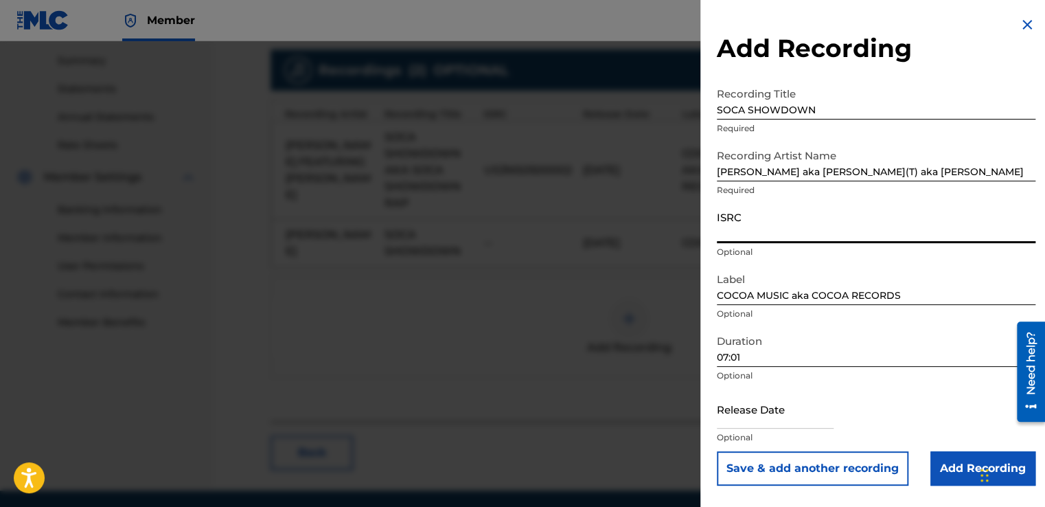
click at [730, 227] on input "ISRC" at bounding box center [876, 223] width 319 height 39
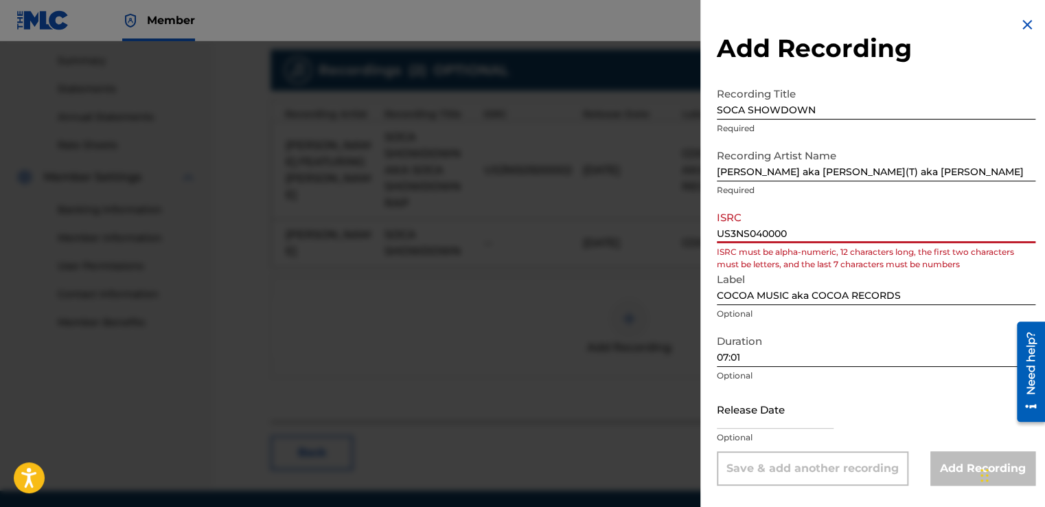
click at [799, 235] on input "US3NS040000" at bounding box center [876, 223] width 319 height 39
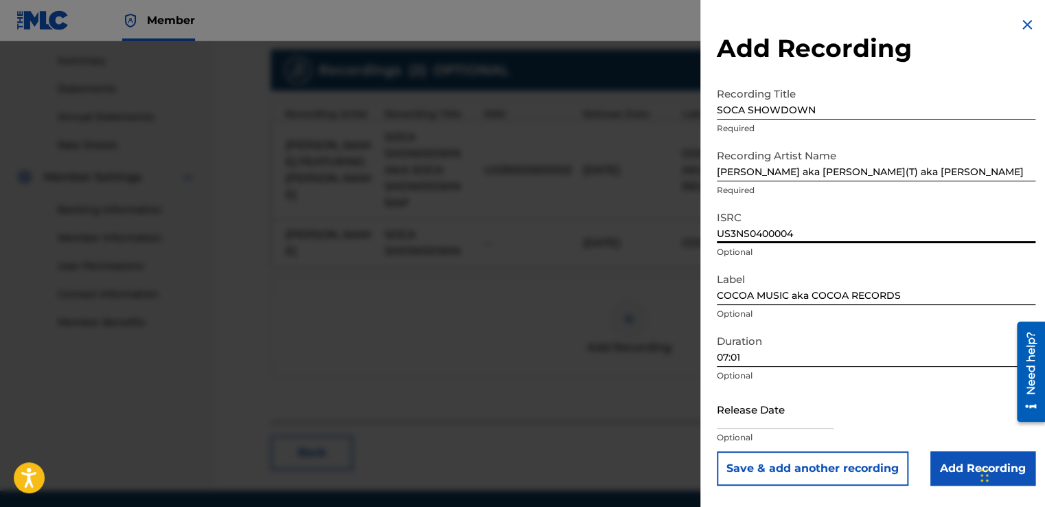
type input "US3NS0400004"
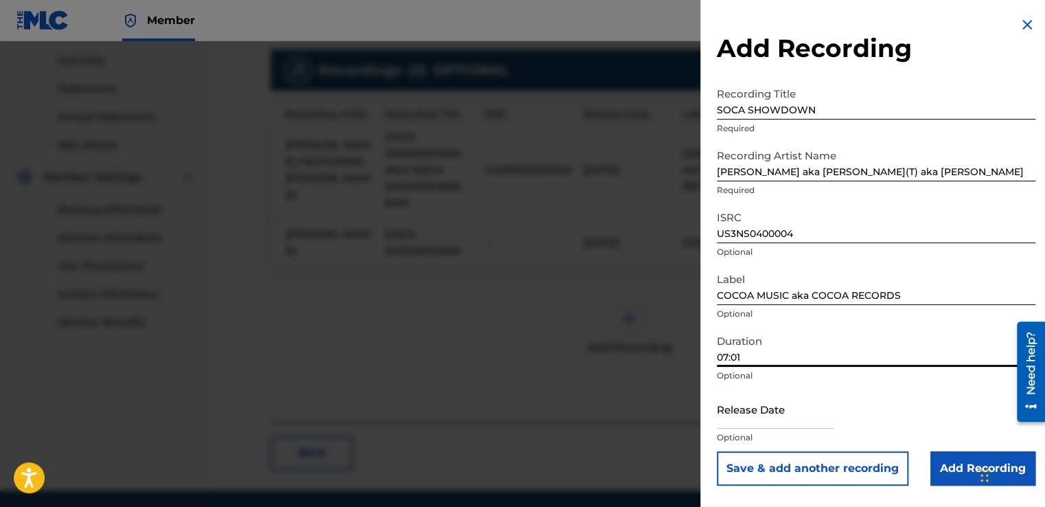
click at [744, 354] on input "07:01" at bounding box center [876, 346] width 319 height 39
type input "04:17"
click at [749, 437] on p "Optional" at bounding box center [876, 437] width 319 height 12
click at [749, 431] on div "Release Date Optional" at bounding box center [876, 420] width 319 height 62
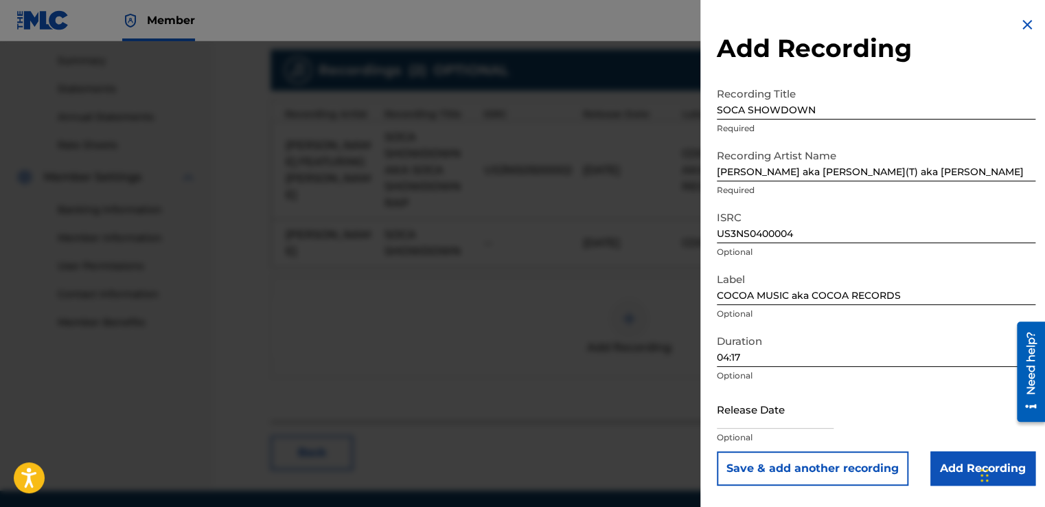
drag, startPoint x: 749, startPoint y: 431, endPoint x: 755, endPoint y: 438, distance: 9.2
click at [755, 438] on p "Optional" at bounding box center [876, 437] width 319 height 12
click at [727, 436] on p "Optional" at bounding box center [876, 437] width 319 height 12
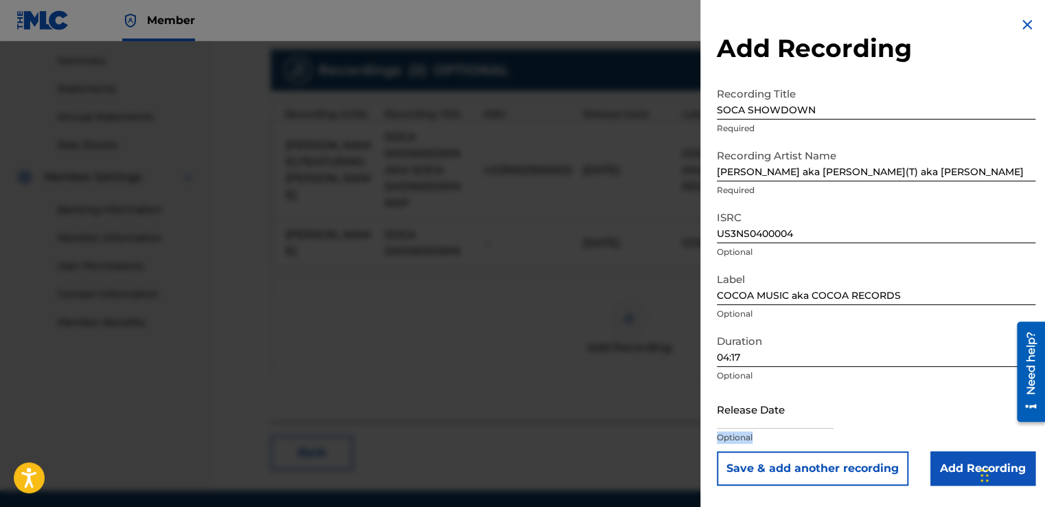
click at [727, 436] on p "Optional" at bounding box center [876, 437] width 319 height 12
click at [763, 431] on p "Optional" at bounding box center [876, 437] width 319 height 12
click at [733, 437] on p "Optional" at bounding box center [876, 437] width 319 height 12
click at [723, 433] on p "Optional" at bounding box center [876, 437] width 319 height 12
click at [726, 438] on p "Optional" at bounding box center [876, 437] width 319 height 12
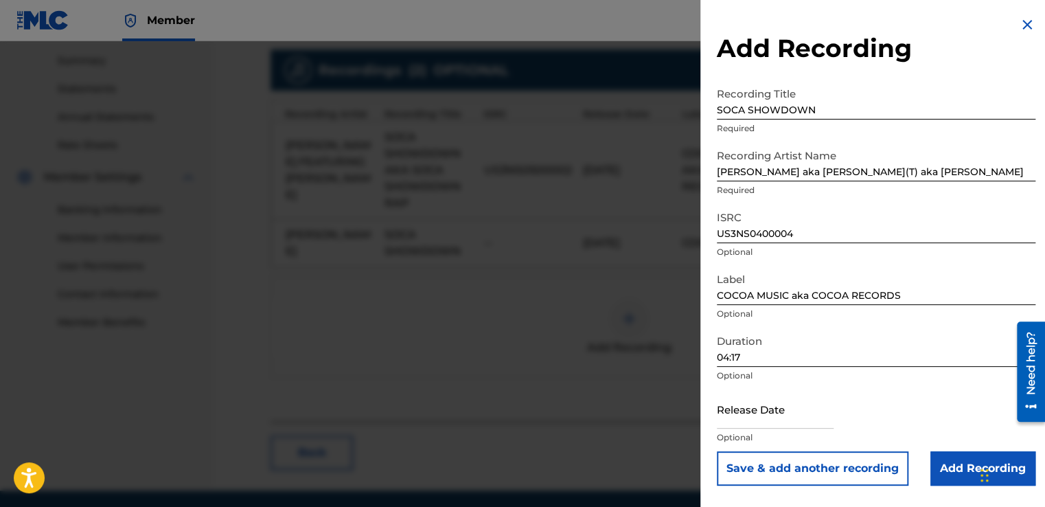
select select "8"
select select "2025"
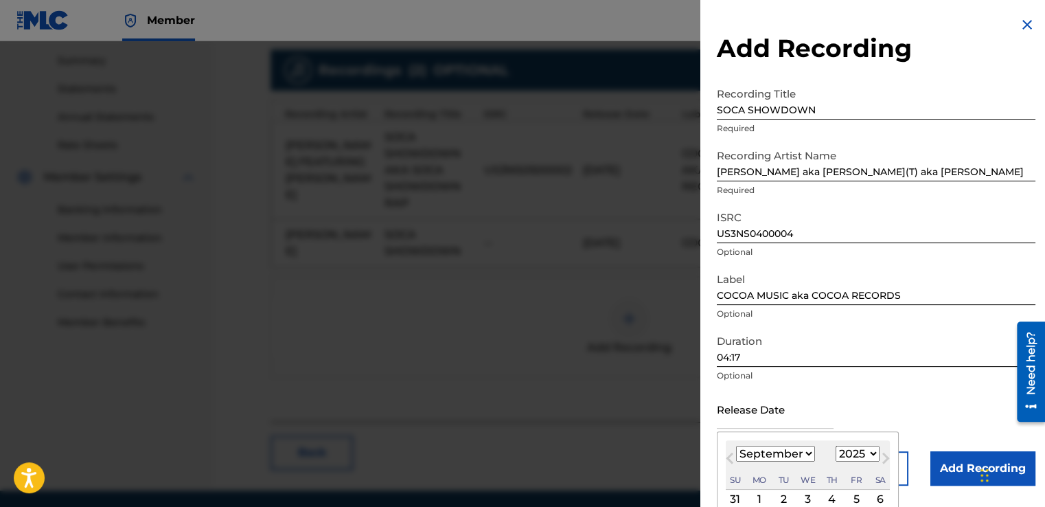
click at [731, 419] on input "text" at bounding box center [775, 408] width 117 height 39
click at [806, 452] on select "January February March April May June July August September October November De…" at bounding box center [775, 454] width 79 height 16
select select "5"
click at [736, 446] on select "January February March April May June July August September October November De…" at bounding box center [775, 454] width 79 height 16
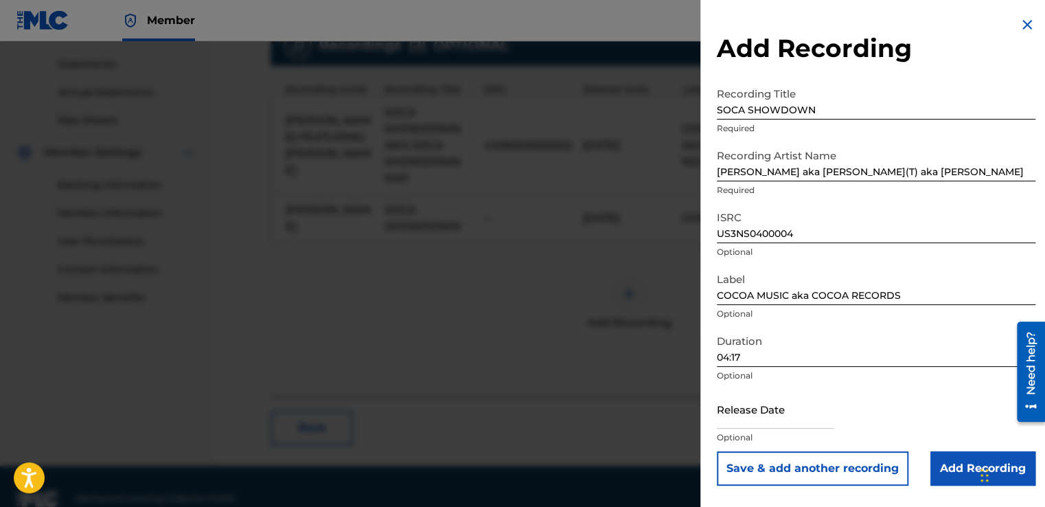
scroll to position [462, 0]
click at [777, 414] on input "text" at bounding box center [775, 408] width 117 height 39
select select "8"
select select "2025"
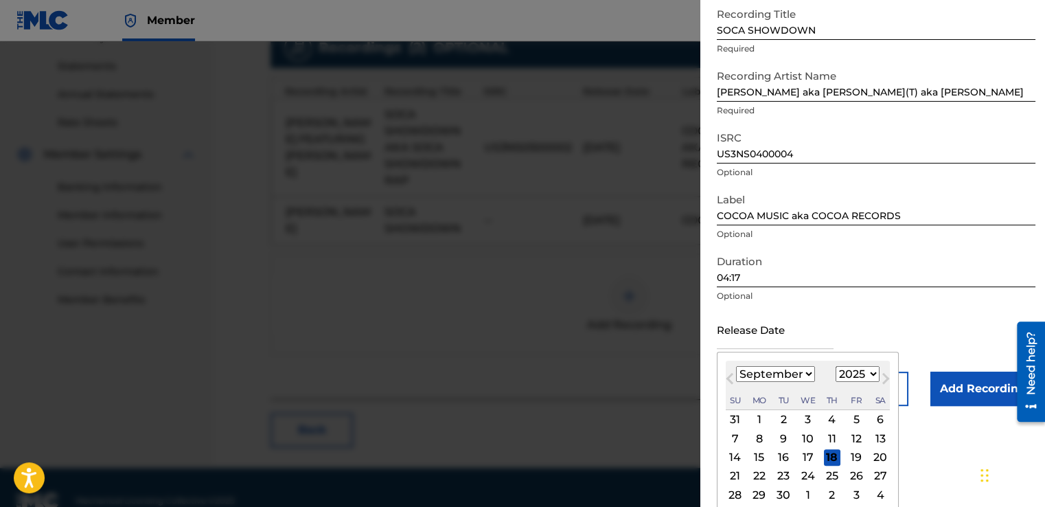
scroll to position [104, 0]
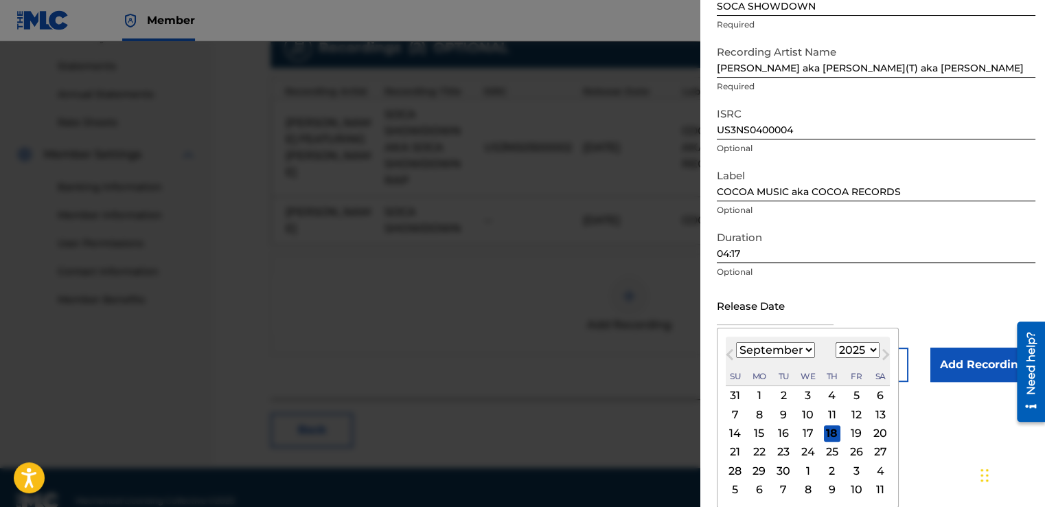
click at [807, 347] on select "January February March April May June July August September October November De…" at bounding box center [775, 350] width 79 height 16
select select "5"
click at [736, 342] on select "January February March April May June July August September October November De…" at bounding box center [775, 350] width 79 height 16
click at [738, 433] on div "15" at bounding box center [735, 433] width 16 height 16
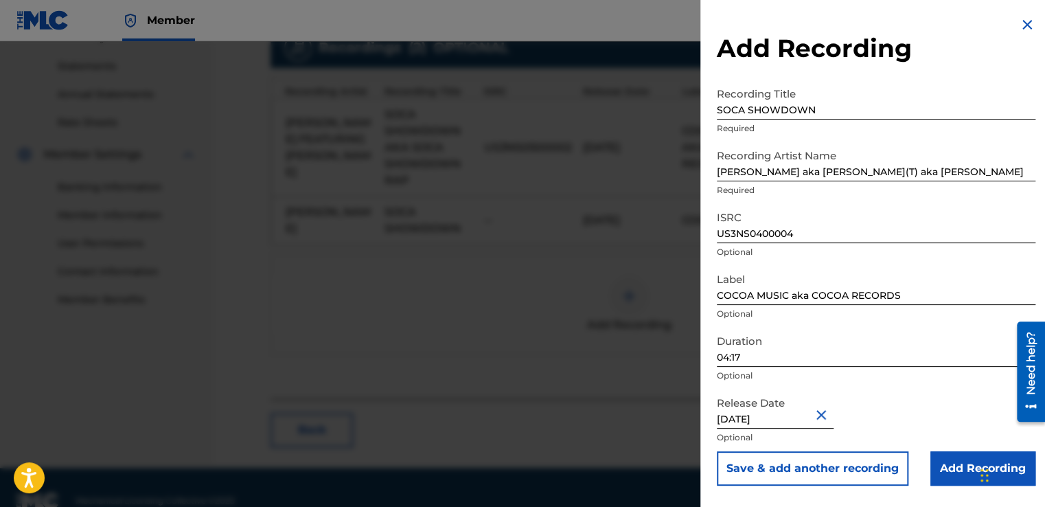
scroll to position [0, 0]
type input "[DATE]"
click at [950, 460] on input "Add Recording" at bounding box center [982, 468] width 105 height 34
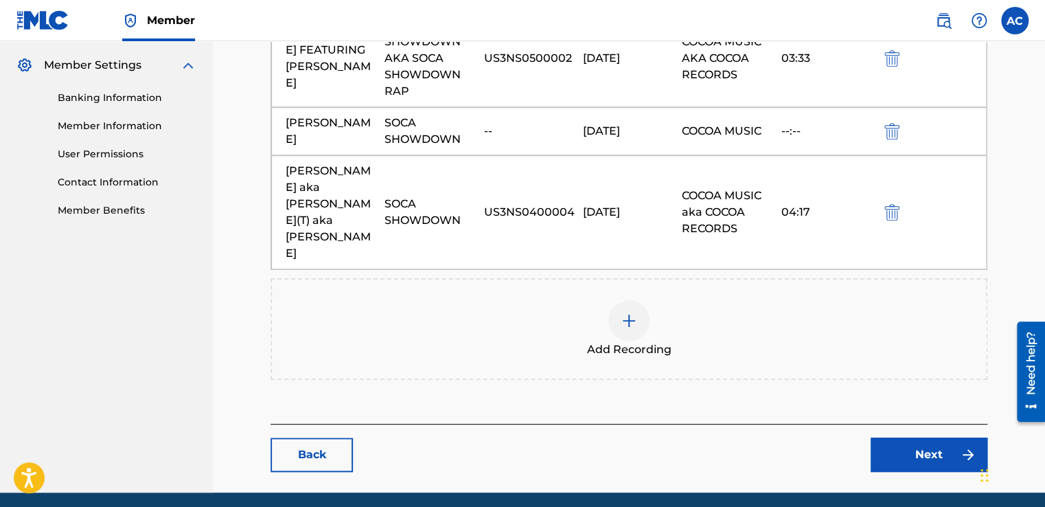
scroll to position [568, 0]
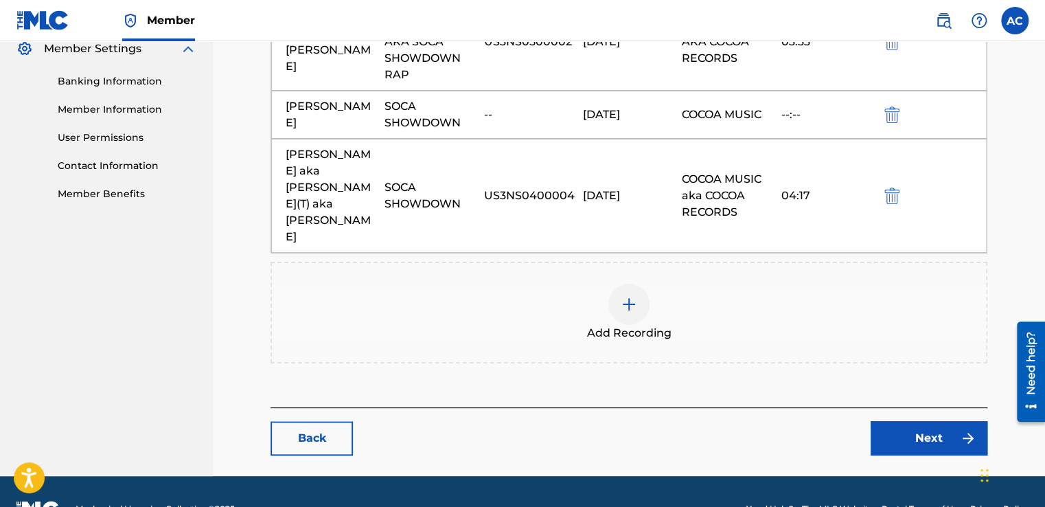
click at [928, 421] on link "Next" at bounding box center [929, 438] width 117 height 34
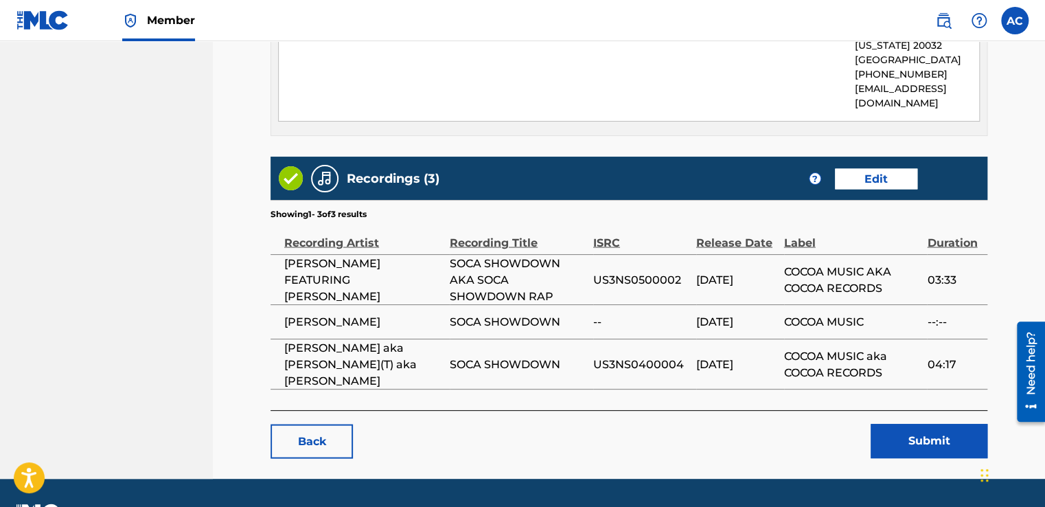
scroll to position [1133, 0]
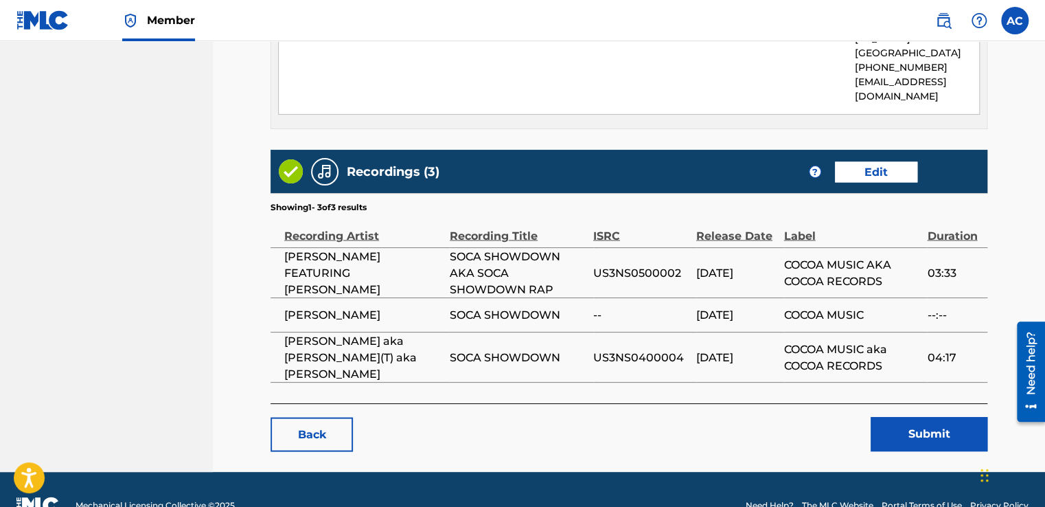
click at [931, 417] on button "Submit" at bounding box center [929, 434] width 117 height 34
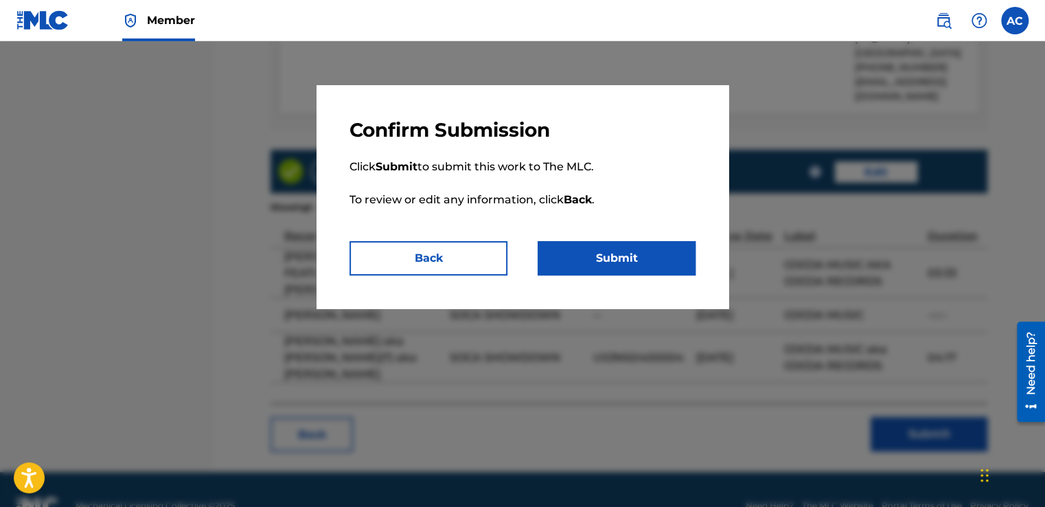
click at [612, 247] on button "Submit" at bounding box center [617, 258] width 158 height 34
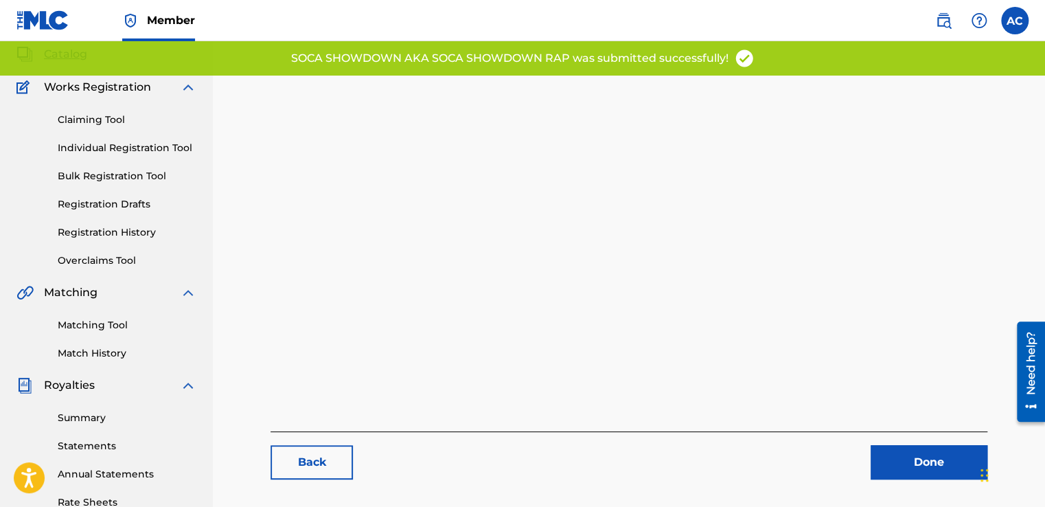
scroll to position [110, 0]
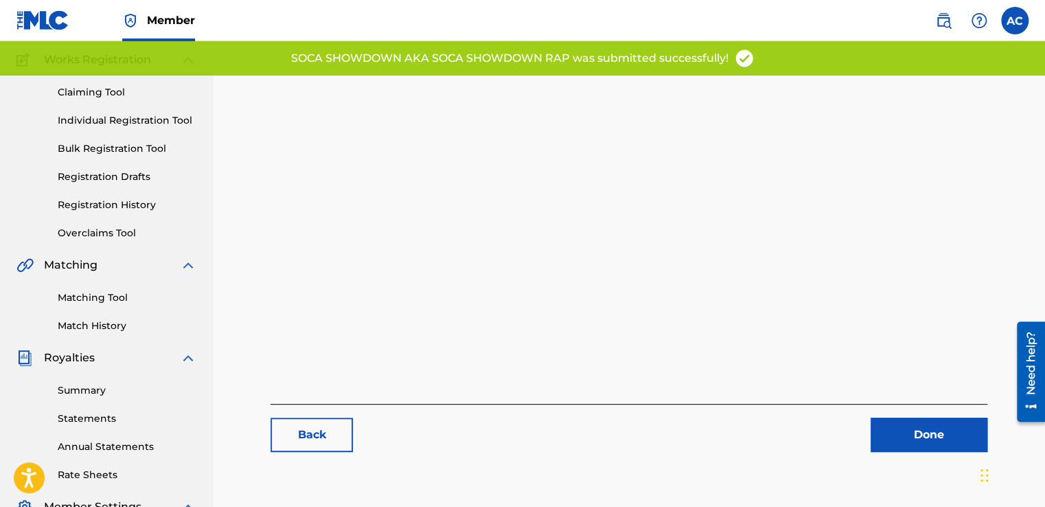
click at [912, 428] on link "Done" at bounding box center [929, 434] width 117 height 34
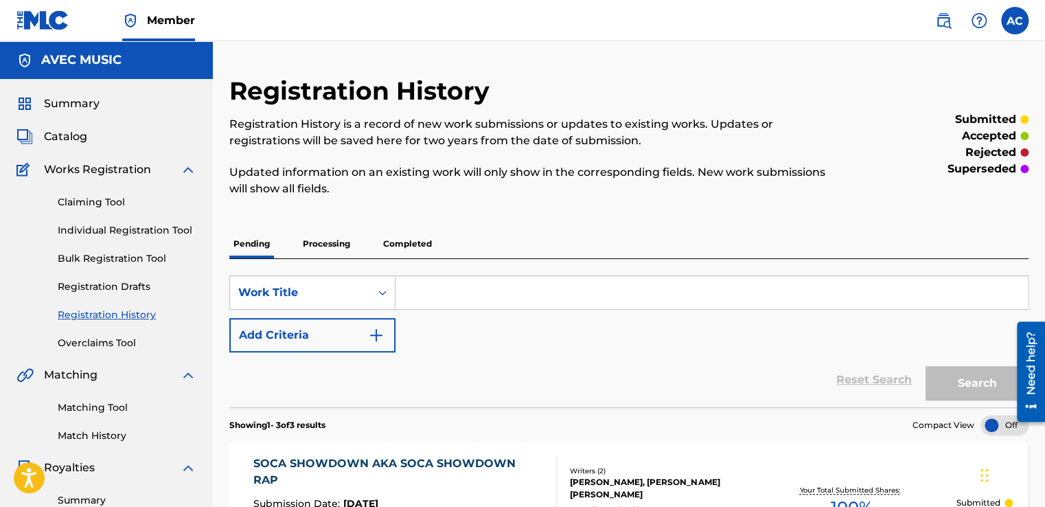
click at [406, 243] on p "Completed" at bounding box center [407, 243] width 57 height 29
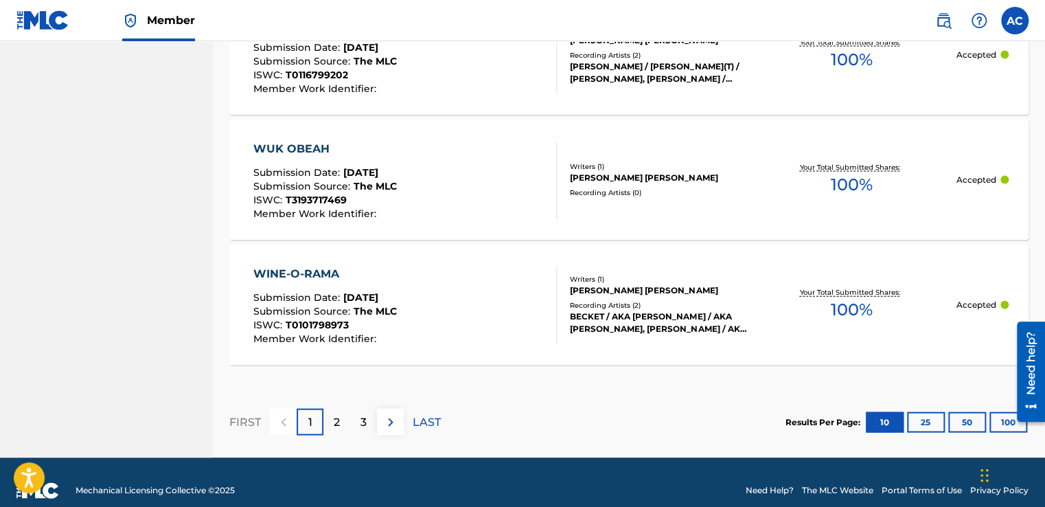
scroll to position [1409, 0]
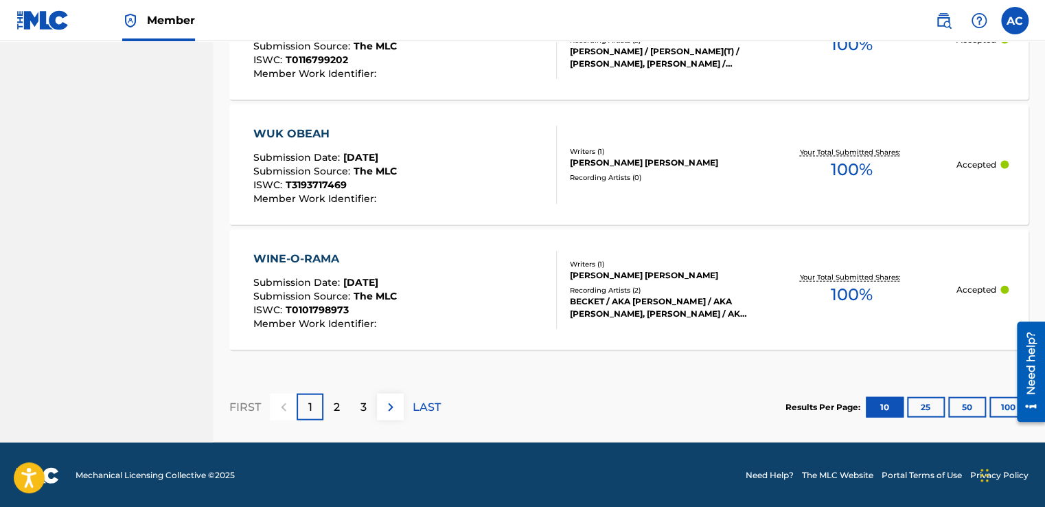
click at [426, 404] on p "LAST" at bounding box center [427, 407] width 28 height 16
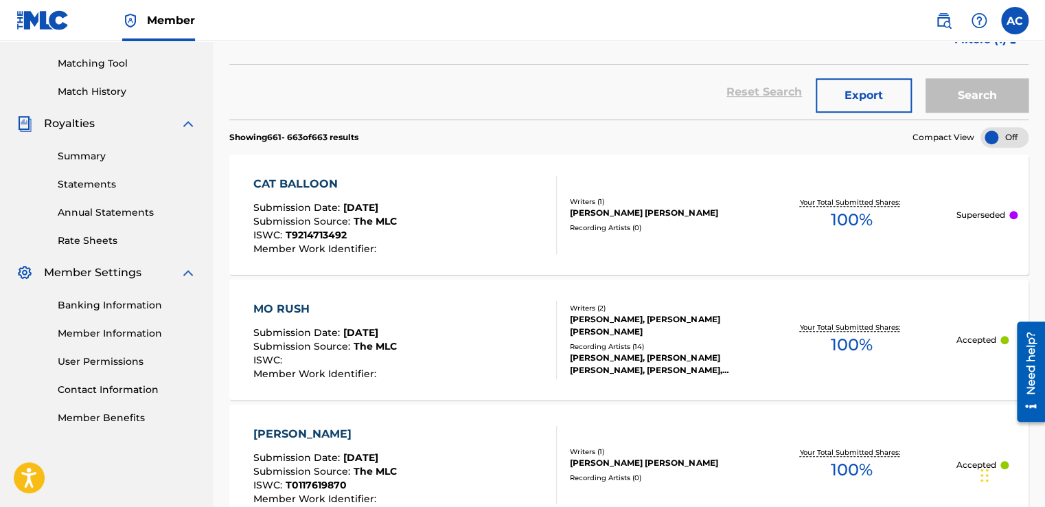
scroll to position [519, 0]
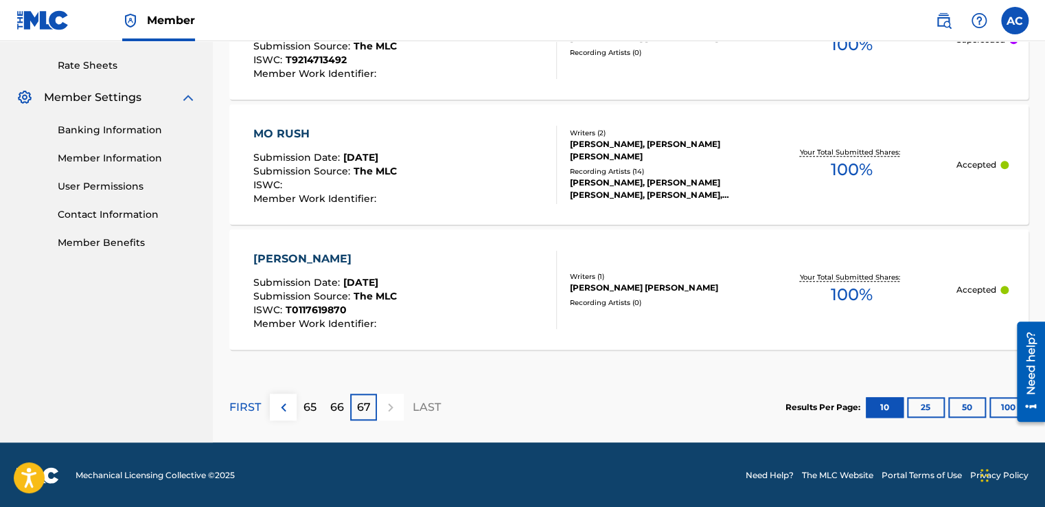
click at [312, 408] on p "65" at bounding box center [309, 407] width 13 height 16
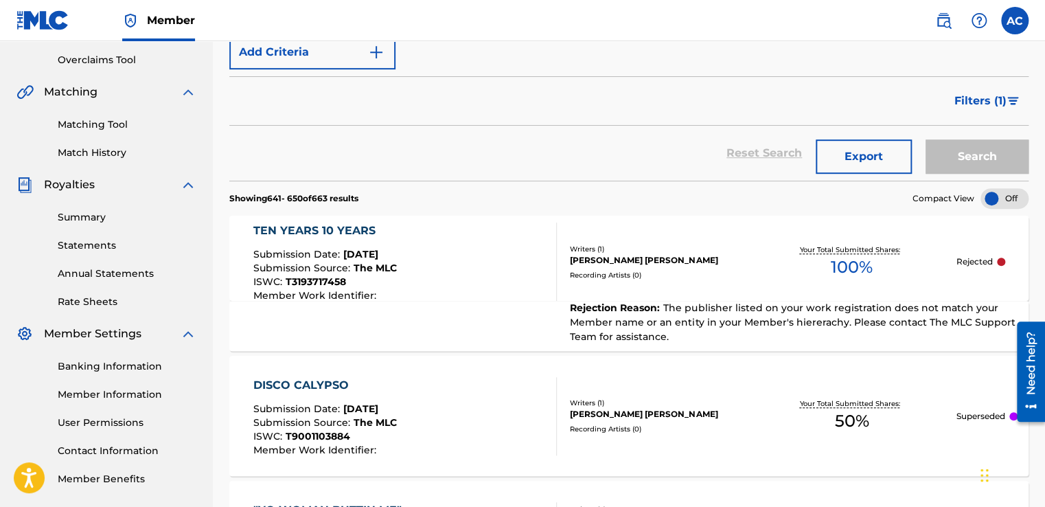
scroll to position [255, 0]
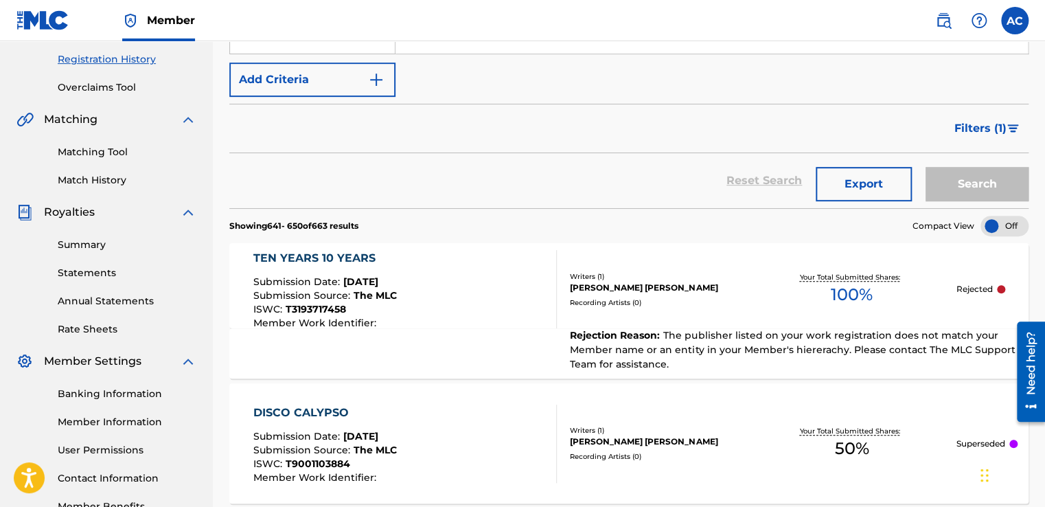
click at [306, 254] on div "TEN YEARS 10 YEARS" at bounding box center [324, 258] width 143 height 16
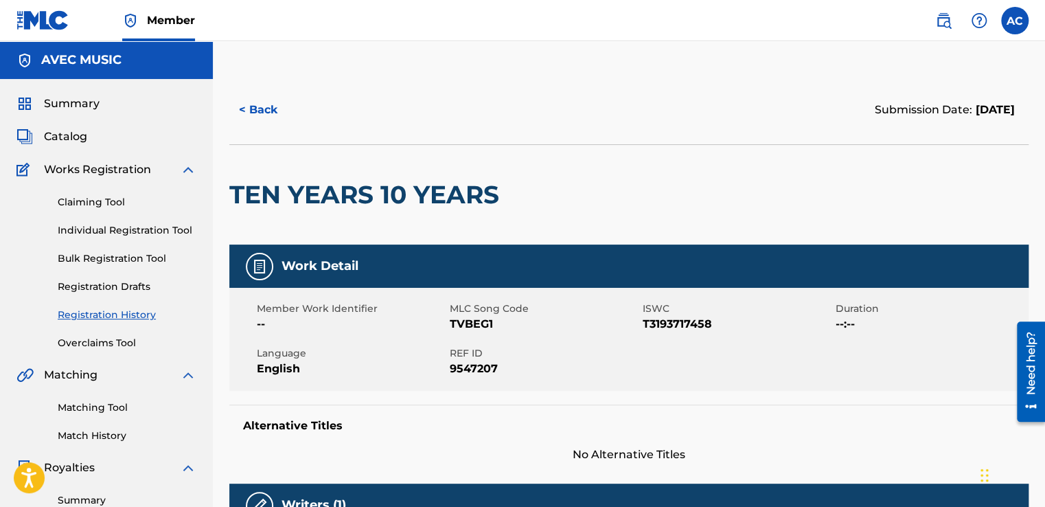
click at [234, 191] on h2 "TEN YEARS 10 YEARS" at bounding box center [367, 194] width 277 height 31
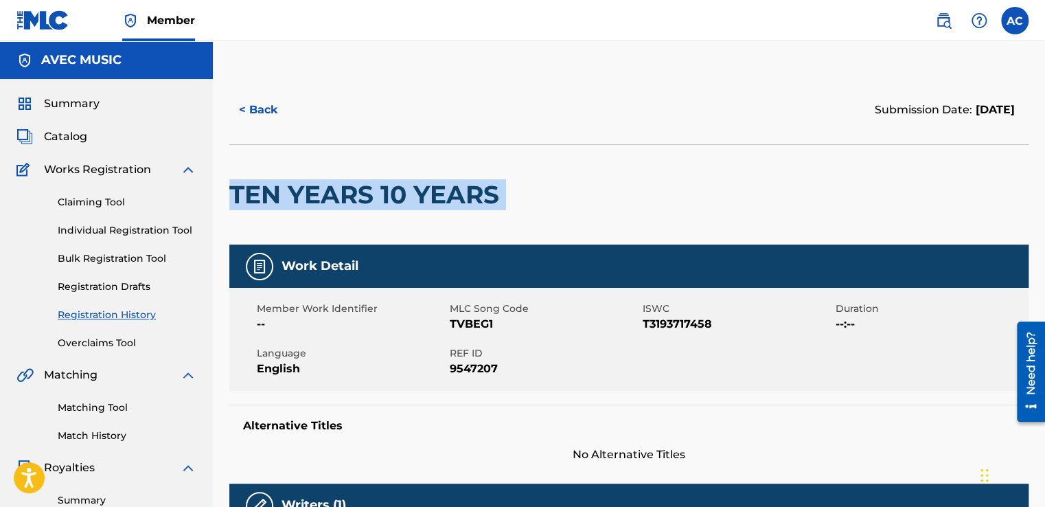
click at [234, 191] on h2 "TEN YEARS 10 YEARS" at bounding box center [367, 194] width 277 height 31
copy div "TEN YEARS 10 YEARS"
click at [87, 159] on div "Summary Catalog Works Registration Claiming Tool Individual Registration Tool B…" at bounding box center [106, 432] width 213 height 706
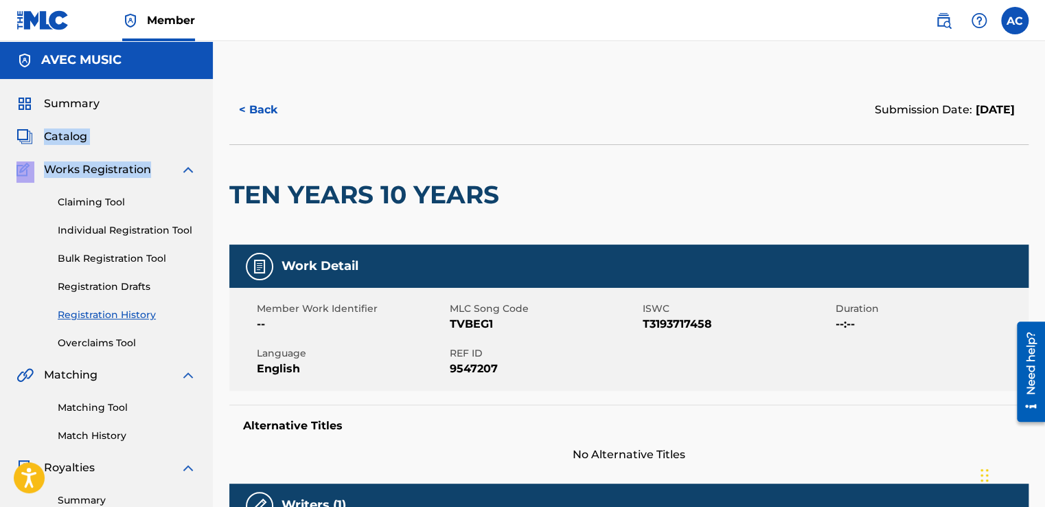
drag, startPoint x: 87, startPoint y: 159, endPoint x: 68, endPoint y: 133, distance: 32.0
click at [68, 133] on div "Summary Catalog Works Registration Claiming Tool Individual Registration Tool B…" at bounding box center [106, 432] width 213 height 706
click at [68, 133] on span "Catalog" at bounding box center [65, 136] width 43 height 16
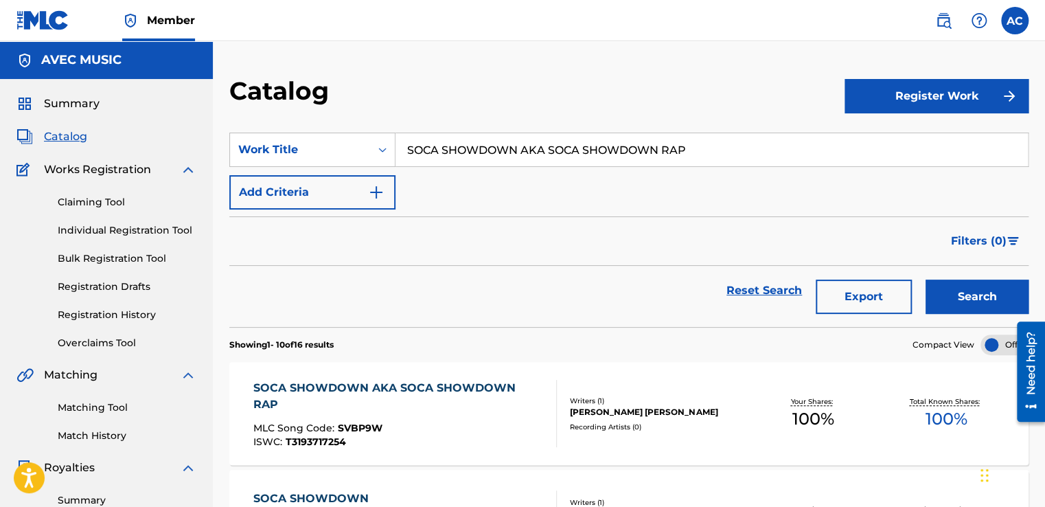
click at [445, 145] on input "SOCA SHOWDOWN AKA SOCA SHOWDOWN RAP" at bounding box center [711, 149] width 632 height 33
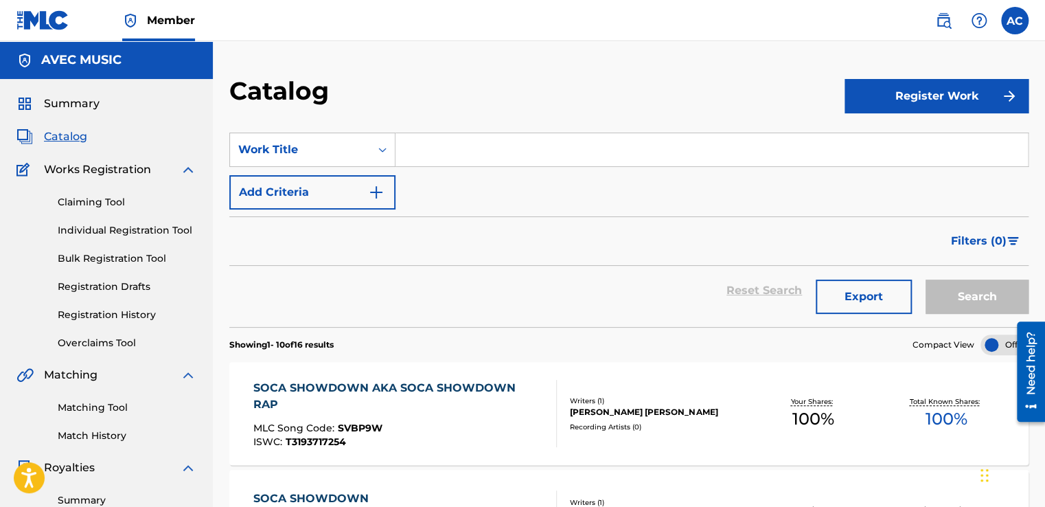
paste input "TEN YEARS 10 YEARS"
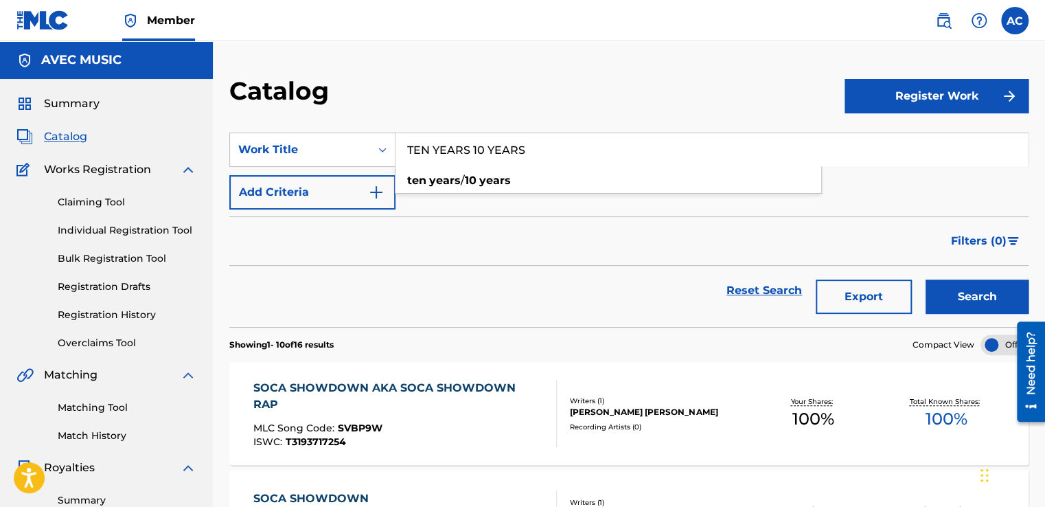
type input "TEN YEARS 10 YEARS"
click at [973, 292] on button "Search" at bounding box center [976, 296] width 103 height 34
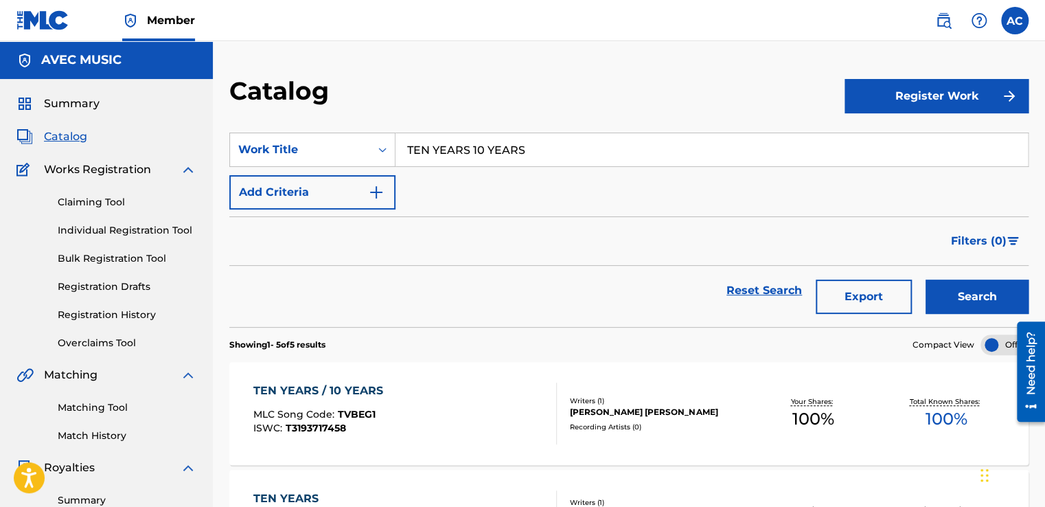
click at [288, 389] on div "TEN YEARS / 10 YEARS" at bounding box center [321, 390] width 137 height 16
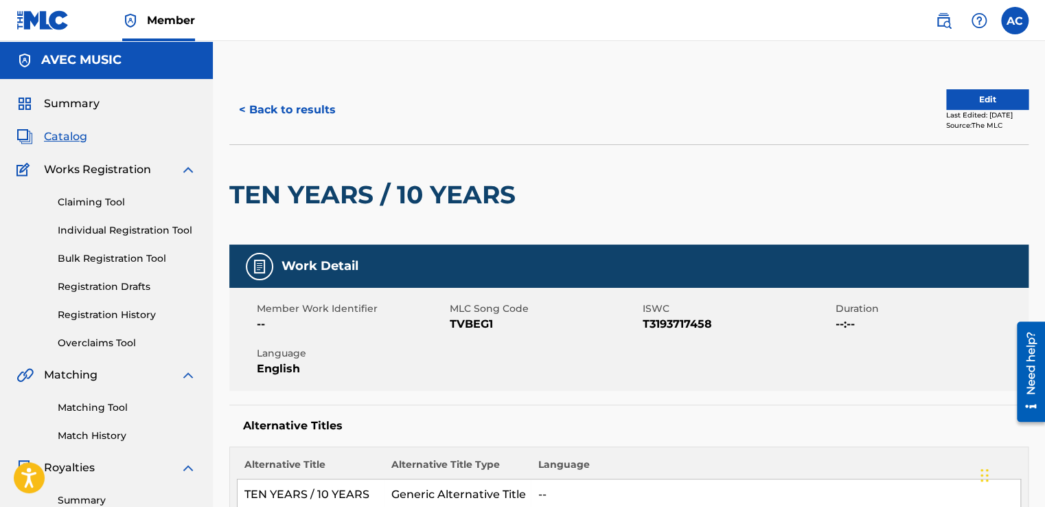
click at [984, 100] on button "Edit" at bounding box center [987, 99] width 82 height 21
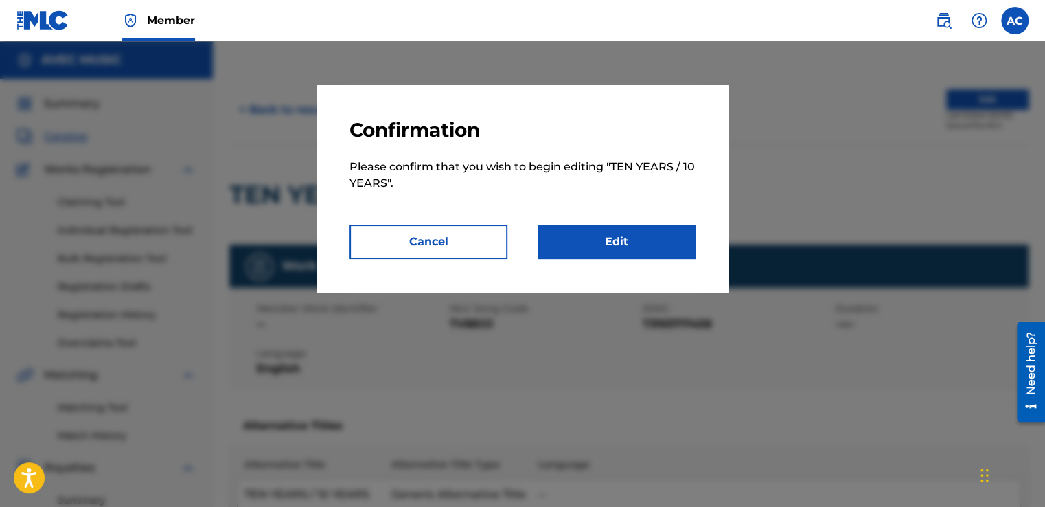
click at [634, 236] on link "Edit" at bounding box center [617, 241] width 158 height 34
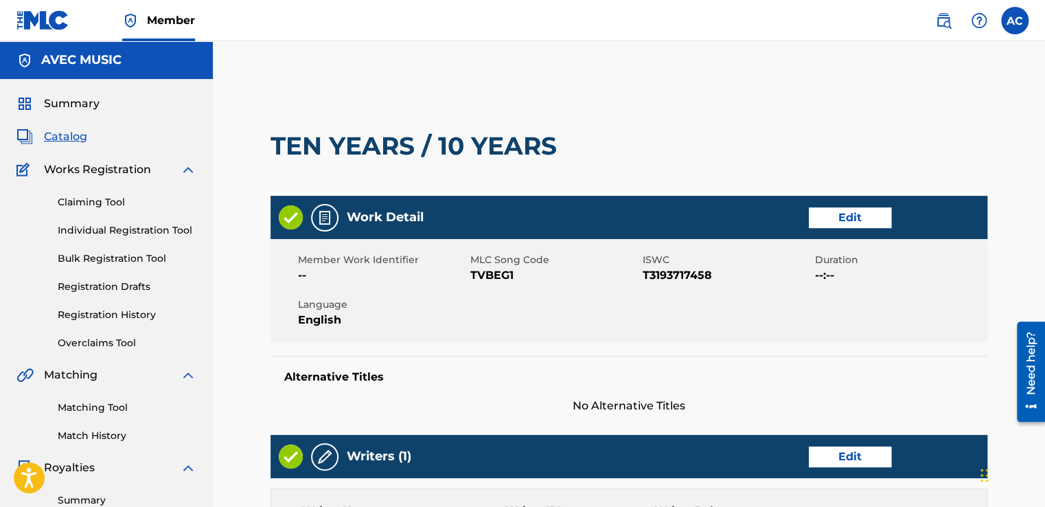
click at [837, 210] on link "Edit" at bounding box center [850, 217] width 82 height 21
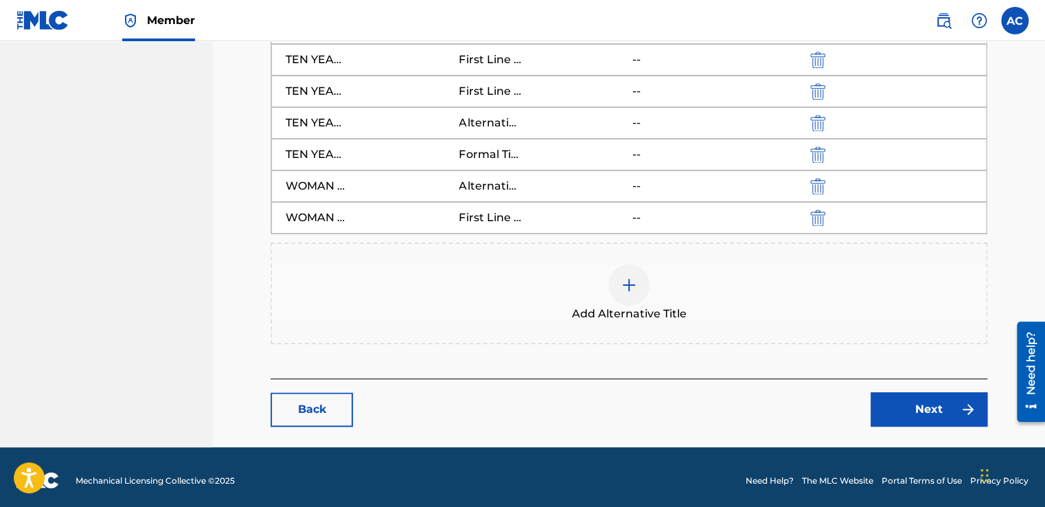
scroll to position [873, 0]
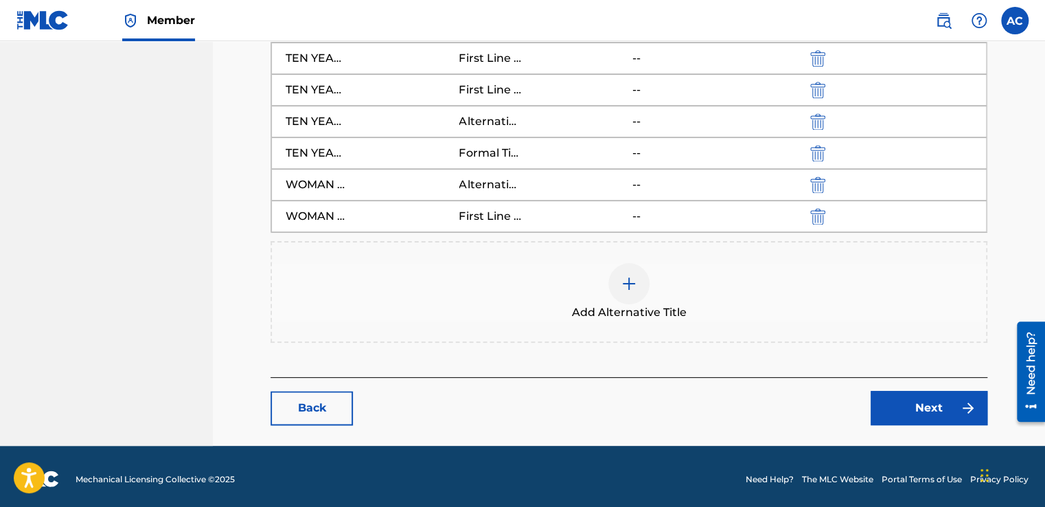
click at [912, 402] on link "Next" at bounding box center [929, 408] width 117 height 34
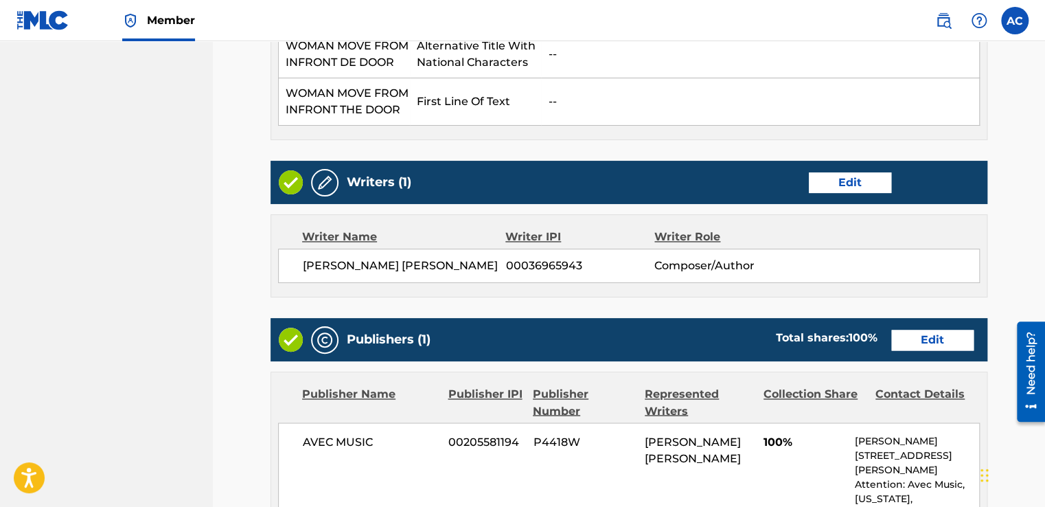
scroll to position [906, 0]
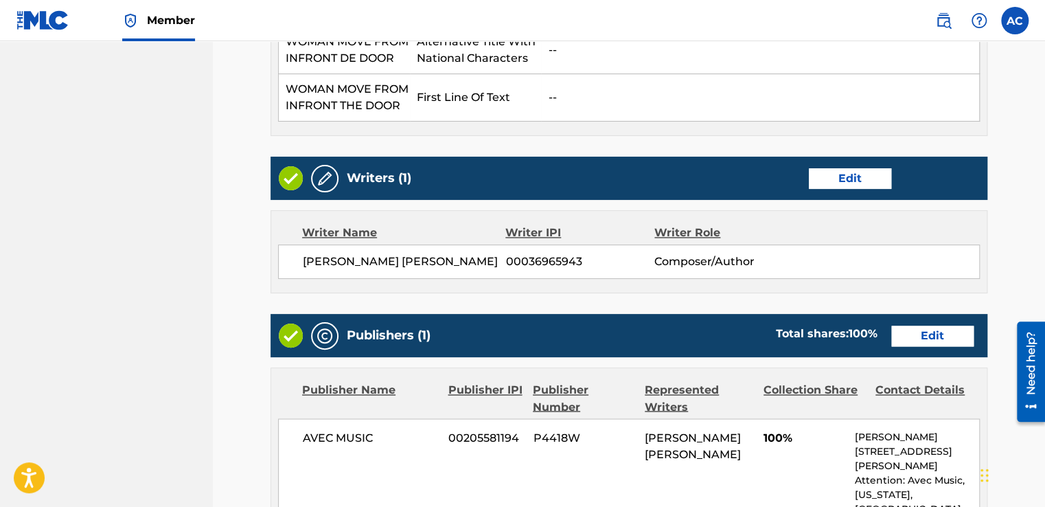
click at [846, 176] on link "Edit" at bounding box center [850, 178] width 82 height 21
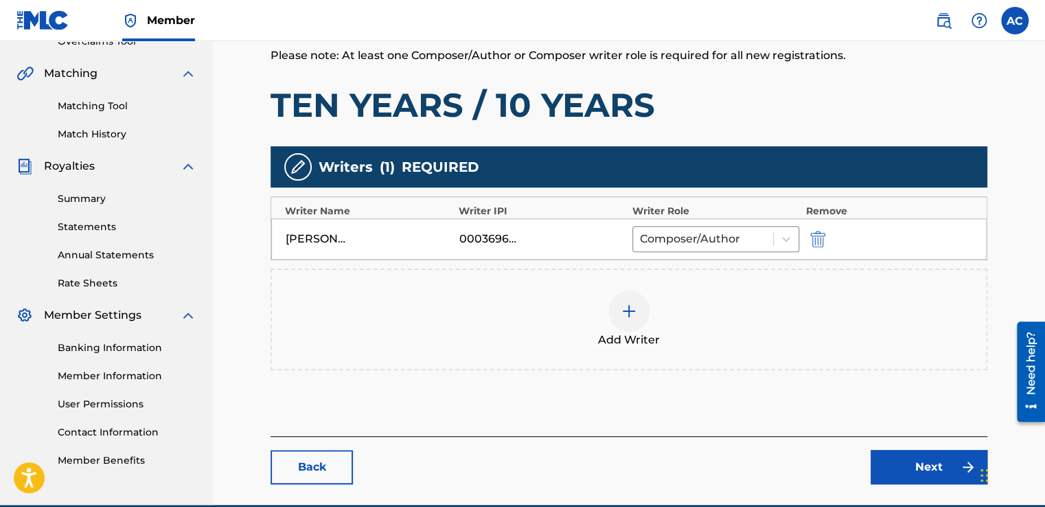
scroll to position [302, 0]
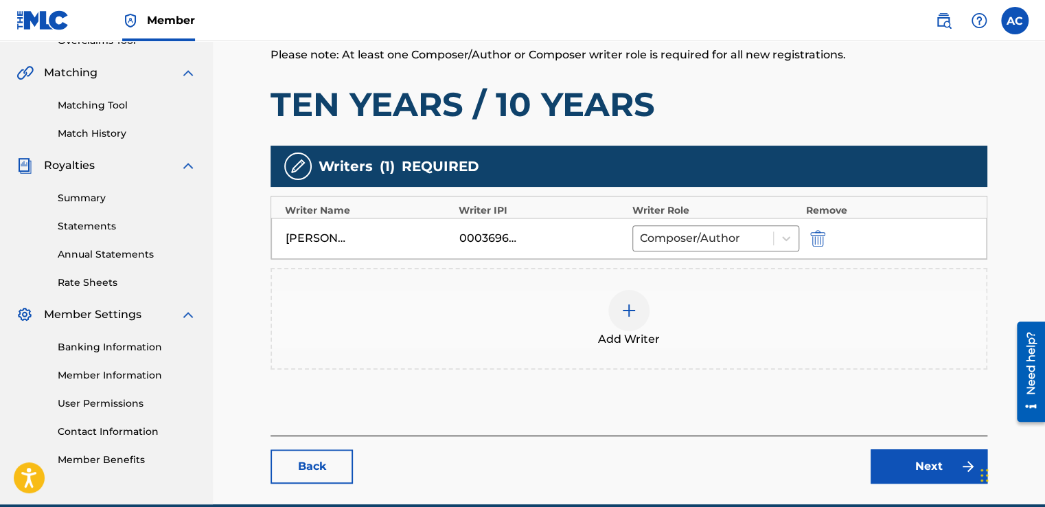
click at [630, 310] on img at bounding box center [629, 310] width 16 height 16
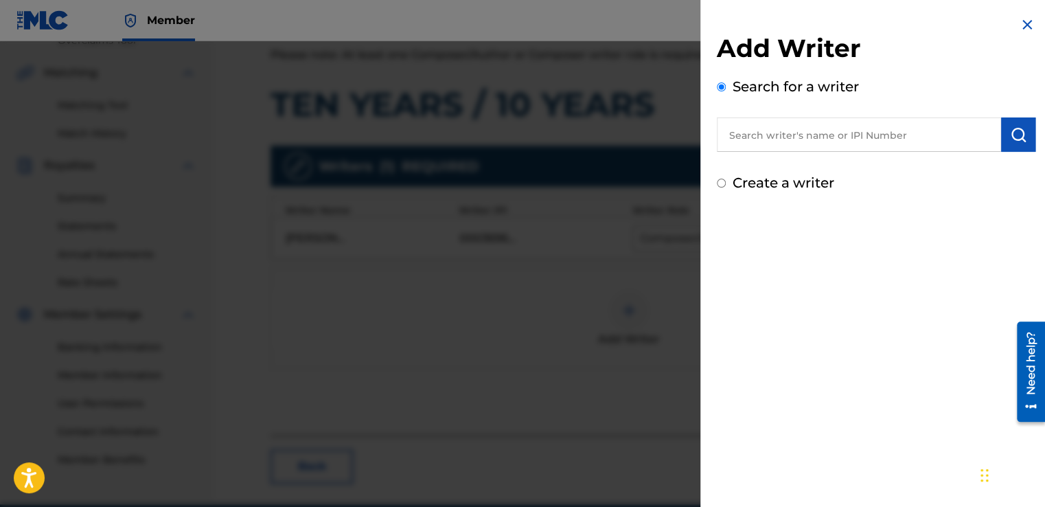
click at [732, 134] on input "text" at bounding box center [859, 134] width 284 height 34
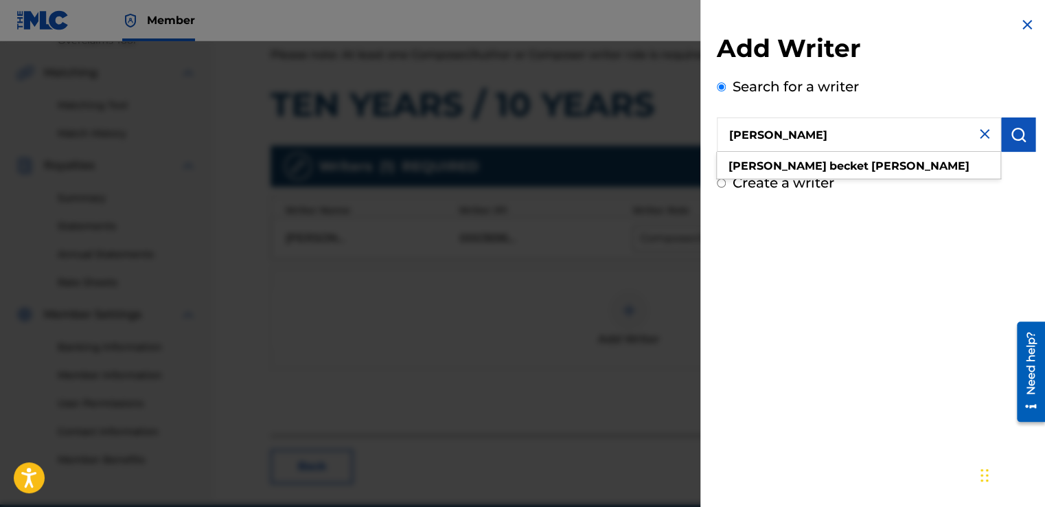
type input "[PERSON_NAME]"
click at [1010, 136] on img "submit" at bounding box center [1018, 134] width 16 height 16
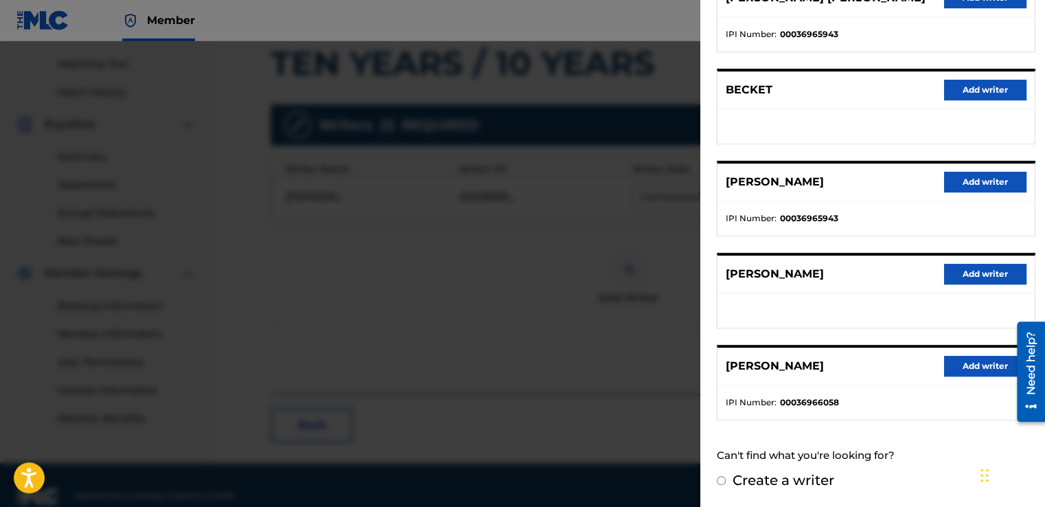
scroll to position [364, 0]
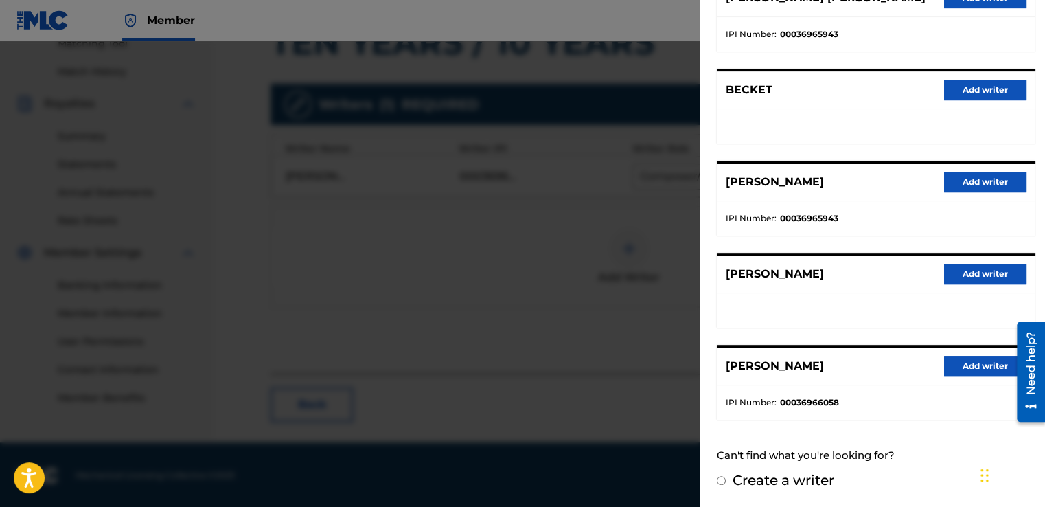
click at [976, 360] on button "Add writer" at bounding box center [985, 366] width 82 height 21
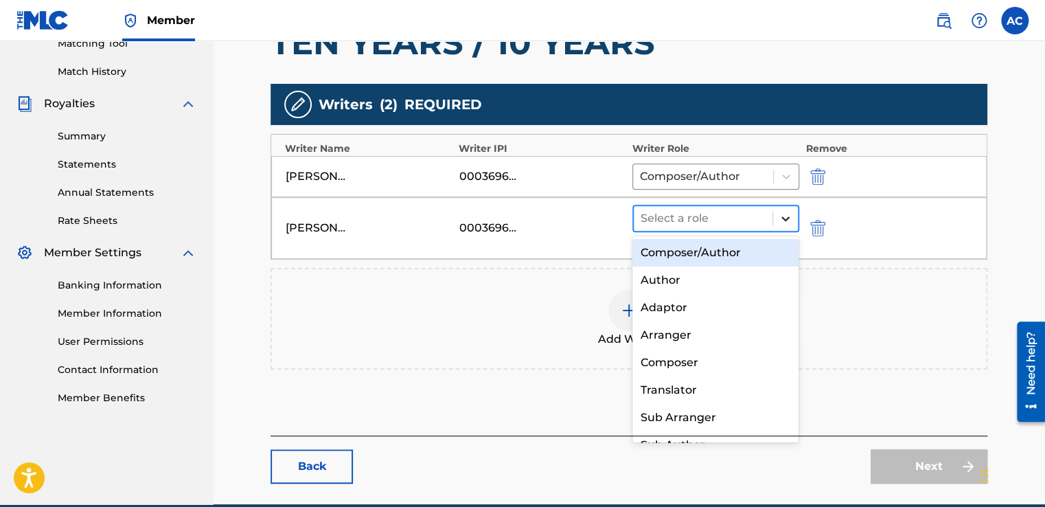
click at [782, 214] on icon at bounding box center [786, 218] width 14 height 14
click at [690, 248] on div "Composer/Author" at bounding box center [715, 252] width 167 height 27
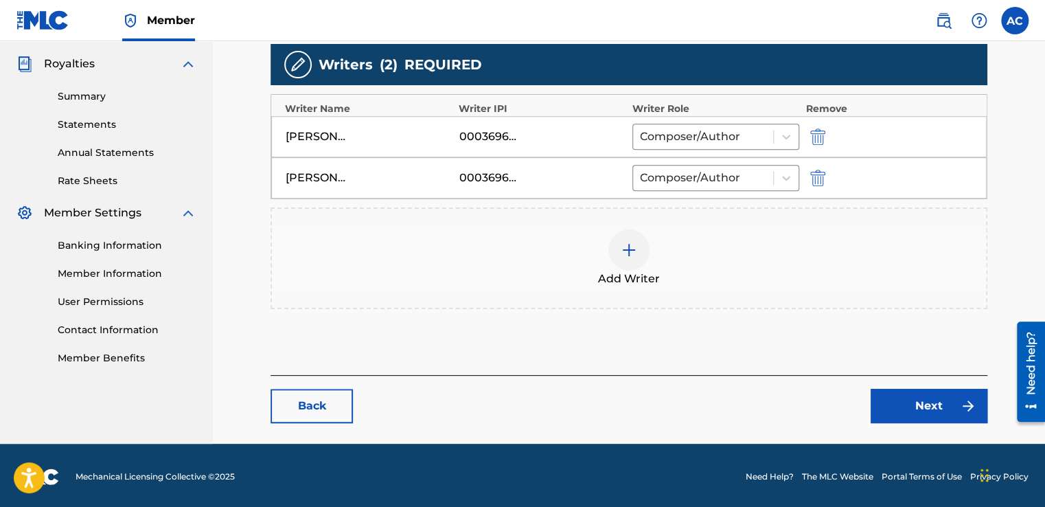
scroll to position [404, 0]
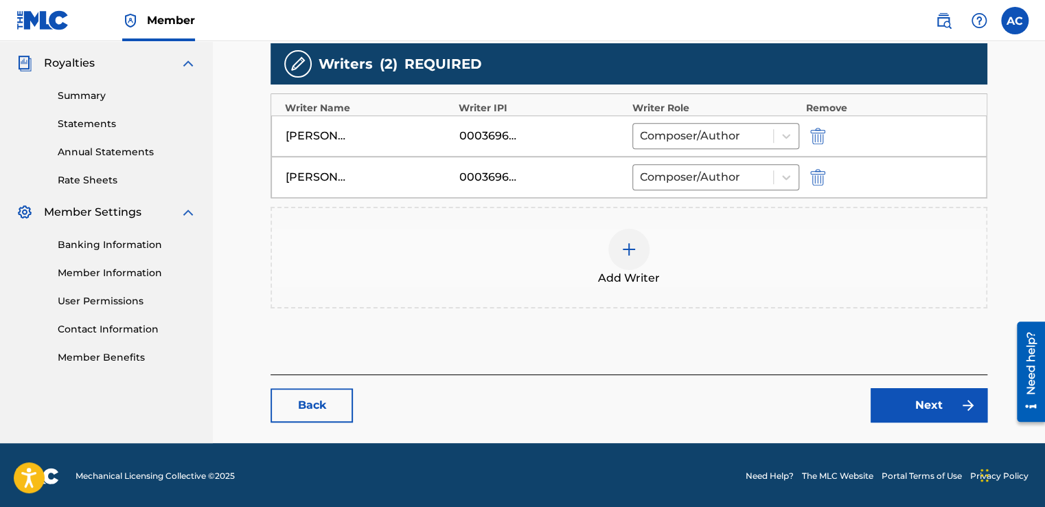
click at [918, 399] on link "Next" at bounding box center [929, 405] width 117 height 34
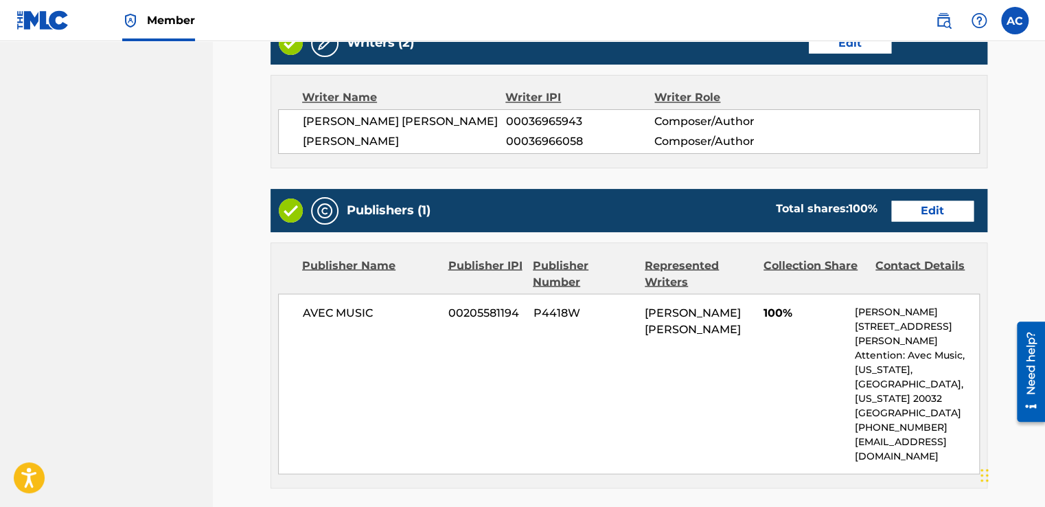
scroll to position [1044, 0]
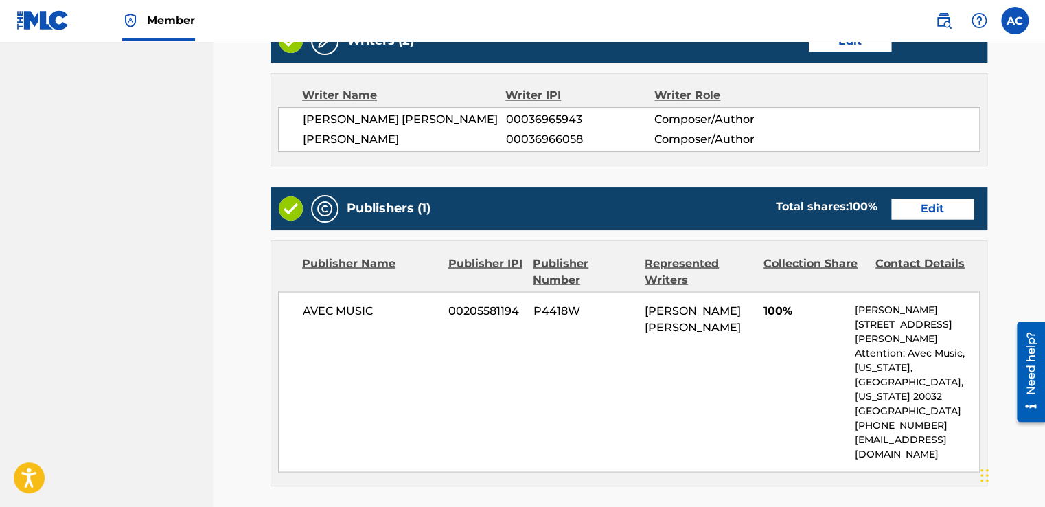
click at [927, 219] on link "Edit" at bounding box center [932, 208] width 82 height 21
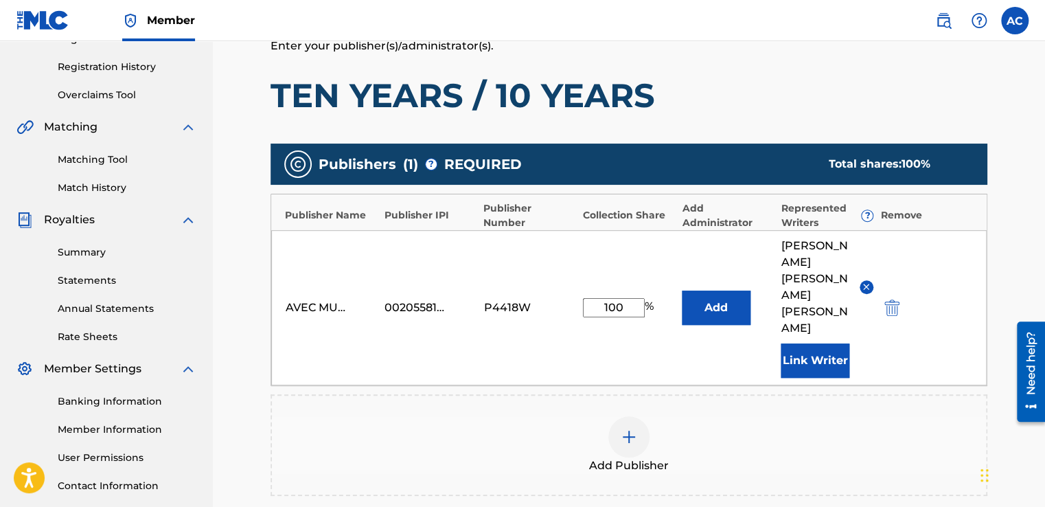
scroll to position [224, 0]
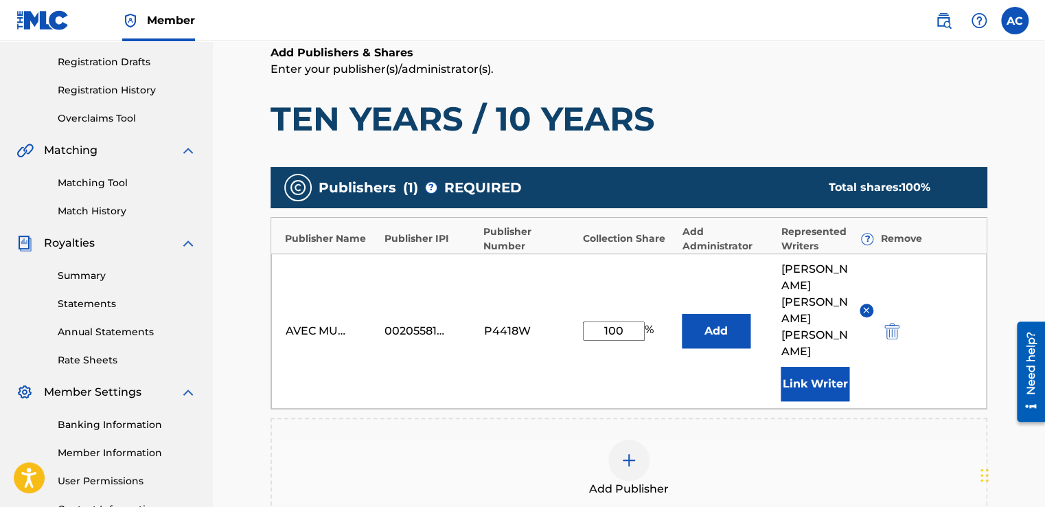
click at [802, 367] on button "Link Writer" at bounding box center [815, 384] width 69 height 34
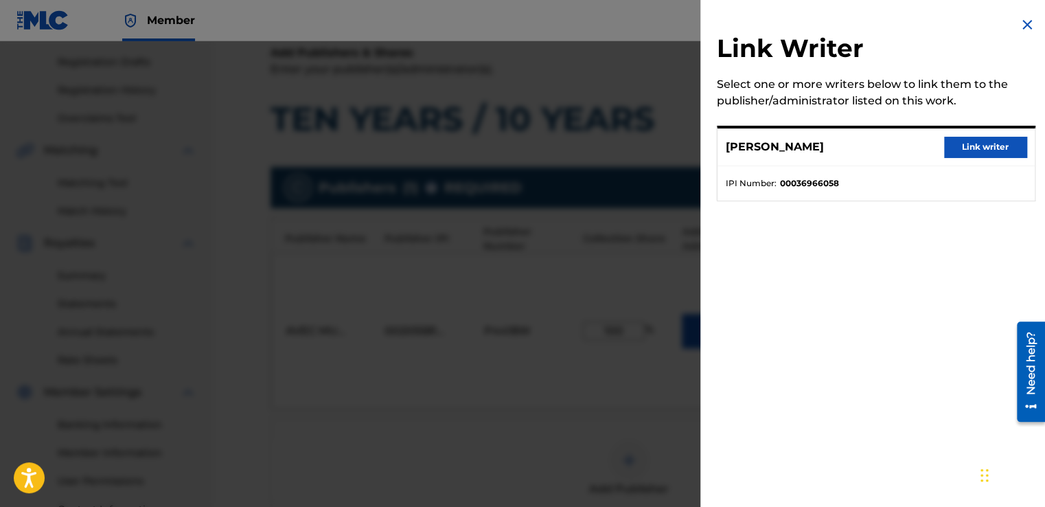
click at [967, 141] on button "Link writer" at bounding box center [985, 147] width 82 height 21
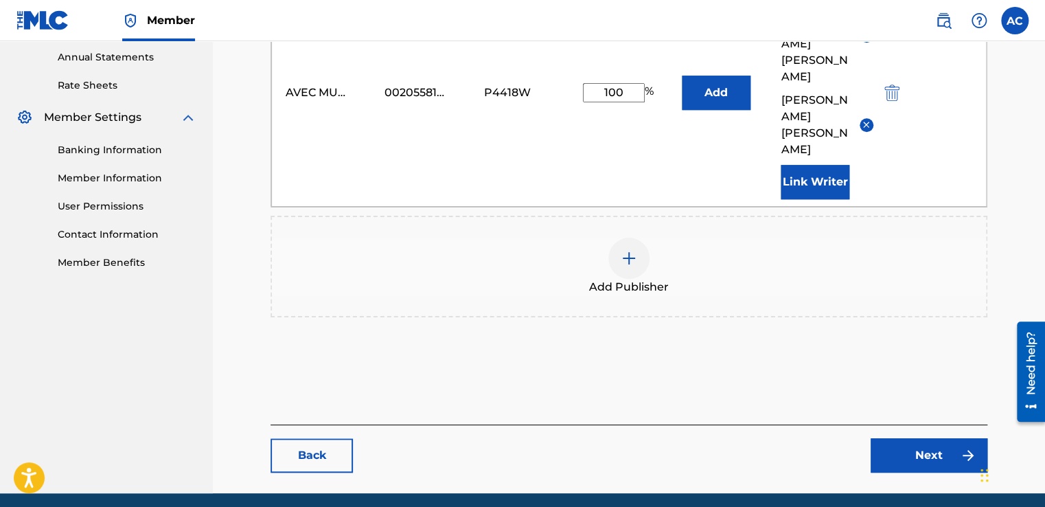
scroll to position [500, 0]
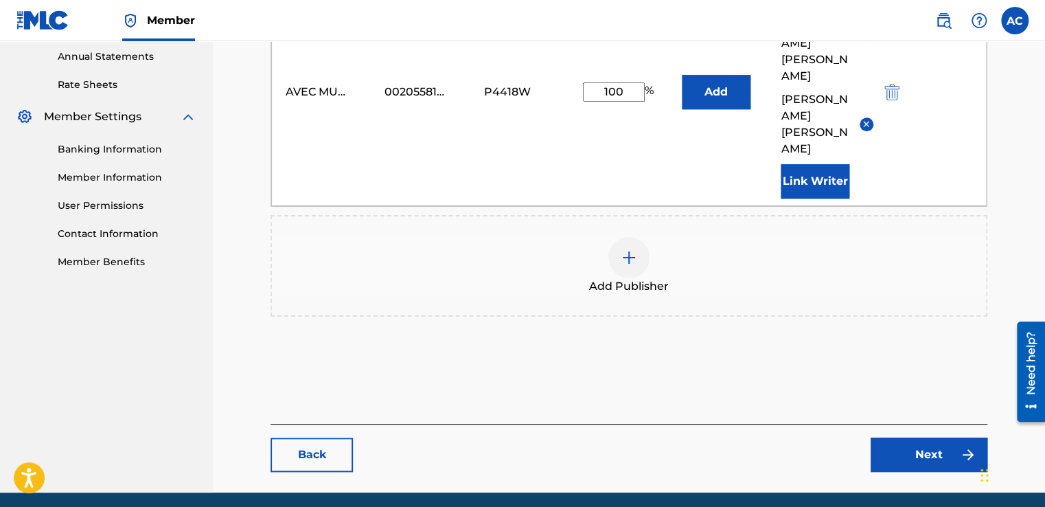
click at [921, 437] on link "Next" at bounding box center [929, 454] width 117 height 34
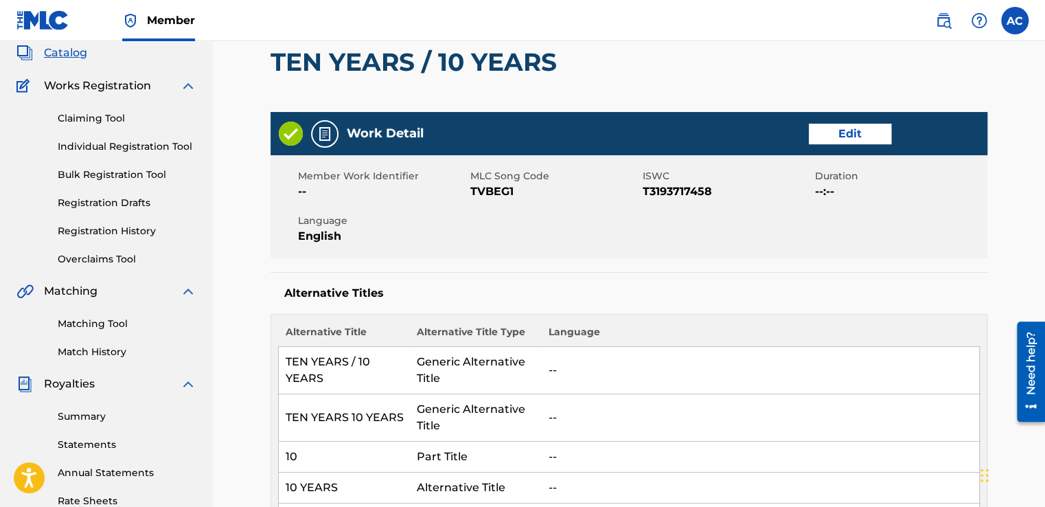
scroll to position [82, 0]
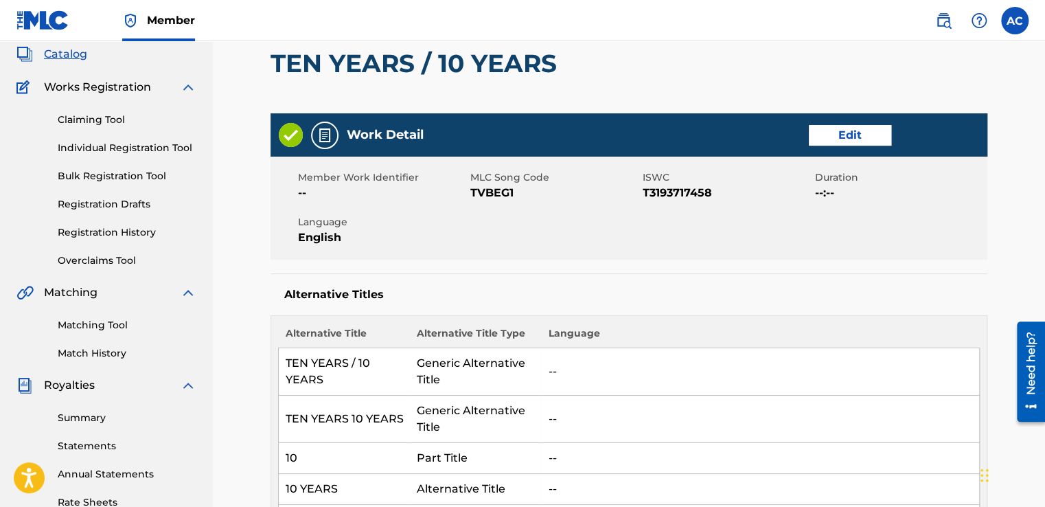
click at [846, 130] on link "Edit" at bounding box center [850, 135] width 82 height 21
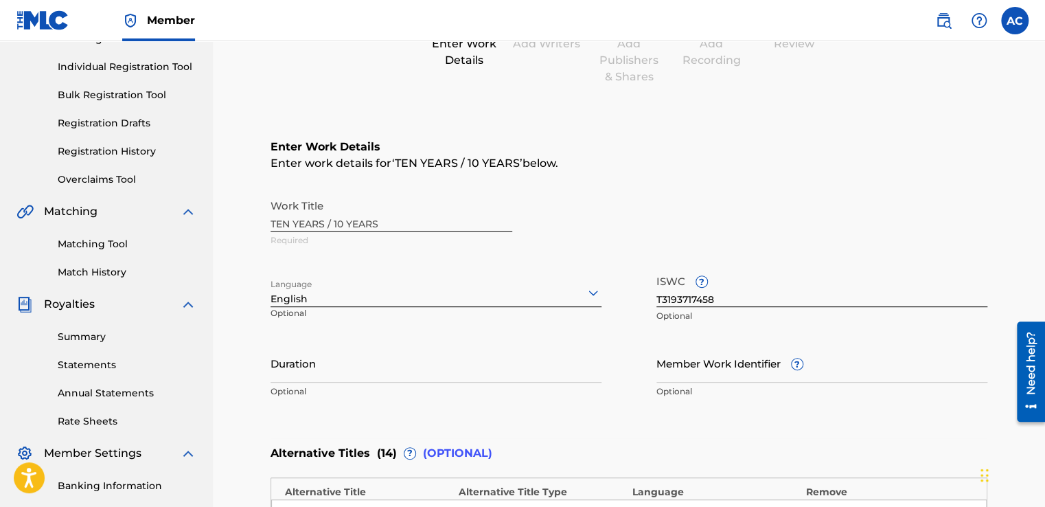
scroll to position [165, 0]
click at [281, 378] on input "Duration" at bounding box center [435, 361] width 331 height 39
type input "06:27"
click at [367, 397] on div "Duration 06:27 Optional" at bounding box center [435, 373] width 331 height 62
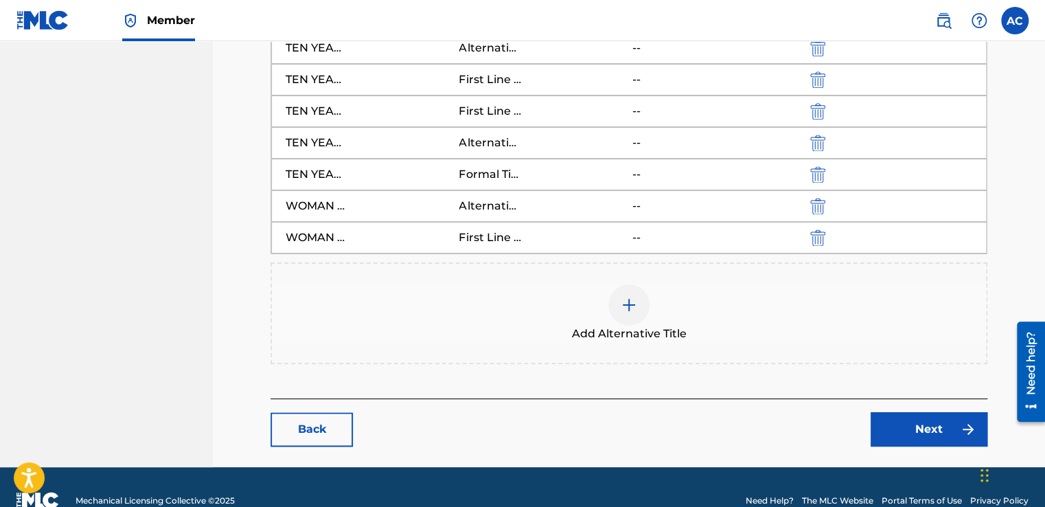
scroll to position [873, 0]
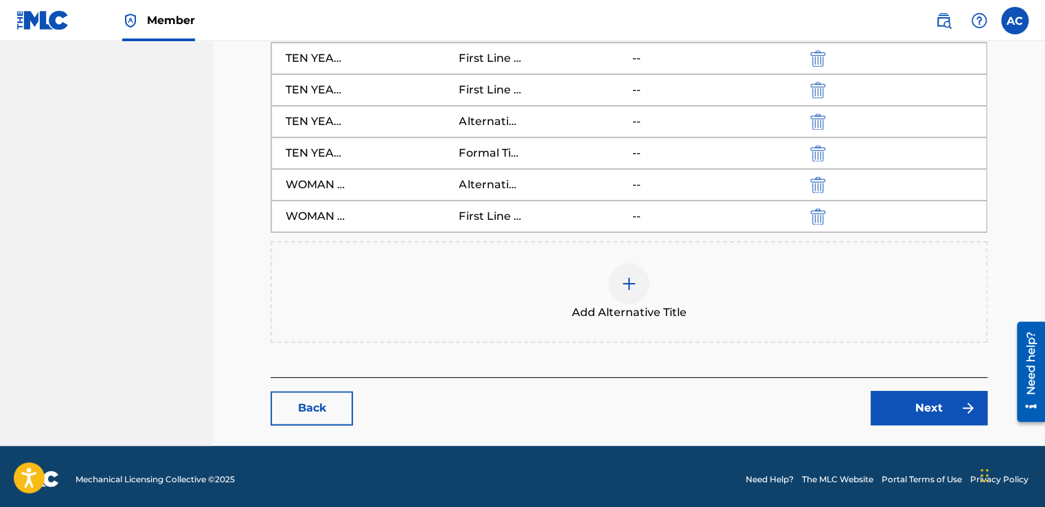
click at [921, 395] on link "Next" at bounding box center [929, 408] width 117 height 34
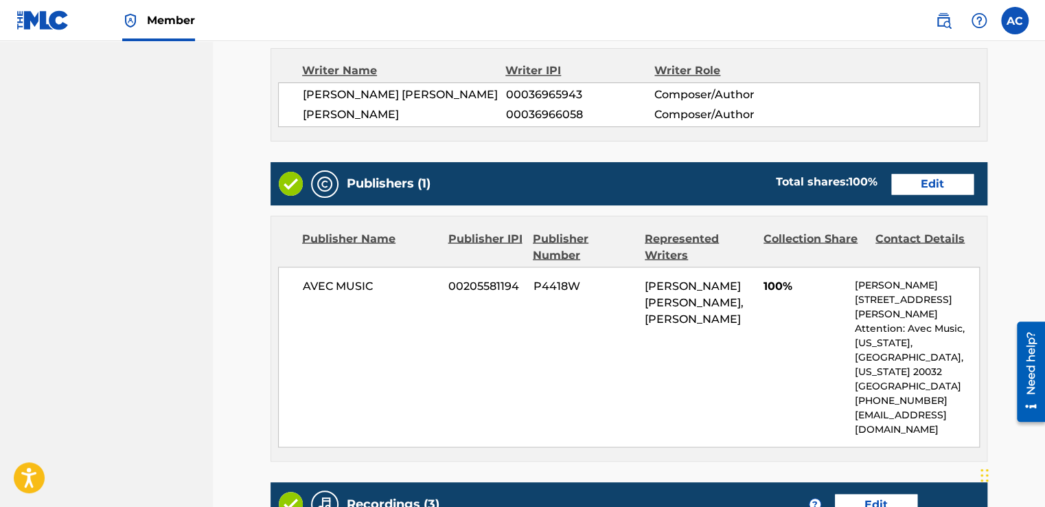
scroll to position [1071, 0]
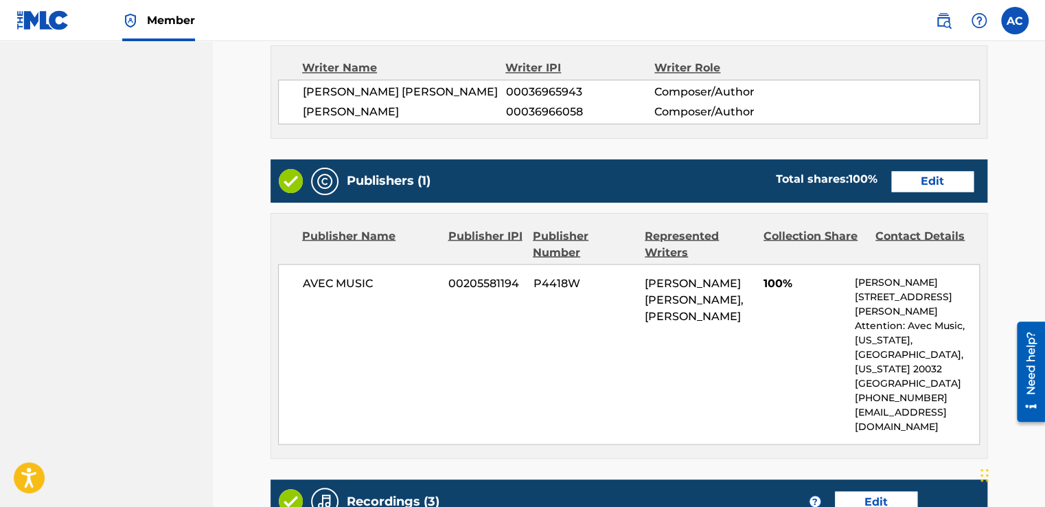
click at [934, 192] on link "Edit" at bounding box center [932, 181] width 82 height 21
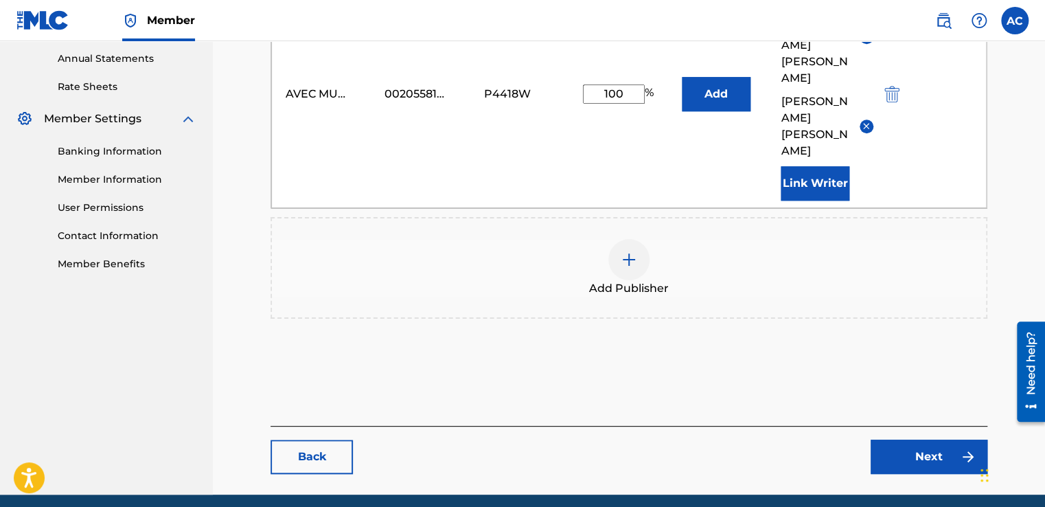
scroll to position [500, 0]
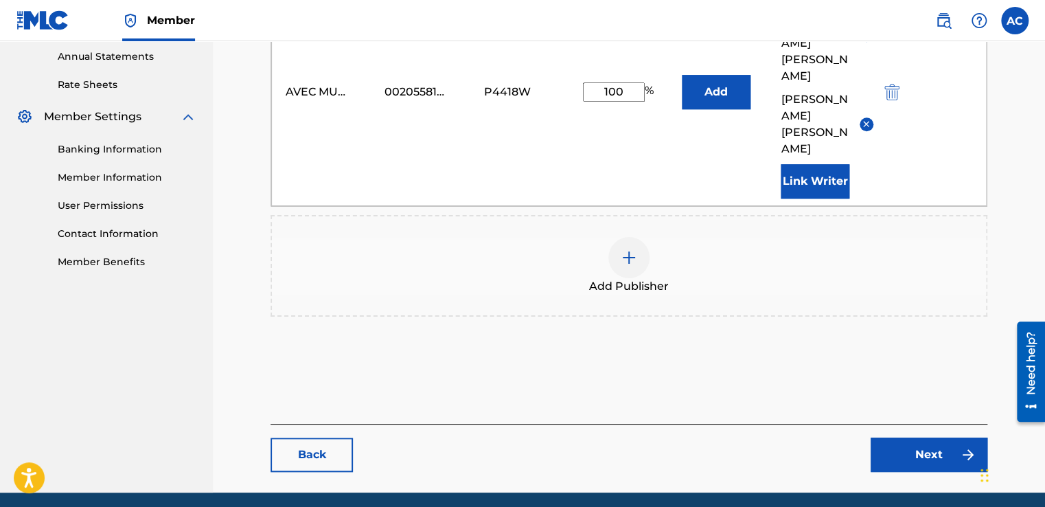
click at [931, 437] on link "Next" at bounding box center [929, 454] width 117 height 34
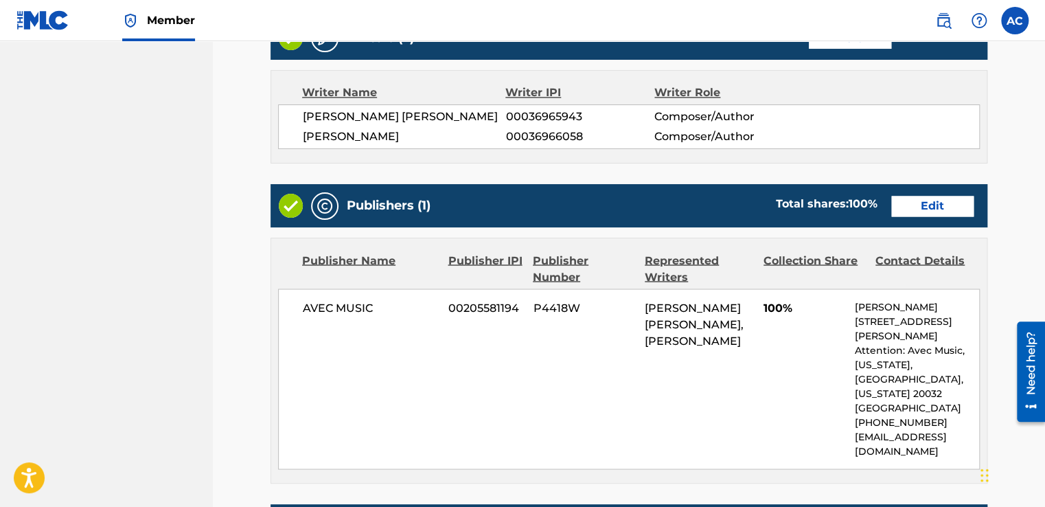
scroll to position [1071, 0]
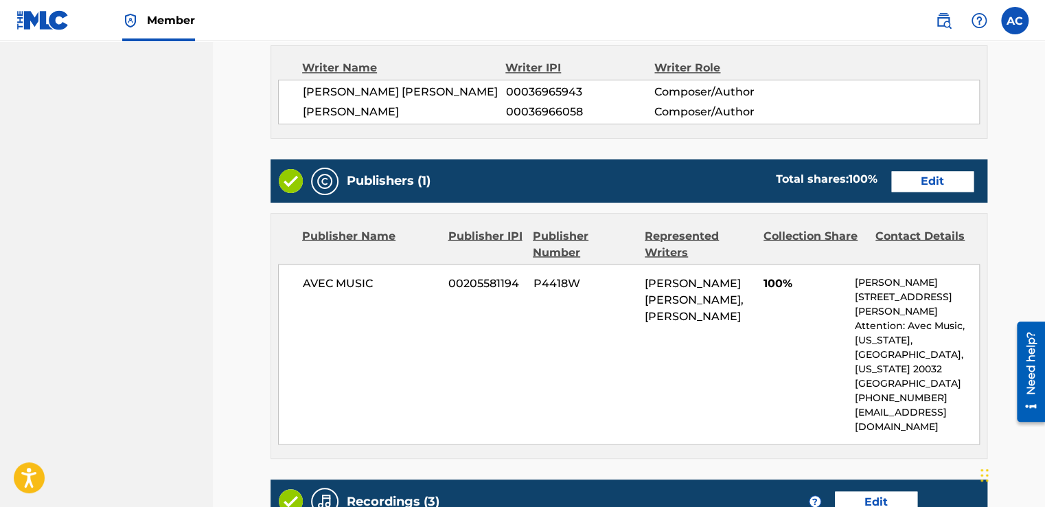
click at [936, 192] on link "Edit" at bounding box center [932, 181] width 82 height 21
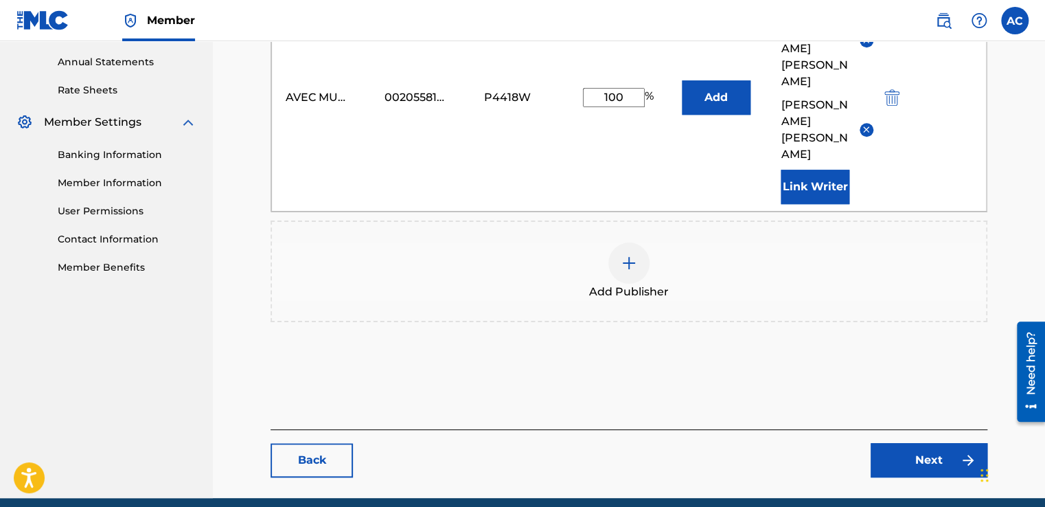
scroll to position [500, 0]
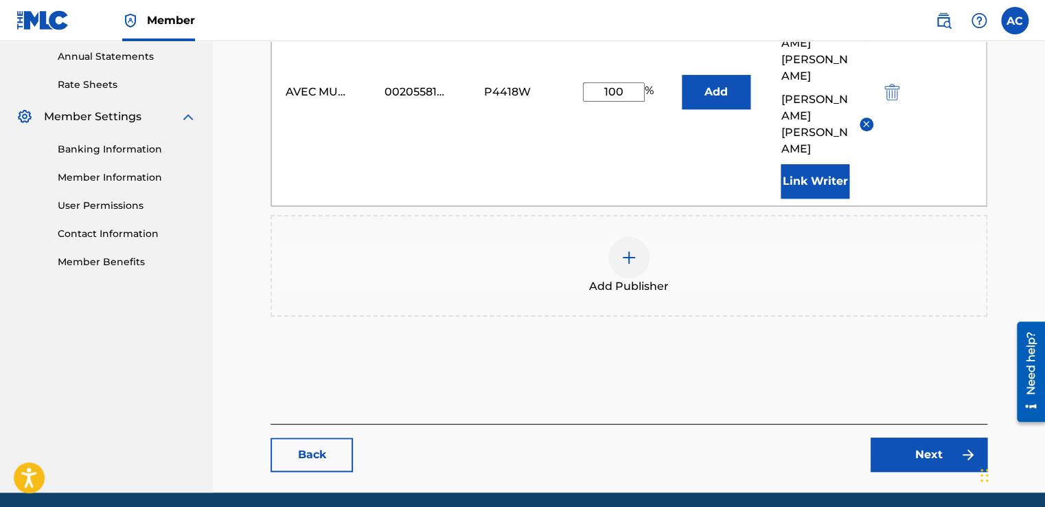
click at [926, 437] on link "Next" at bounding box center [929, 454] width 117 height 34
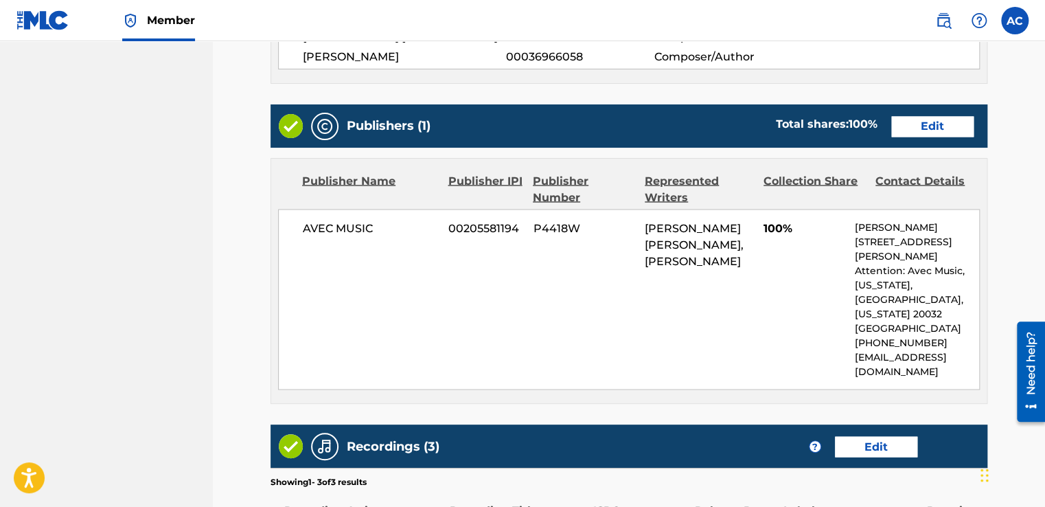
scroll to position [1153, 0]
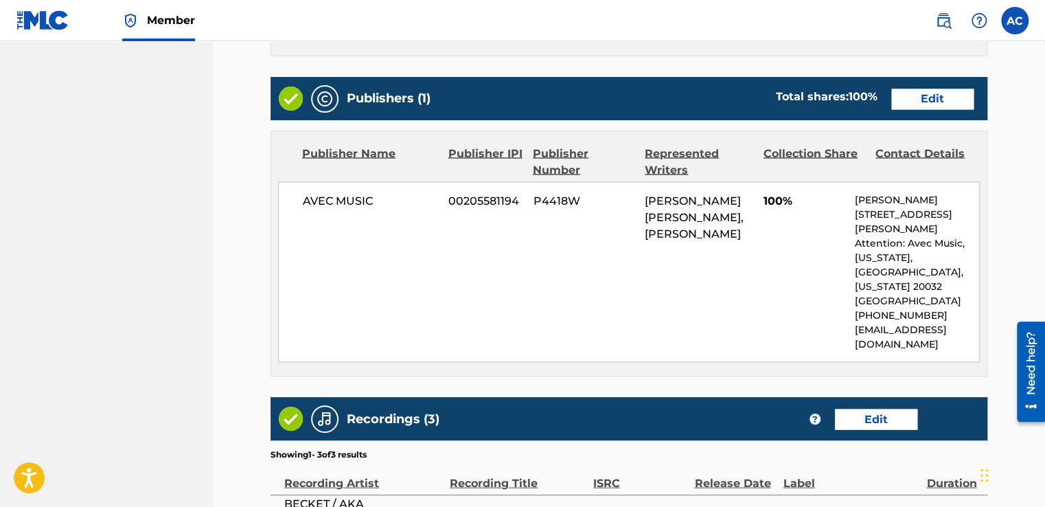
click at [922, 109] on link "Edit" at bounding box center [932, 99] width 82 height 21
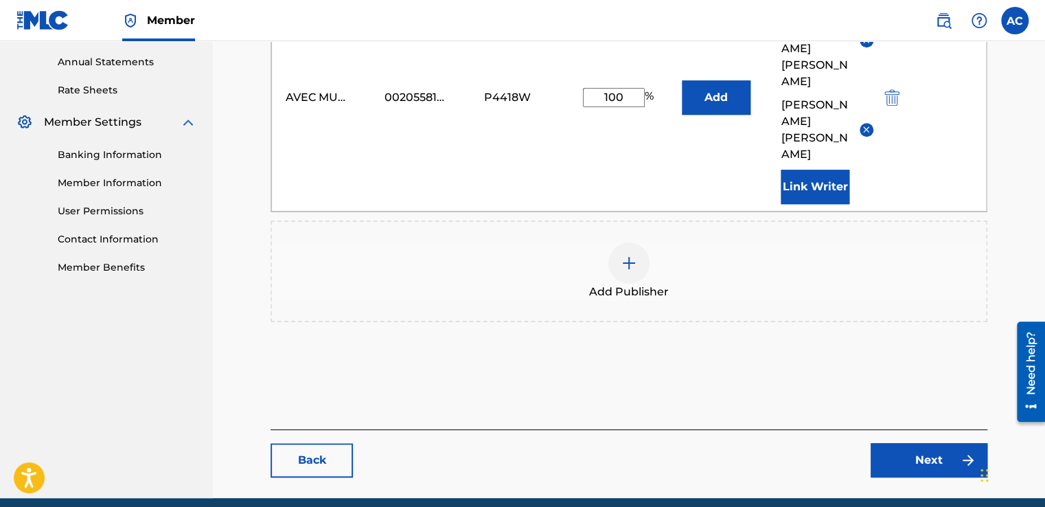
scroll to position [500, 0]
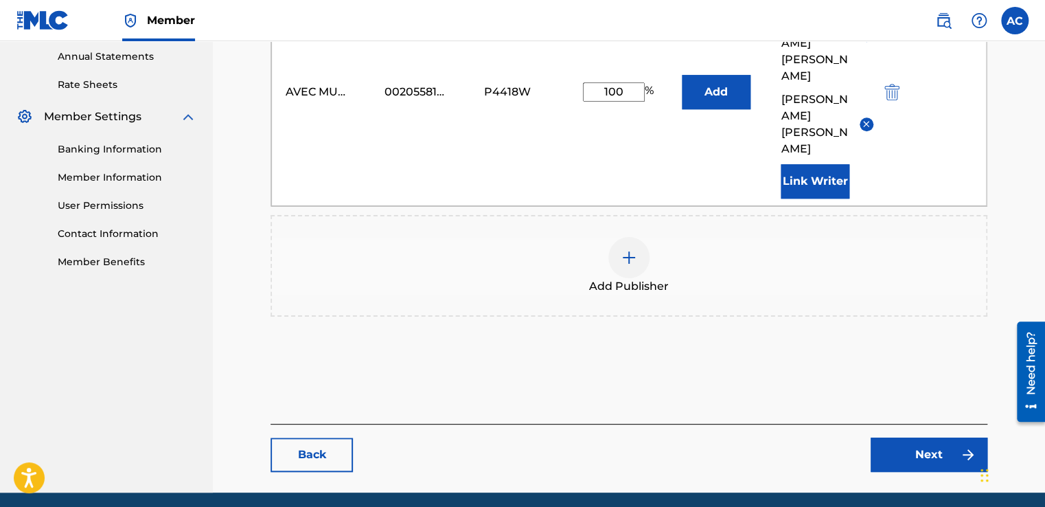
click at [923, 437] on link "Next" at bounding box center [929, 454] width 117 height 34
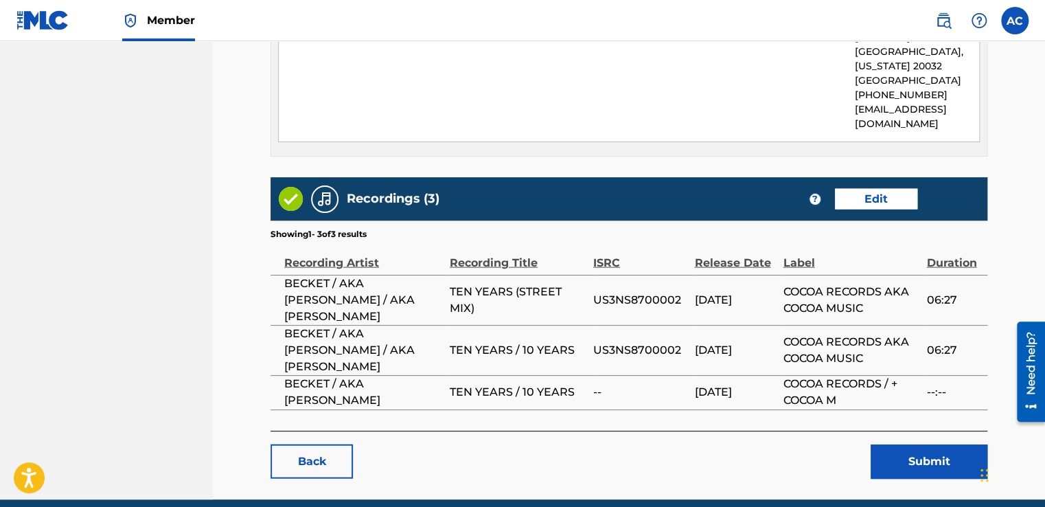
scroll to position [1400, 0]
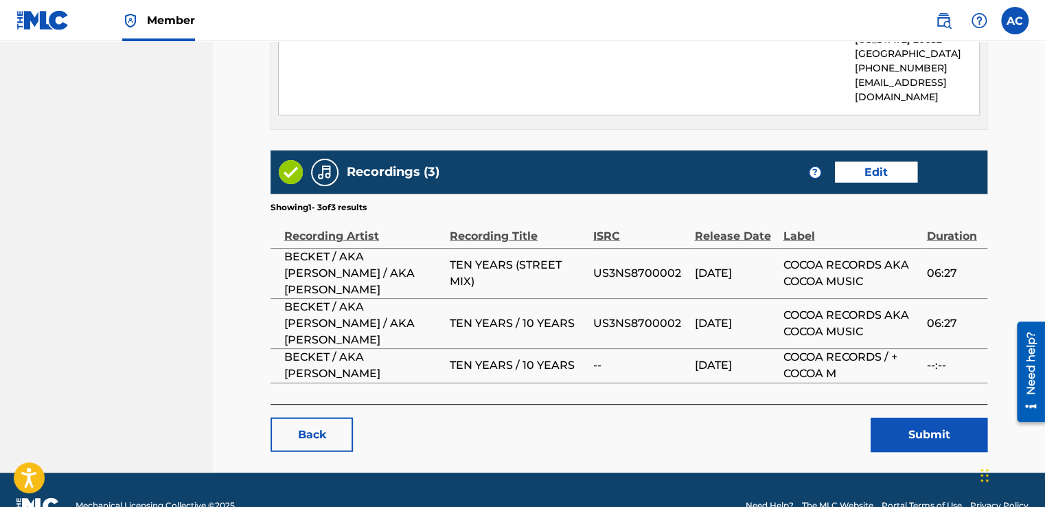
click at [917, 417] on button "Submit" at bounding box center [929, 434] width 117 height 34
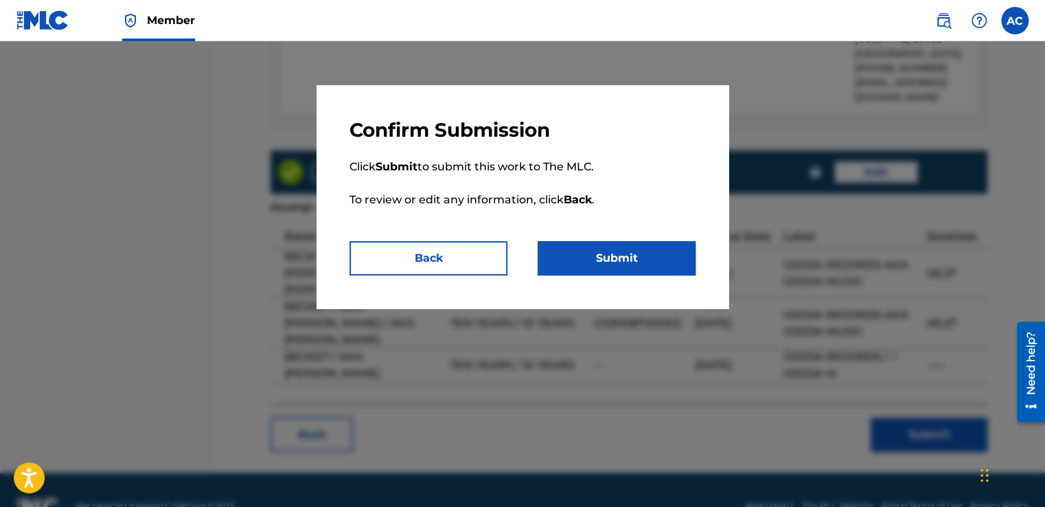
click at [621, 254] on button "Submit" at bounding box center [617, 258] width 158 height 34
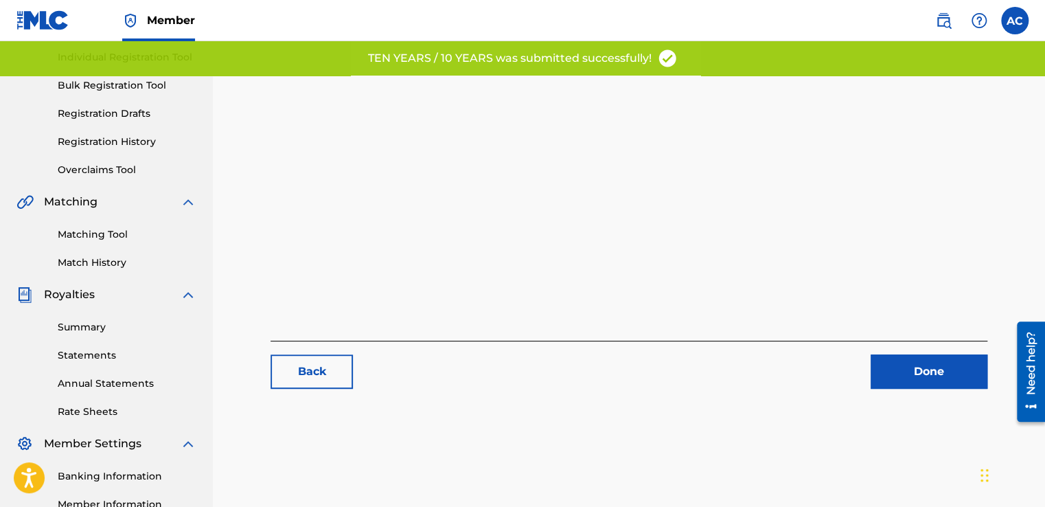
scroll to position [192, 0]
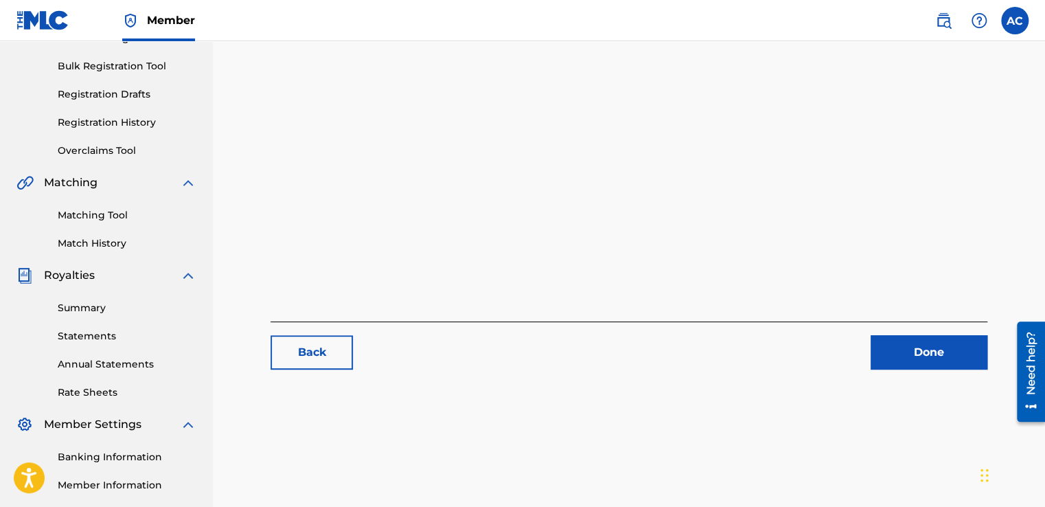
click at [929, 346] on link "Done" at bounding box center [929, 352] width 117 height 34
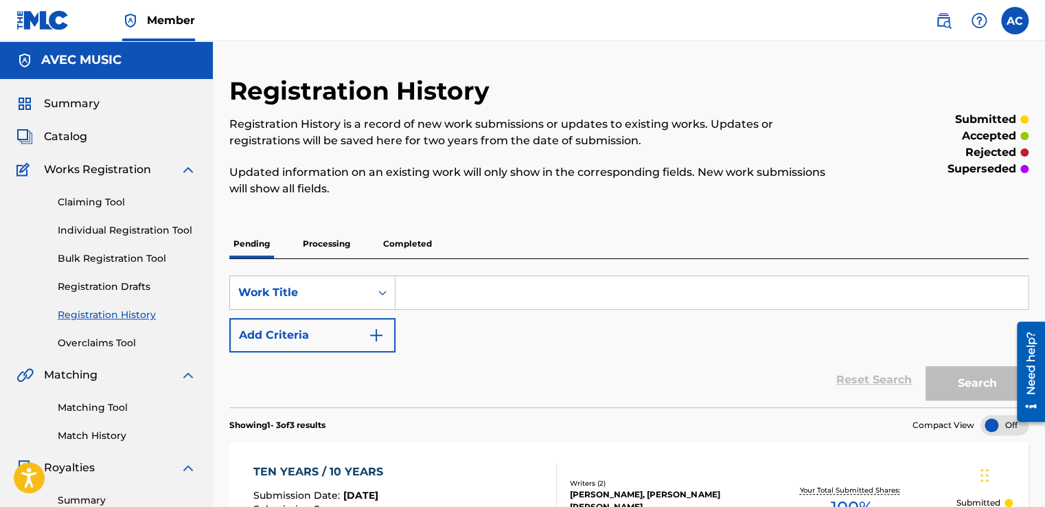
click at [662, 281] on input "Search Form" at bounding box center [711, 292] width 632 height 33
click at [411, 243] on p "Completed" at bounding box center [407, 243] width 57 height 29
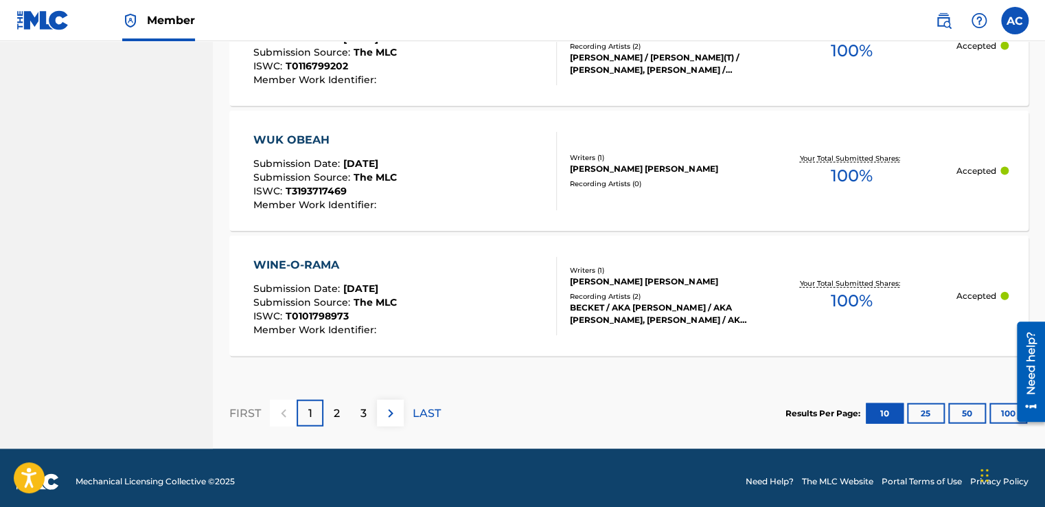
scroll to position [1409, 0]
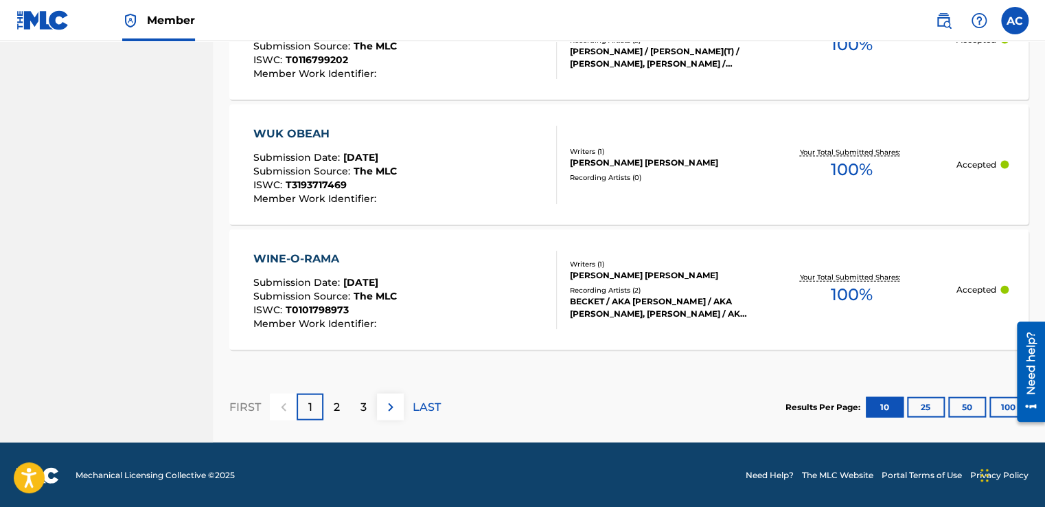
click at [423, 409] on p "LAST" at bounding box center [427, 407] width 28 height 16
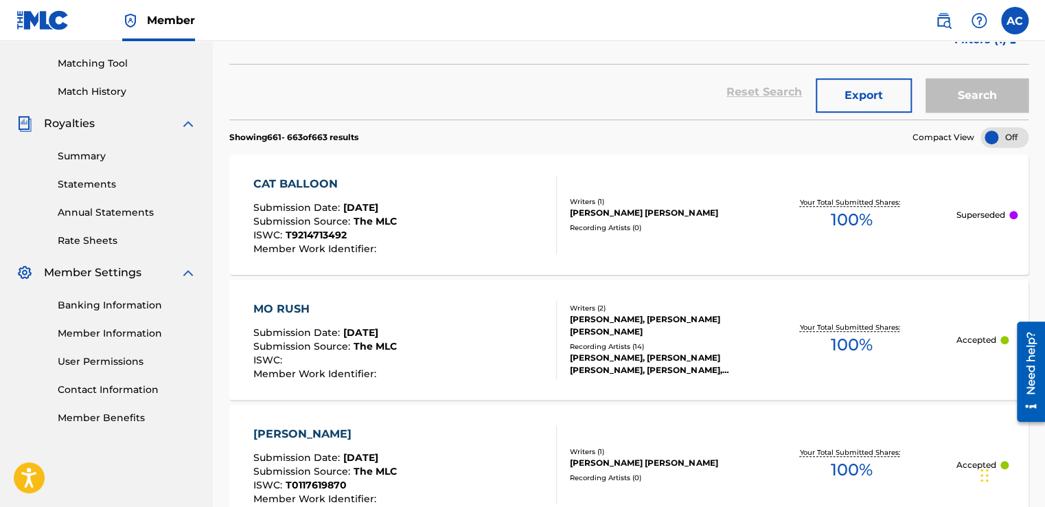
scroll to position [519, 0]
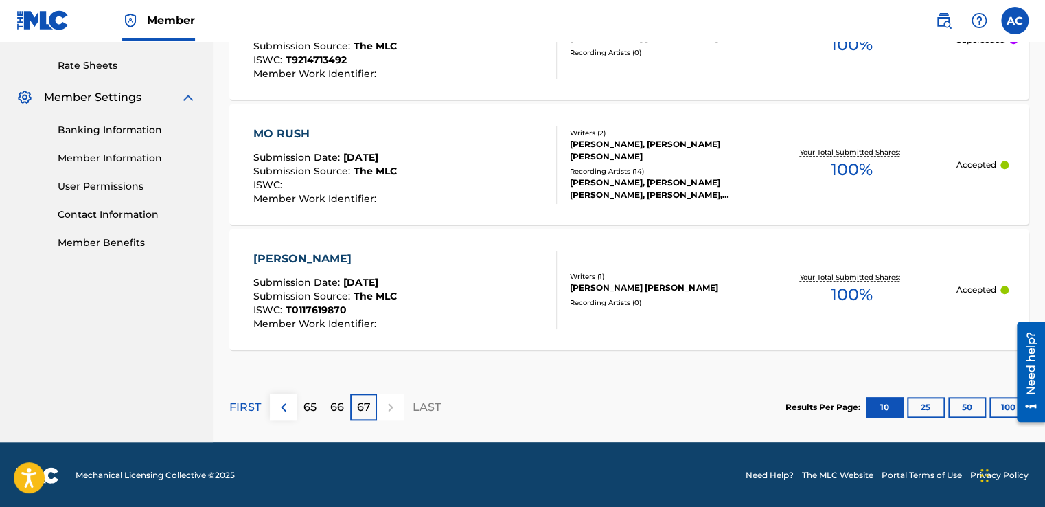
click at [305, 412] on p "65" at bounding box center [309, 407] width 13 height 16
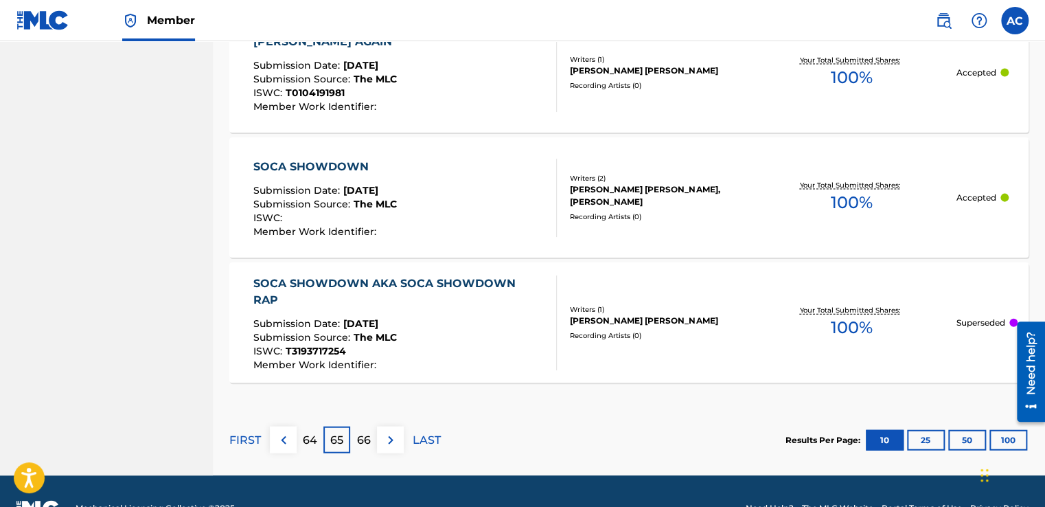
scroll to position [1455, 0]
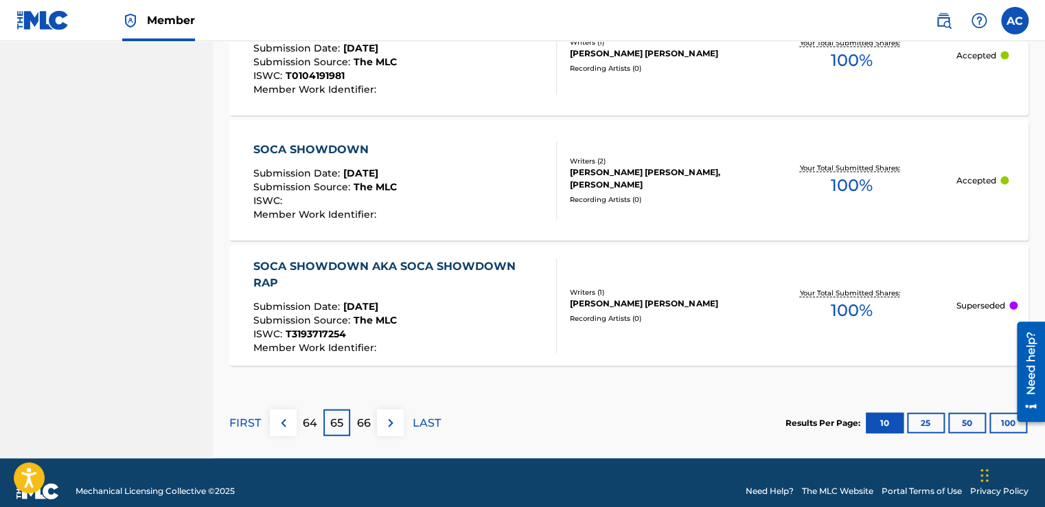
click at [378, 300] on span "[DATE]" at bounding box center [360, 306] width 35 height 12
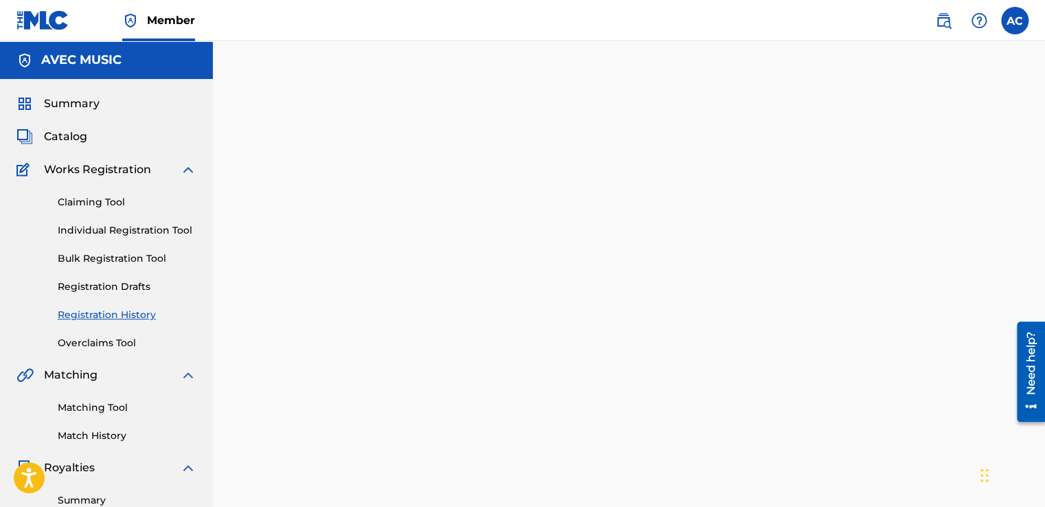
click at [383, 281] on div at bounding box center [629, 431] width 832 height 710
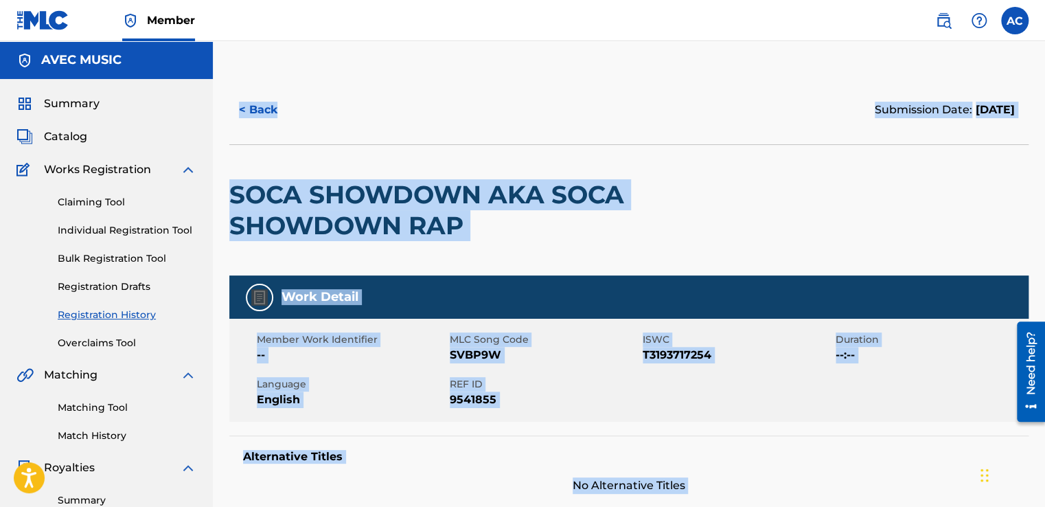
click at [313, 240] on h2 "SOCA SHOWDOWN AKA SOCA SHOWDOWN RAP" at bounding box center [468, 210] width 479 height 62
